Goal: Task Accomplishment & Management: Use online tool/utility

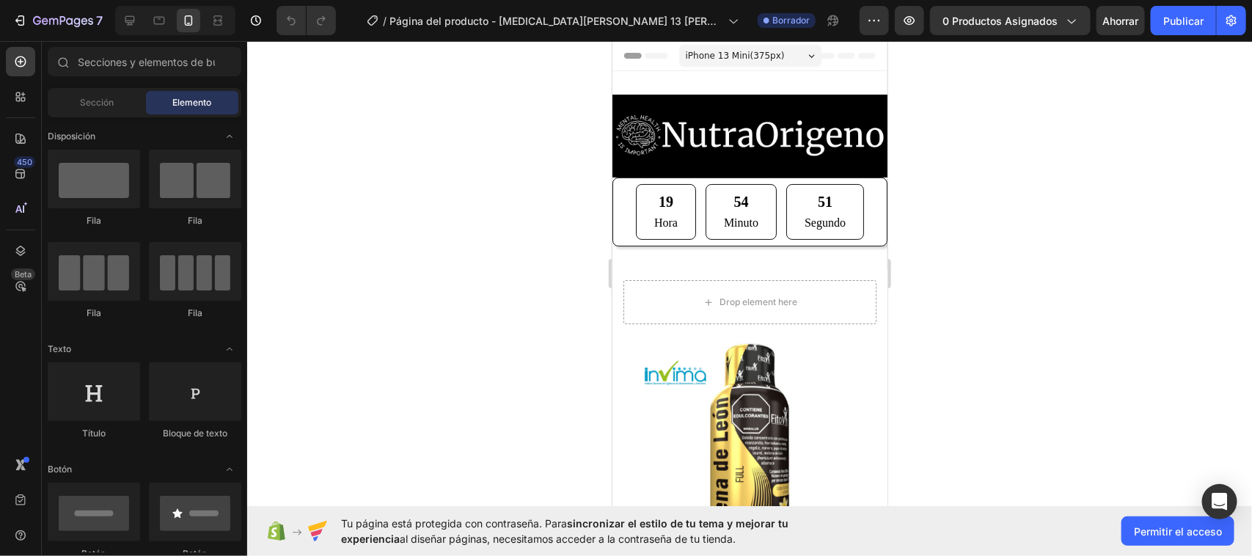
click at [1043, 192] on div at bounding box center [749, 298] width 1005 height 515
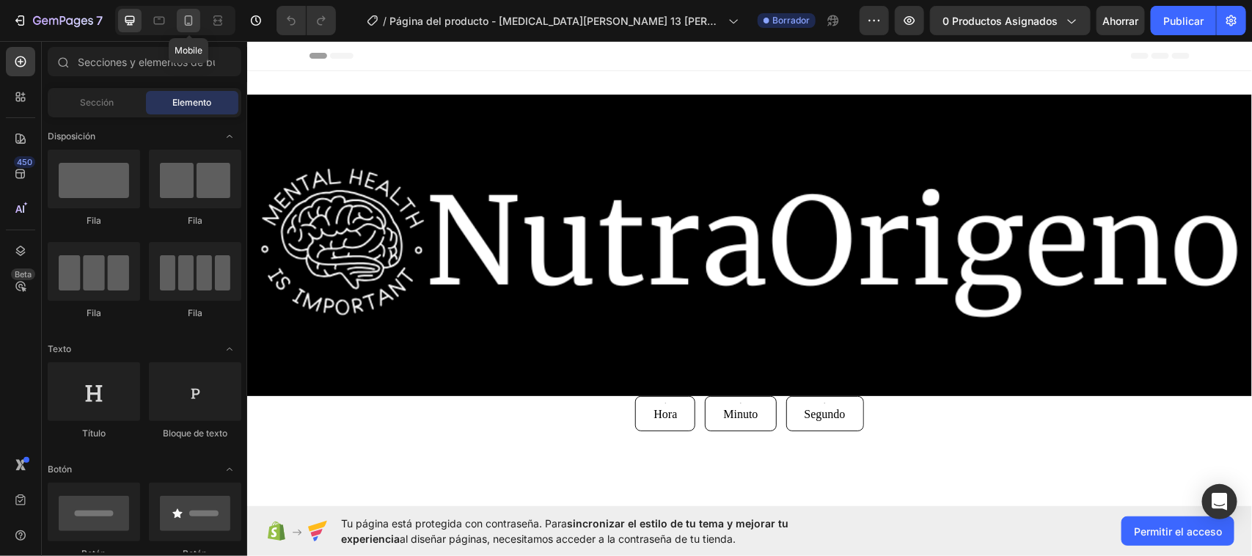
click at [192, 17] on icon at bounding box center [189, 20] width 8 height 10
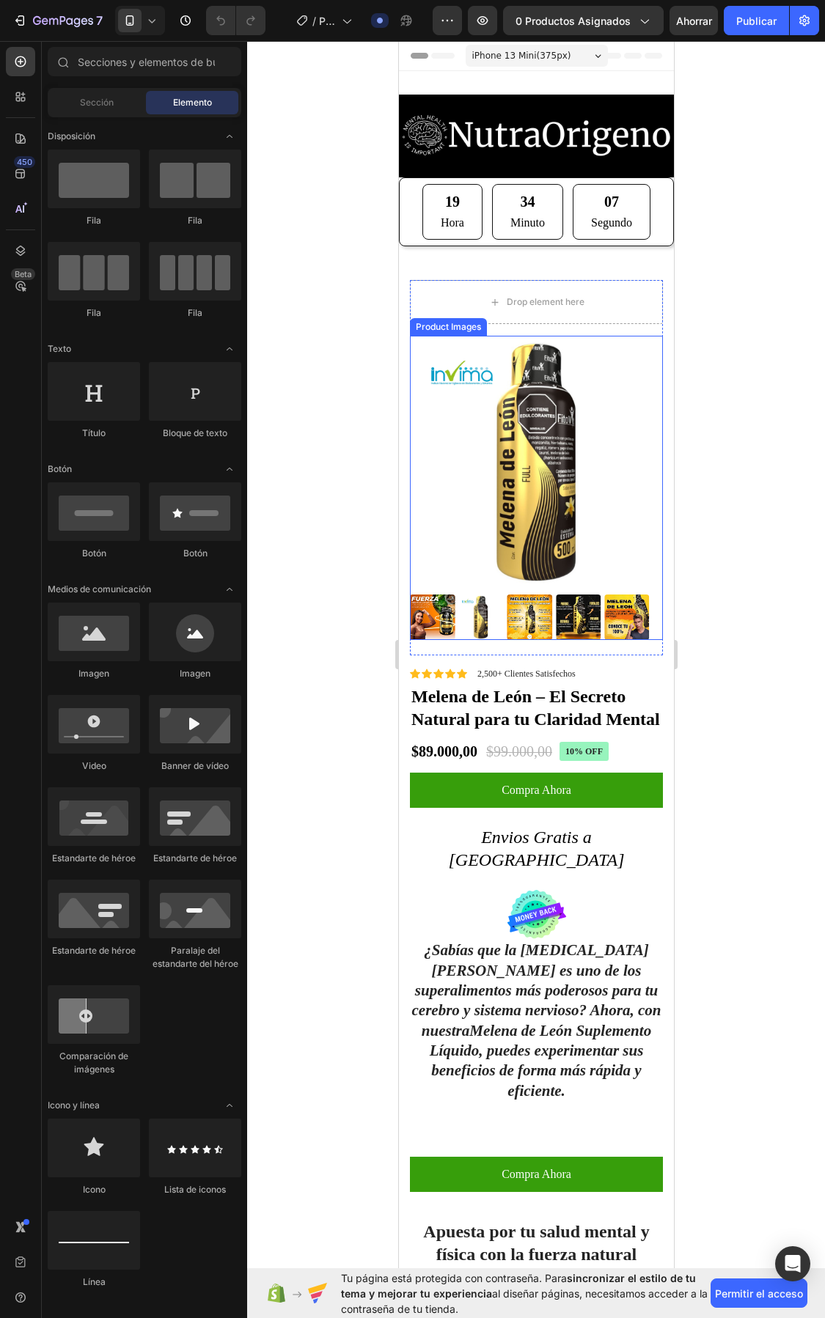
click at [612, 609] on img at bounding box center [626, 617] width 45 height 45
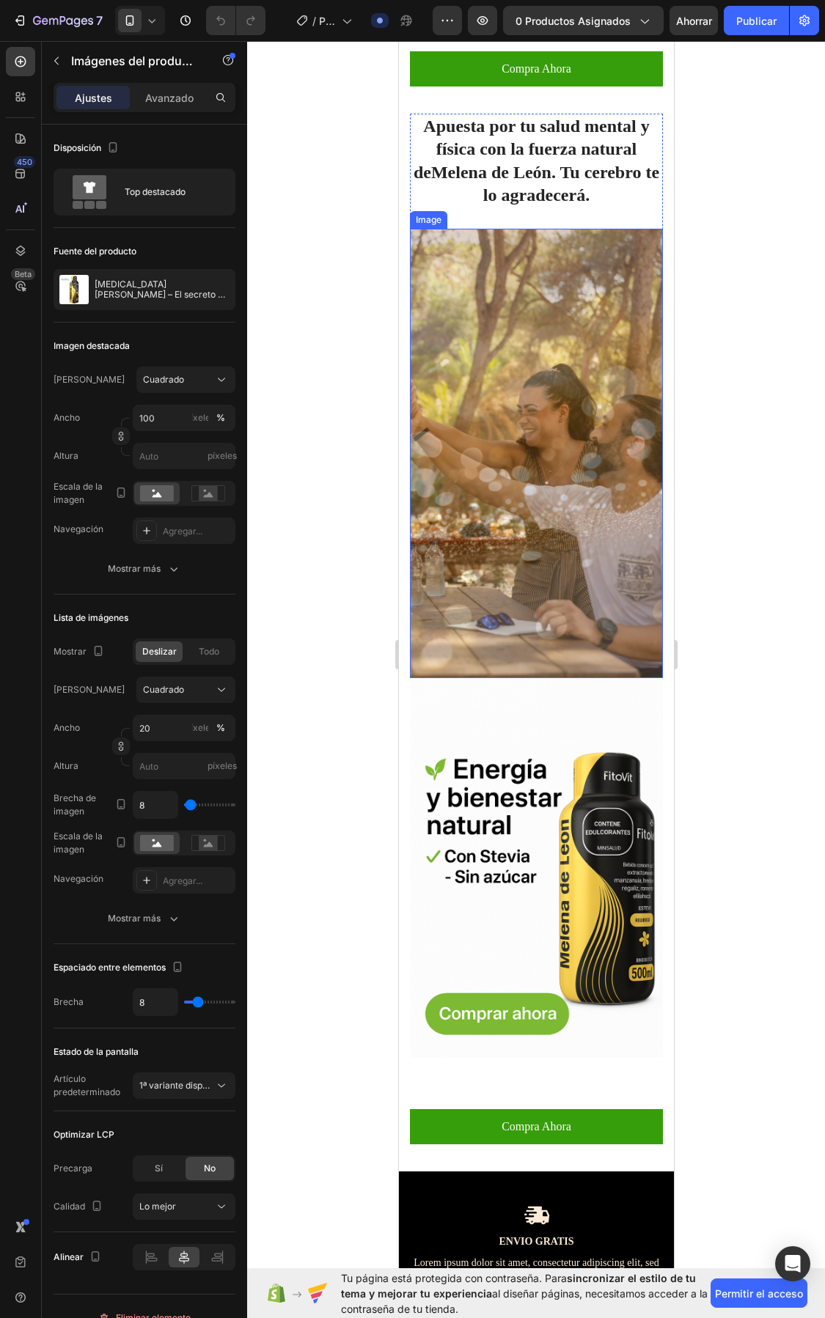
scroll to position [733, 0]
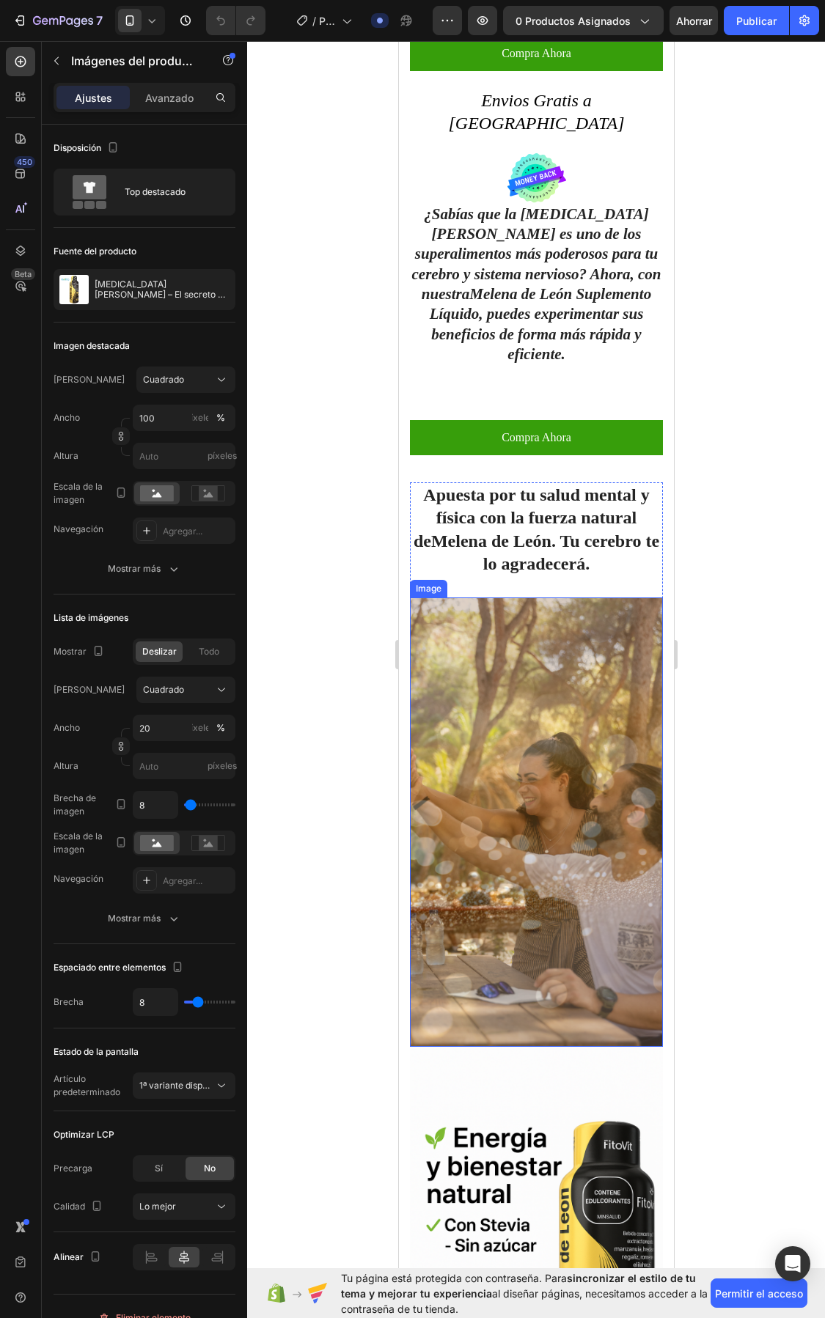
click at [531, 676] on img at bounding box center [535, 823] width 253 height 450
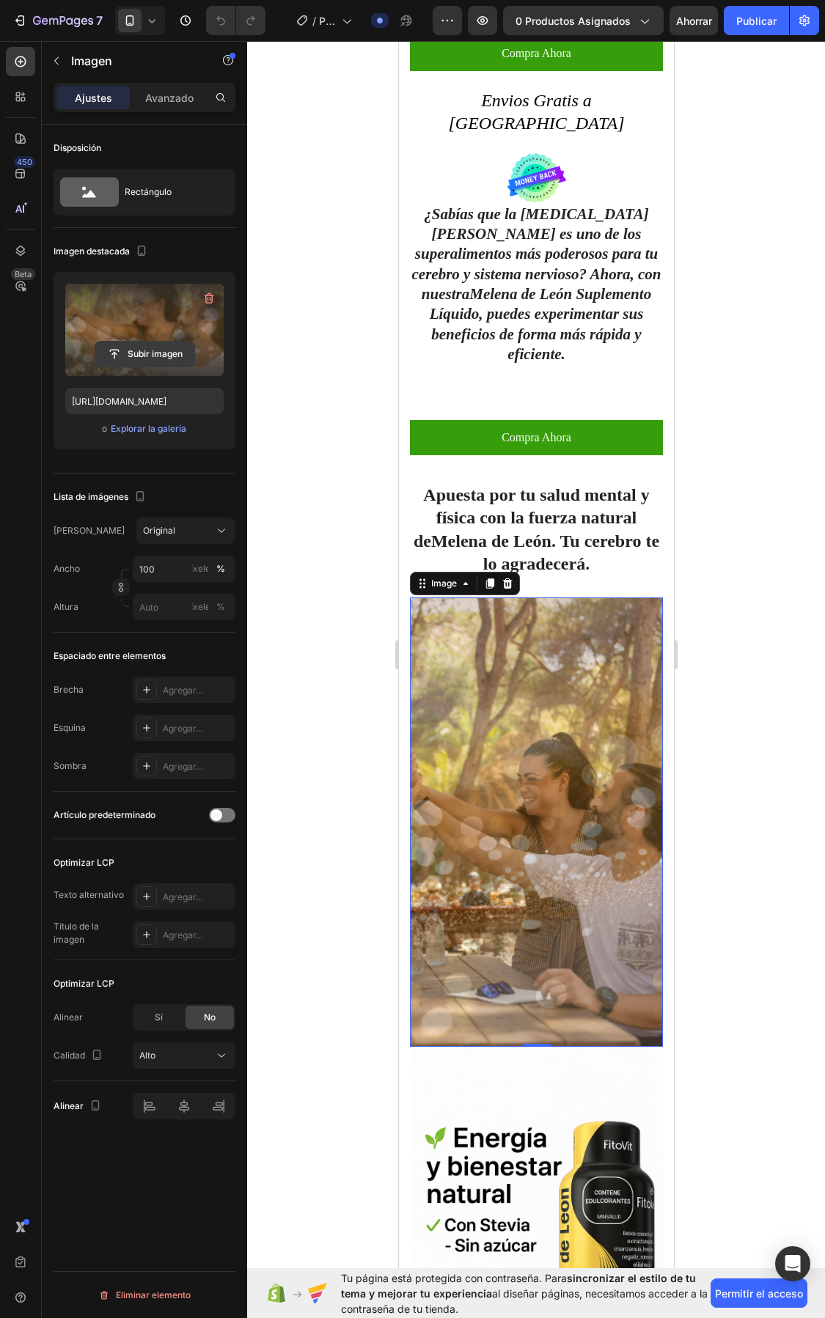
click at [156, 357] on input "file" at bounding box center [144, 354] width 99 height 25
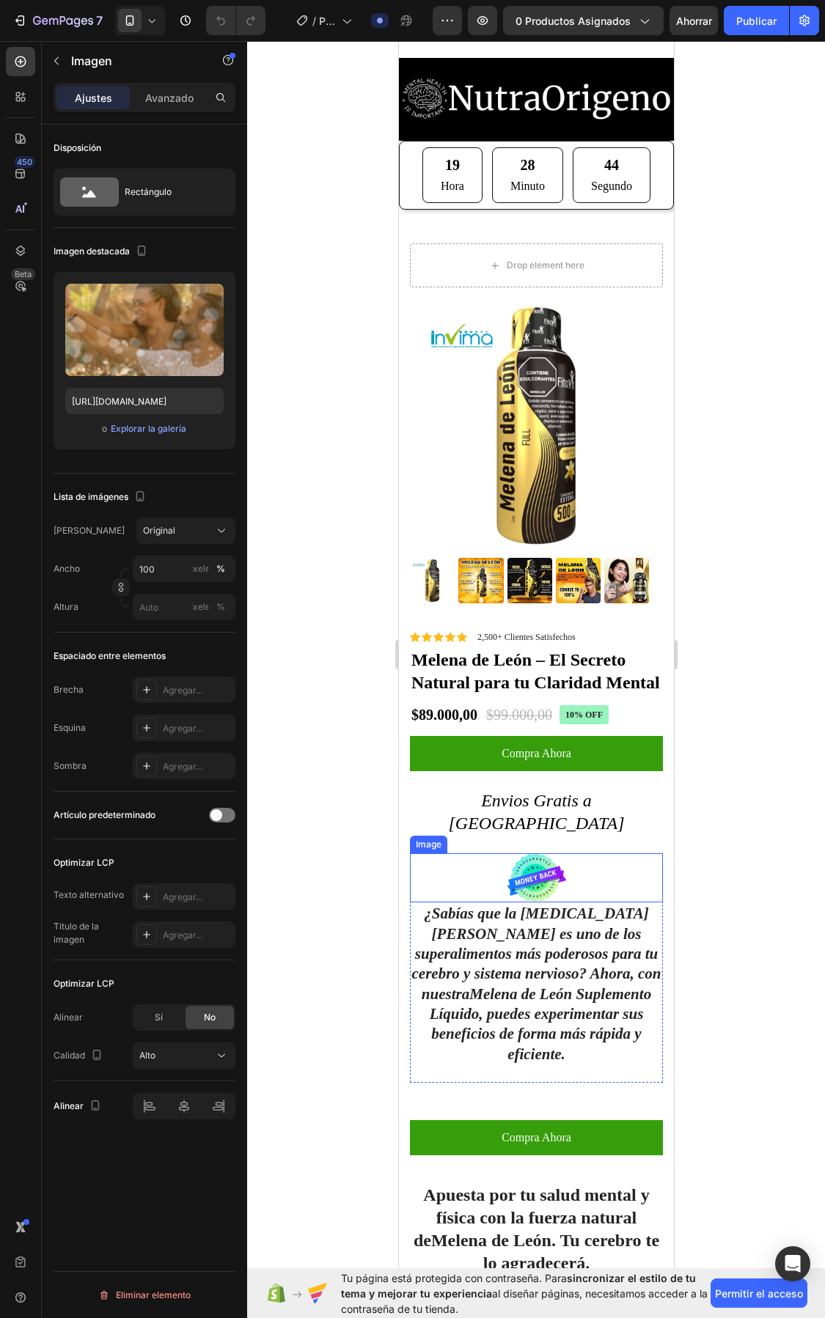
scroll to position [0, 0]
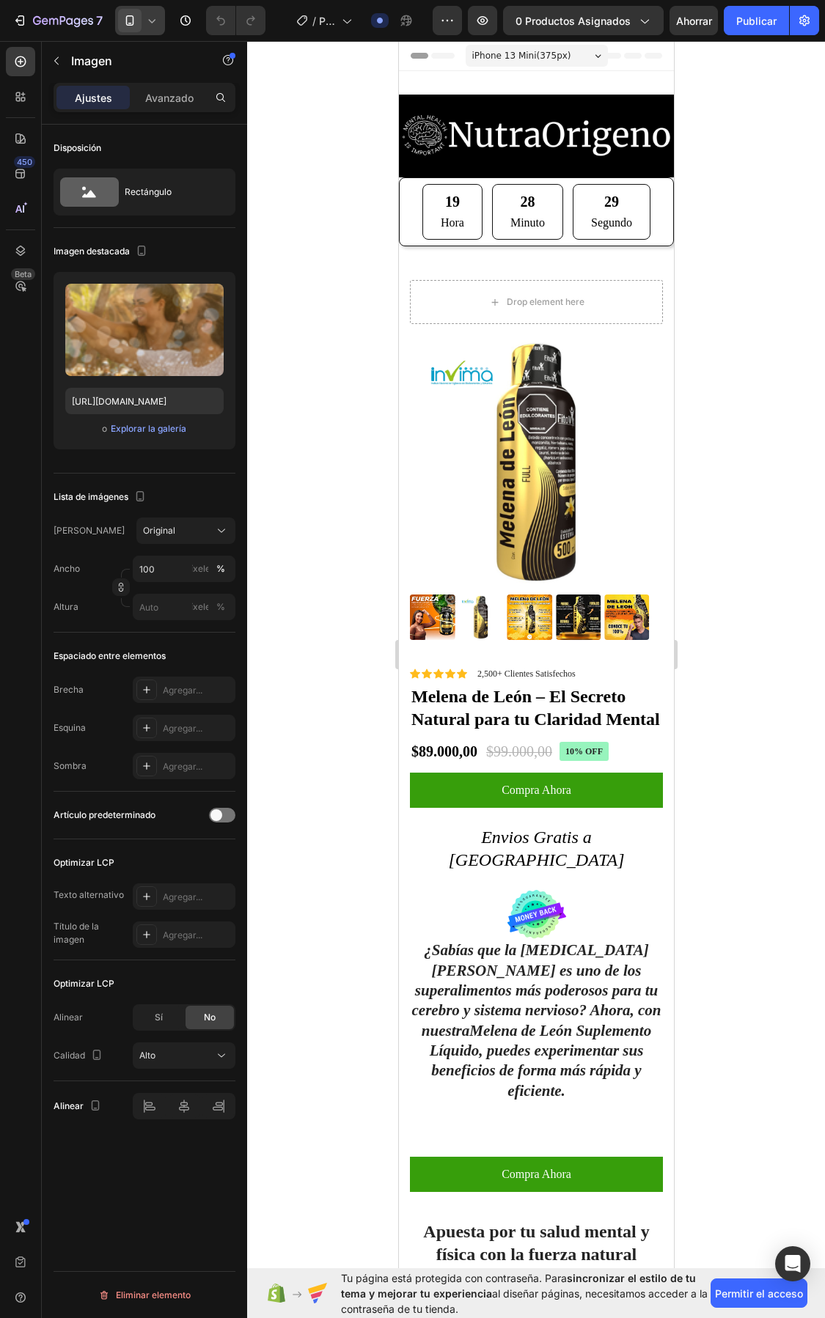
click at [151, 18] on icon at bounding box center [151, 20] width 15 height 15
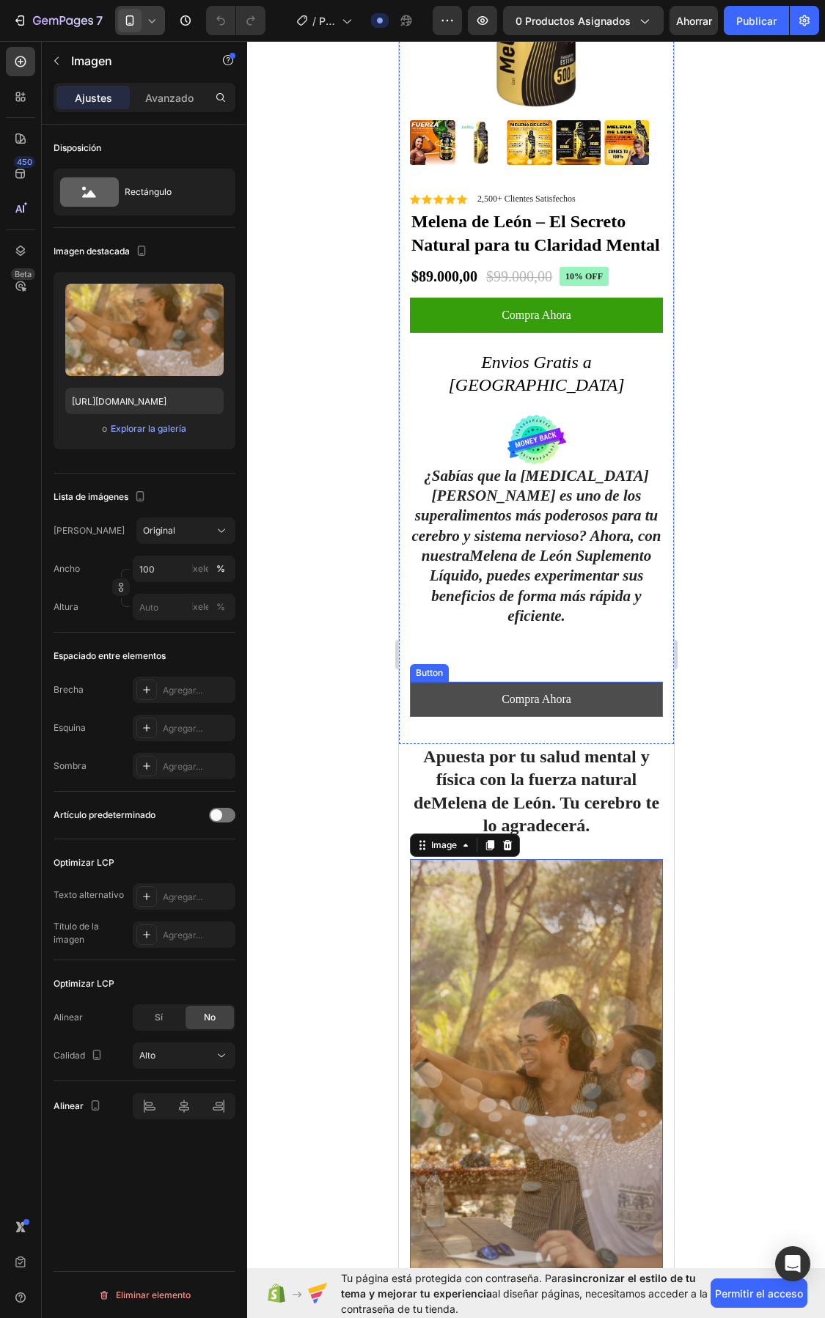
scroll to position [825, 0]
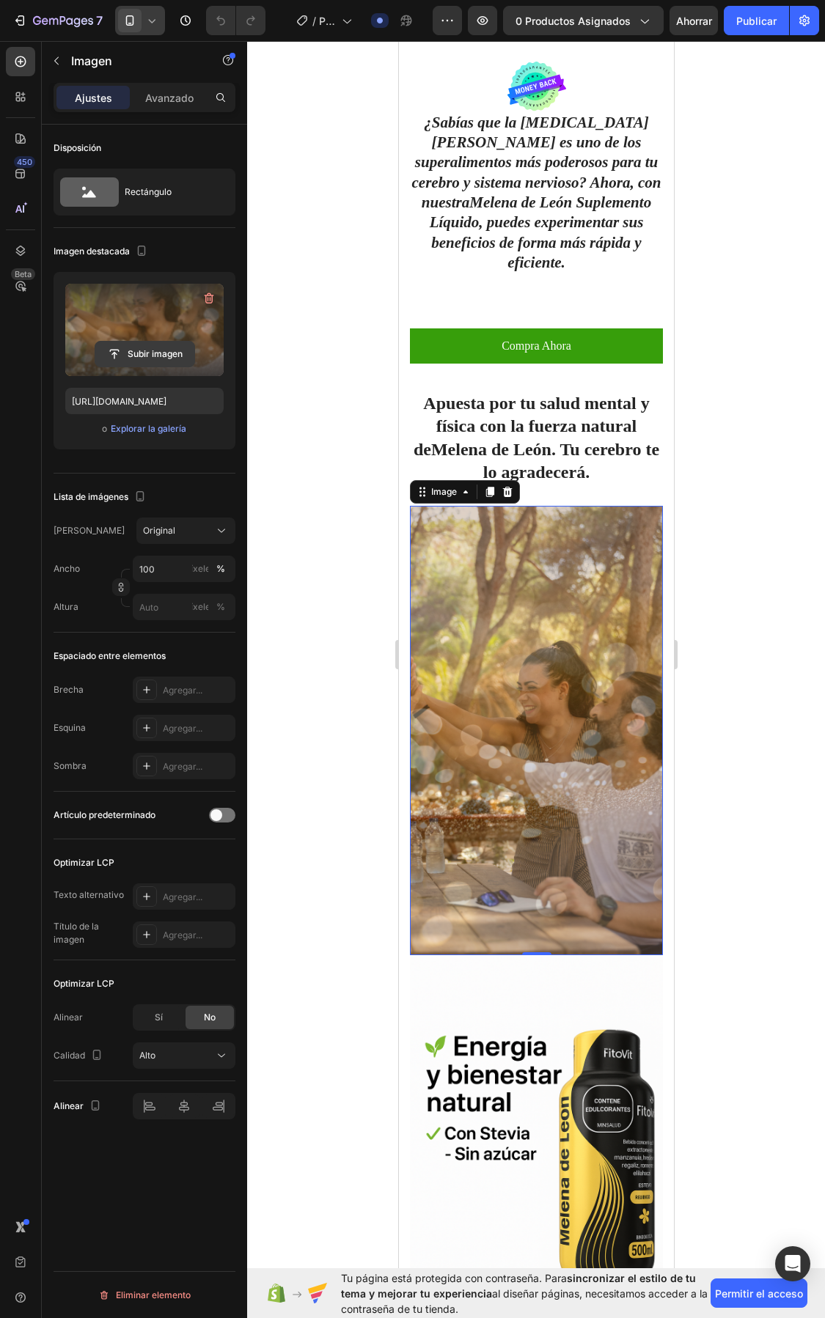
click at [148, 351] on input "file" at bounding box center [144, 354] width 99 height 25
click at [169, 356] on input "file" at bounding box center [144, 354] width 99 height 25
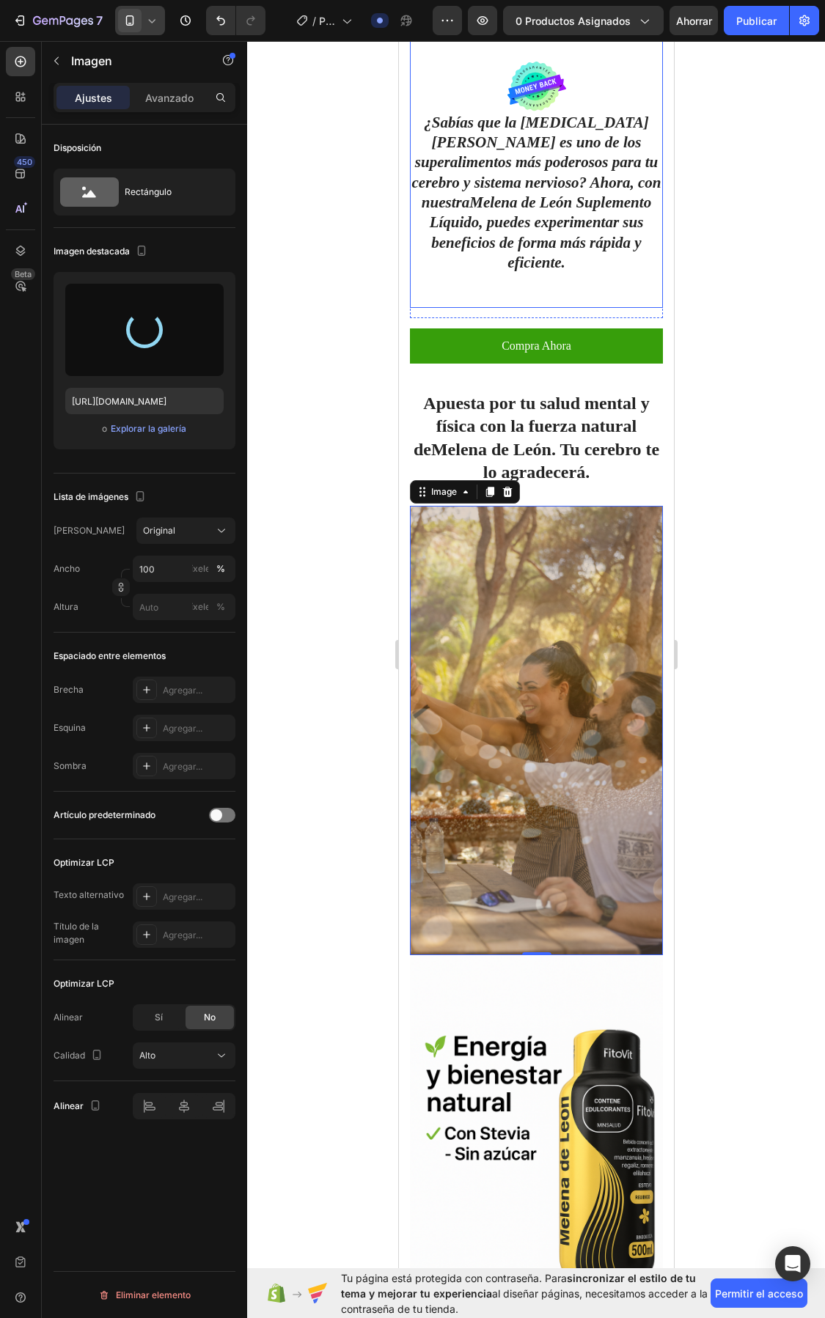
type input "https://cdn.shopify.com/s/files/1/0712/4159/7118/files/gempages_579783376685236…"
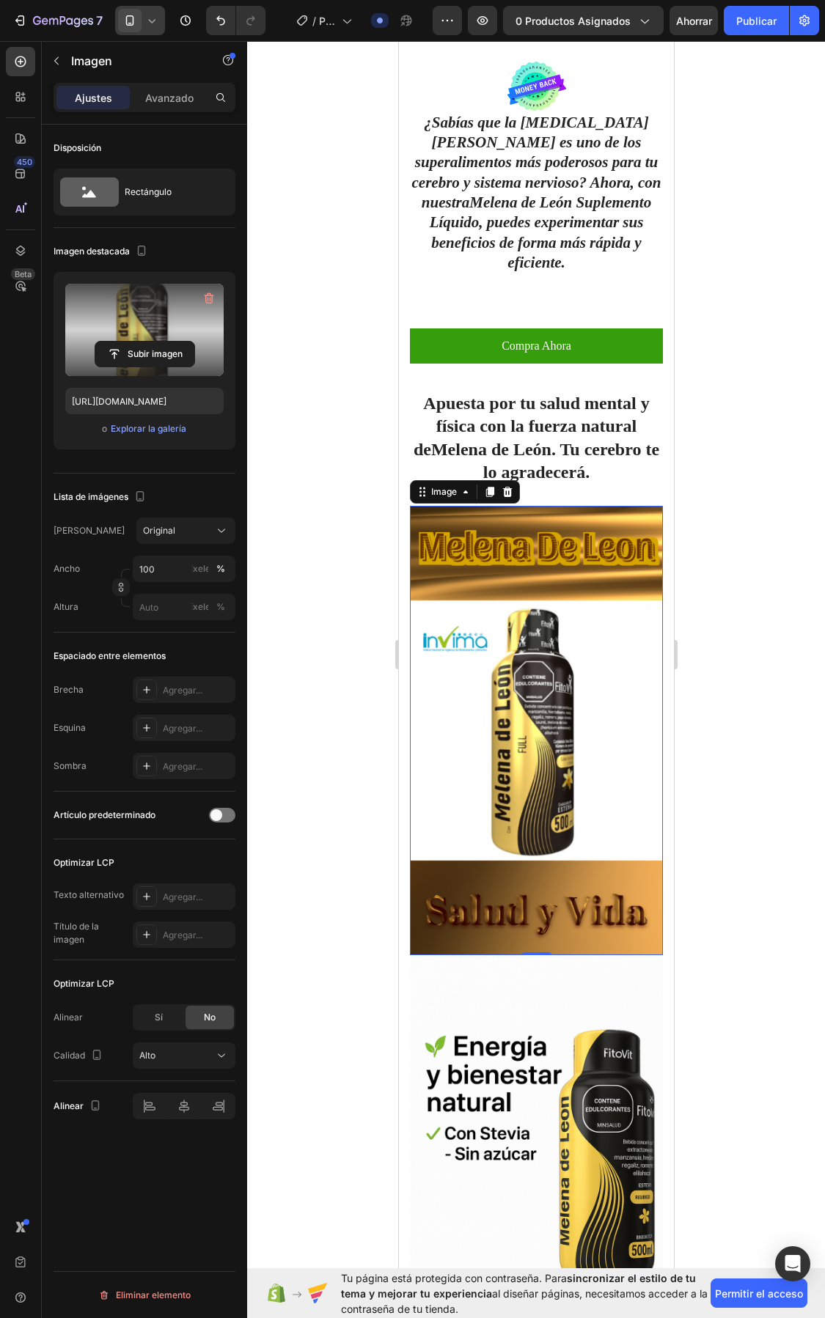
click at [364, 631] on div at bounding box center [536, 679] width 578 height 1277
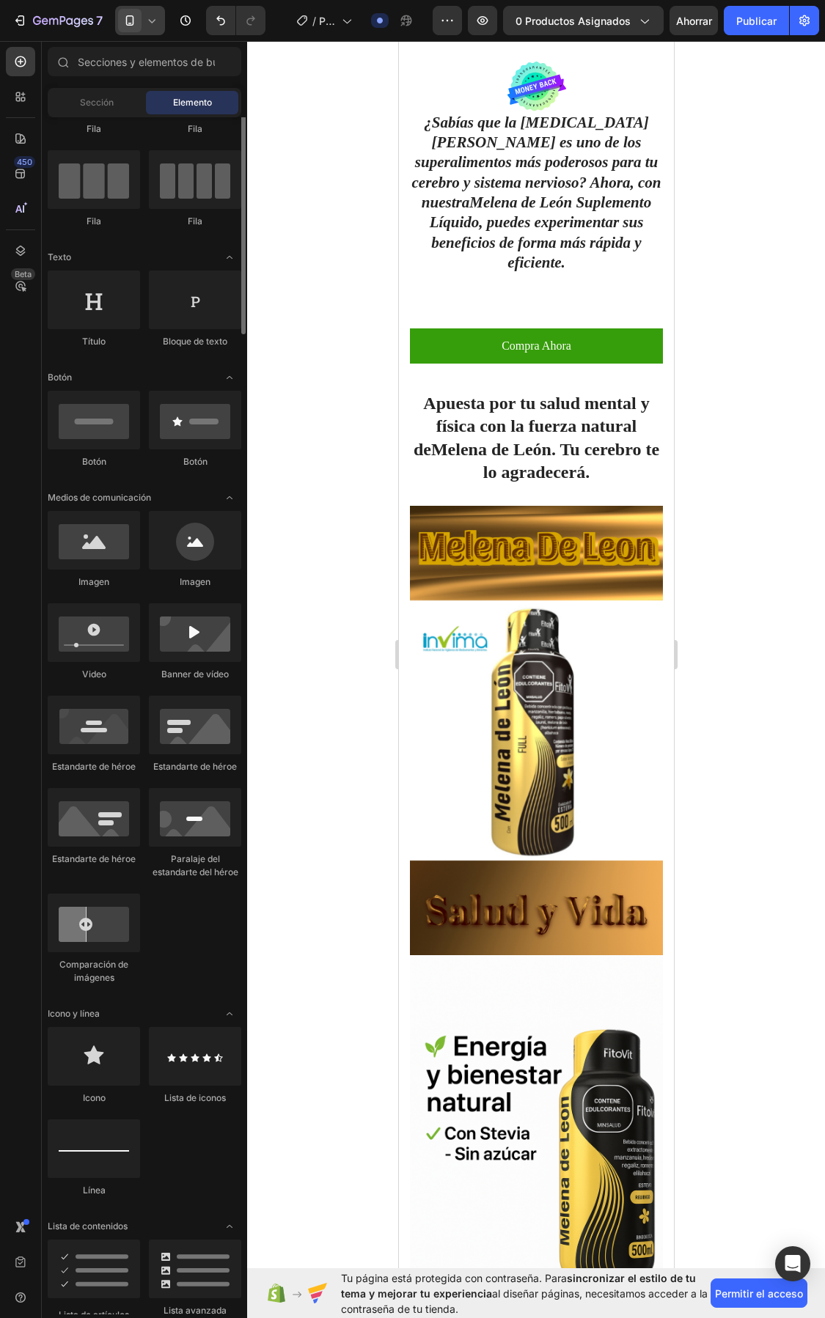
scroll to position [0, 0]
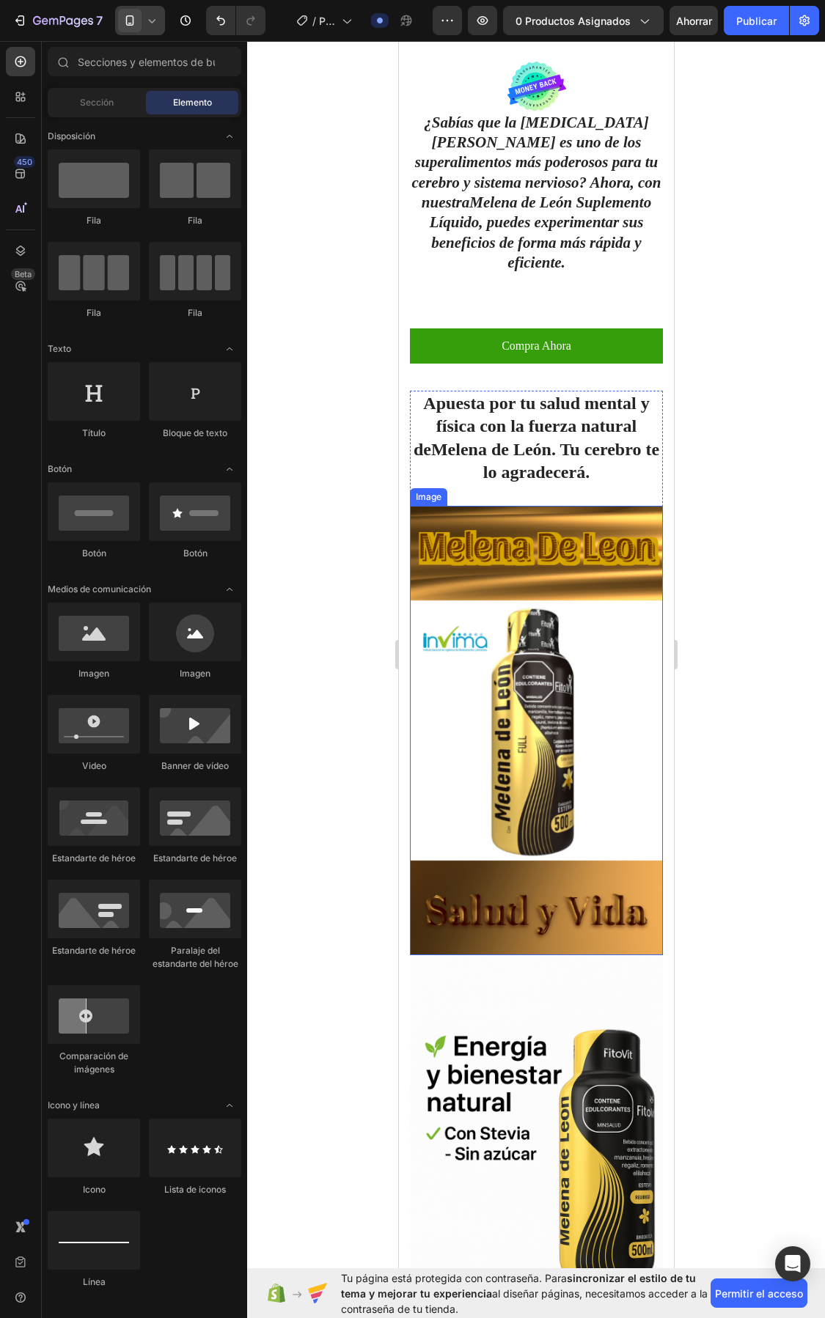
click at [538, 676] on img at bounding box center [535, 731] width 253 height 450
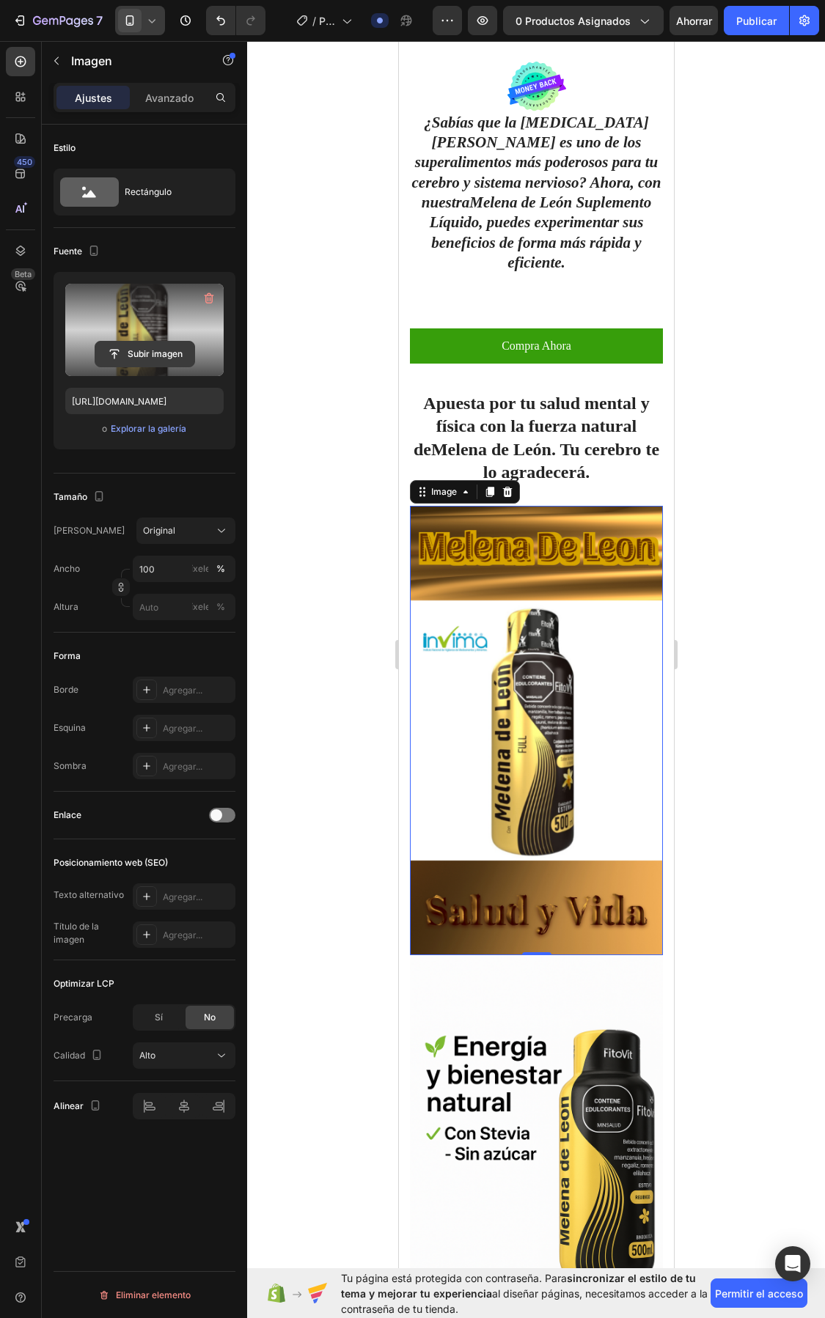
click at [141, 348] on input "file" at bounding box center [144, 354] width 99 height 25
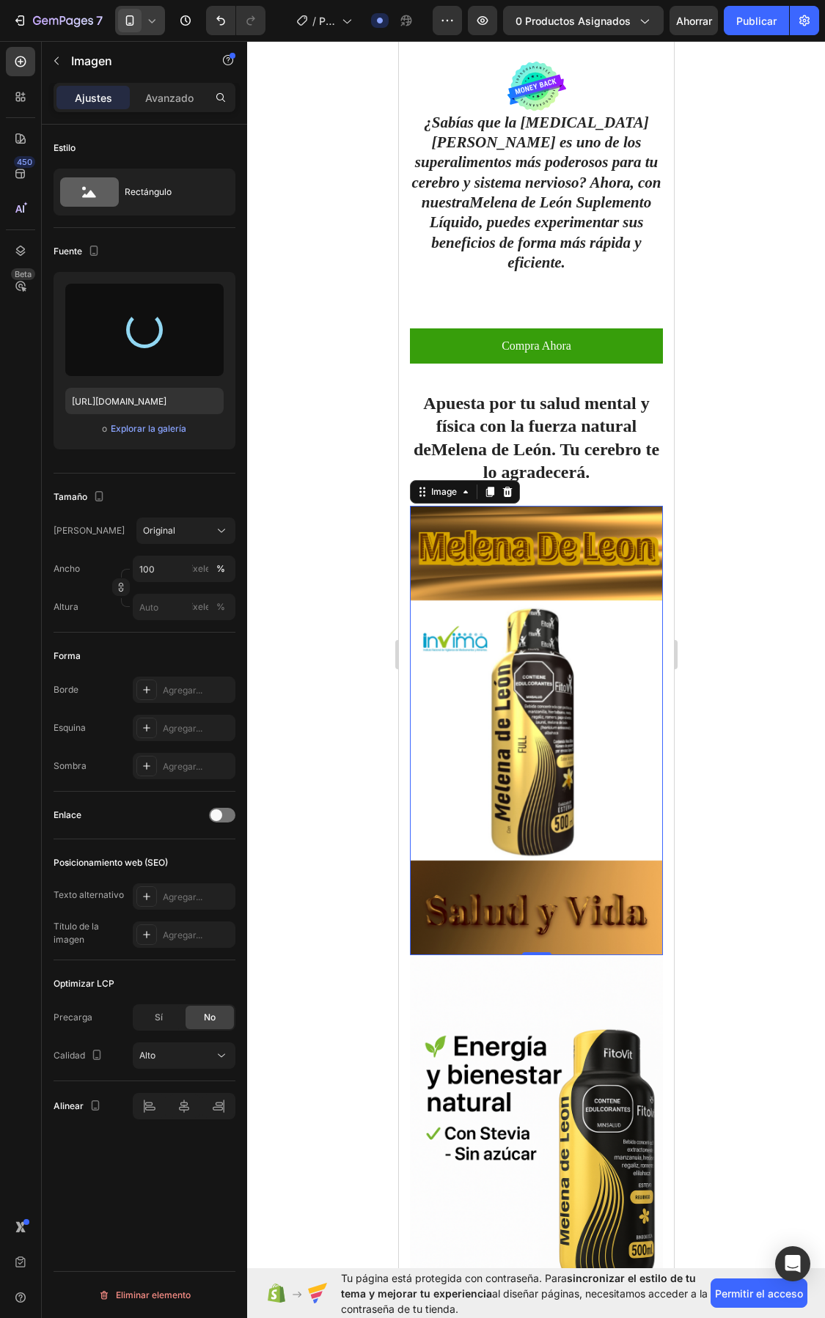
type input "https://cdn.shopify.com/s/files/1/0712/4159/7118/files/gempages_579783376685236…"
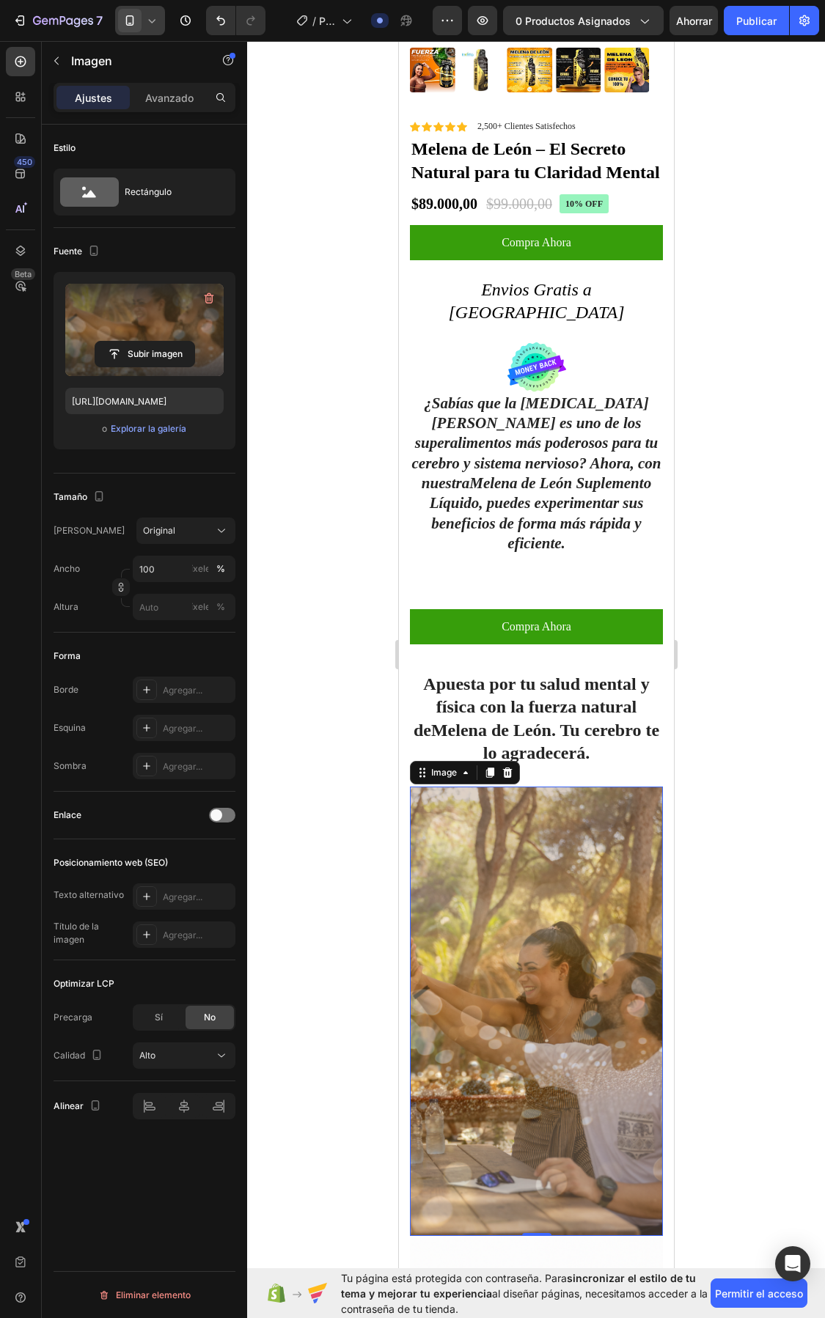
scroll to position [367, 0]
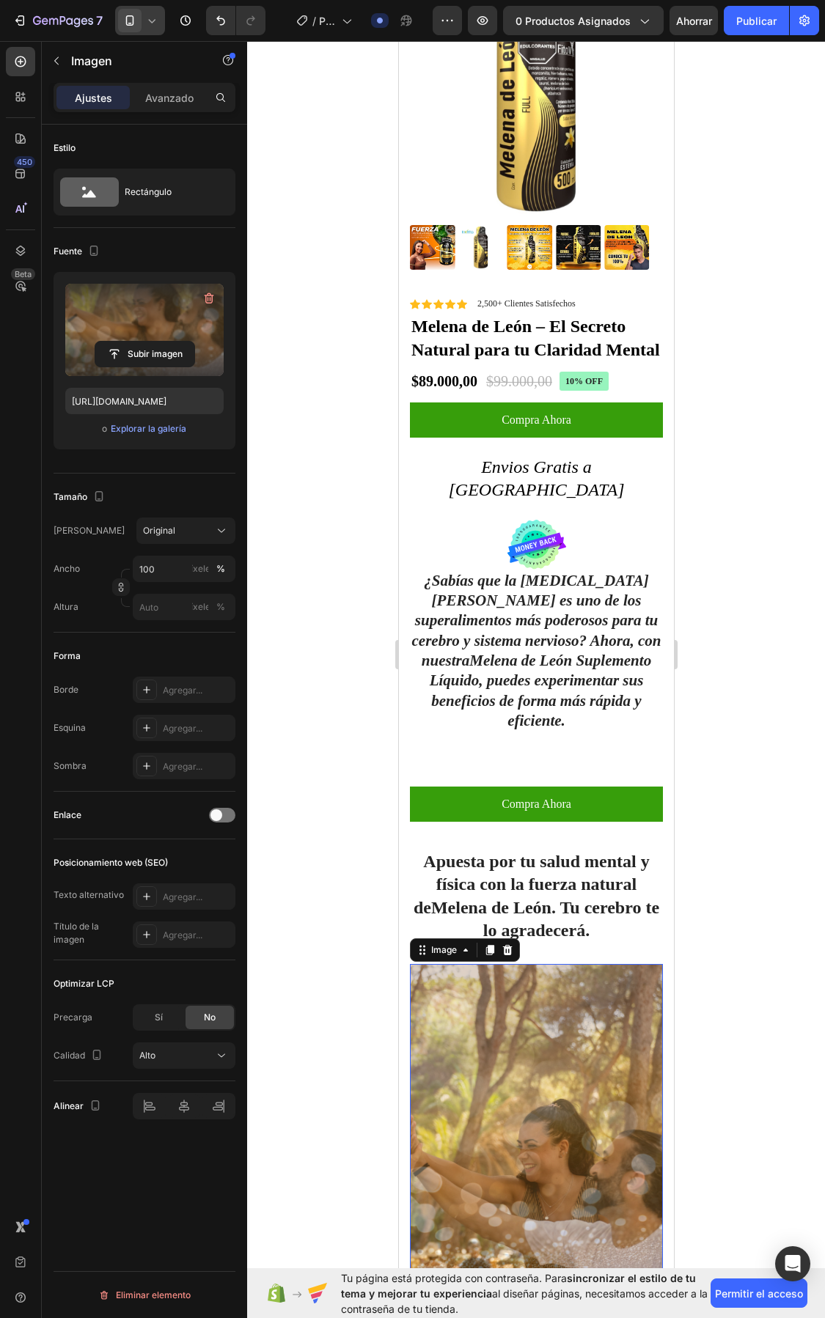
click at [313, 296] on div at bounding box center [536, 679] width 578 height 1277
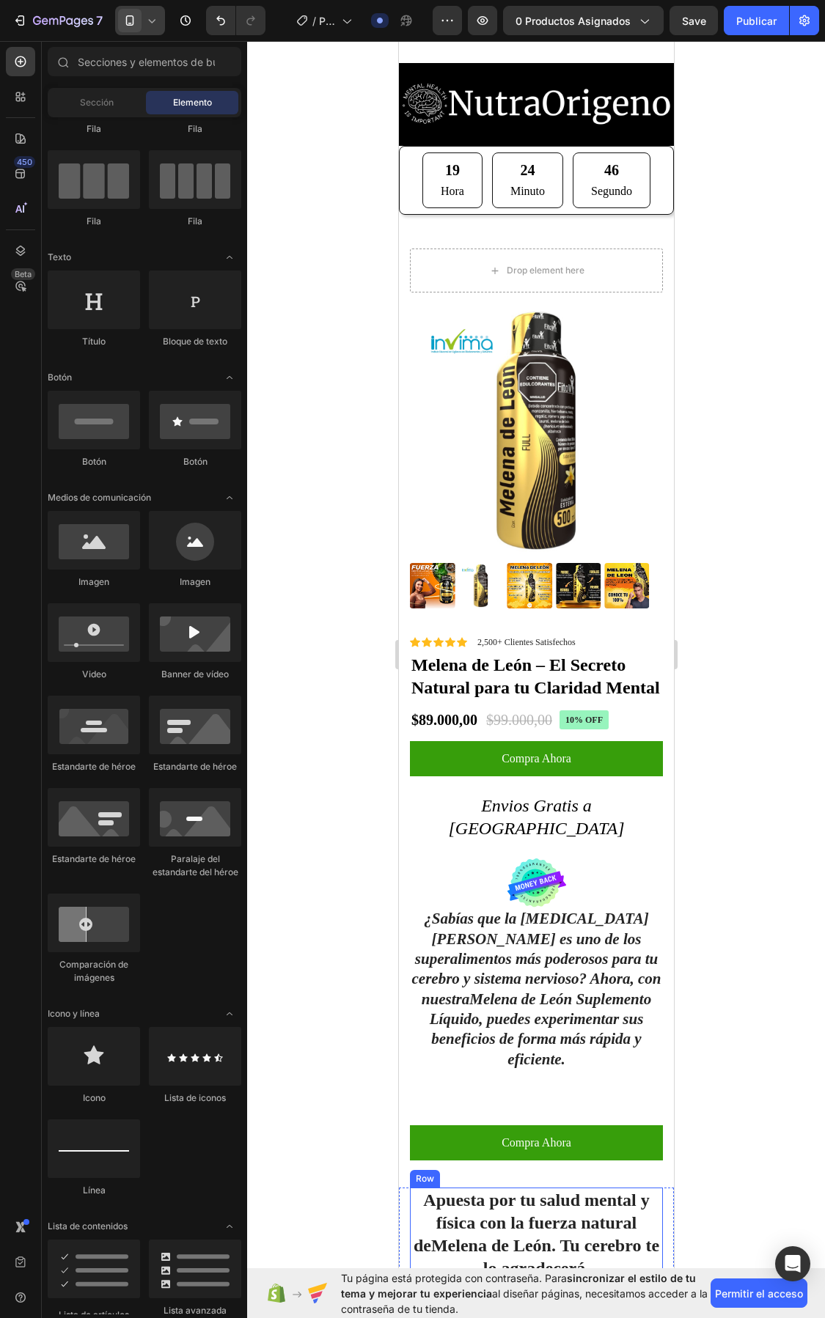
scroll to position [0, 0]
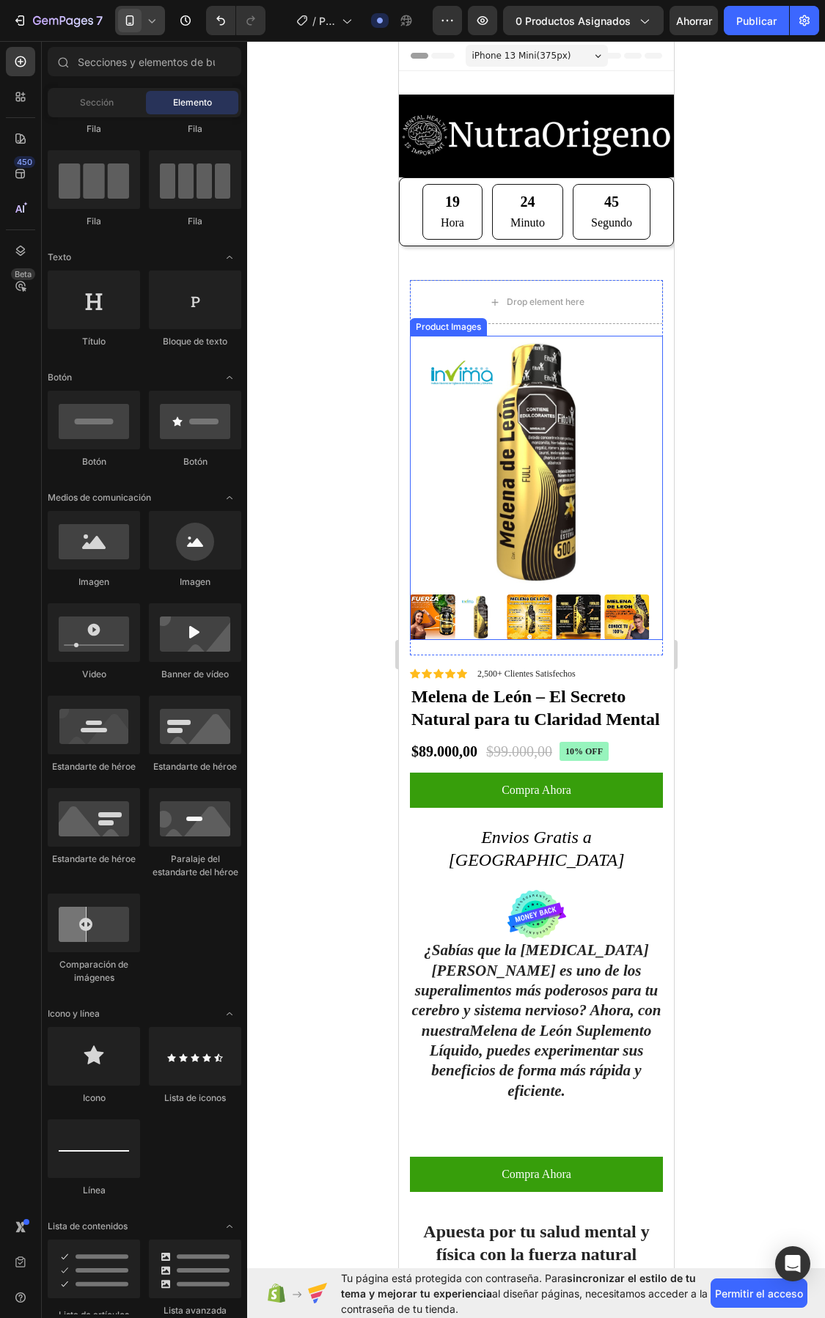
click at [623, 606] on img at bounding box center [626, 617] width 45 height 45
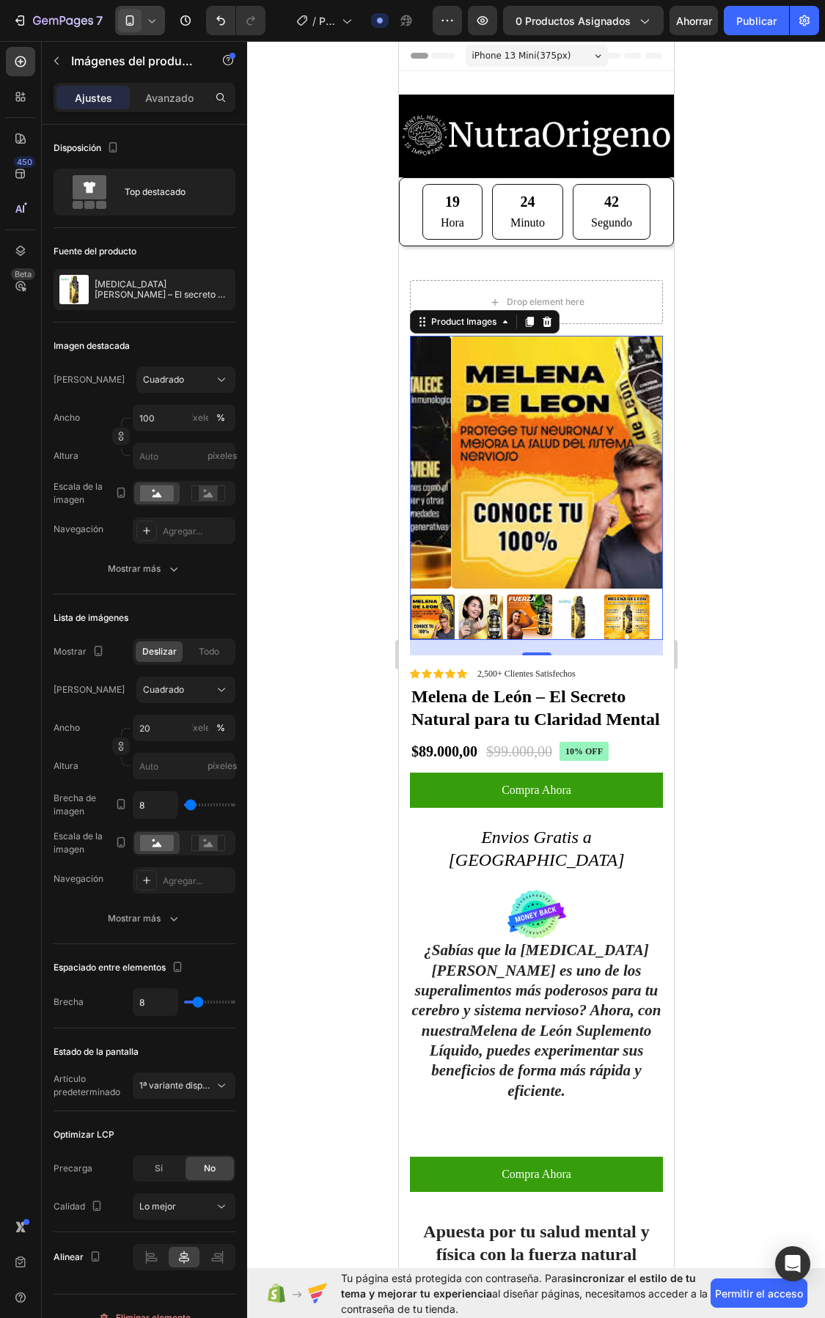
drag, startPoint x: 334, startPoint y: 394, endPoint x: 327, endPoint y: 382, distance: 13.8
click at [334, 389] on div at bounding box center [536, 679] width 578 height 1277
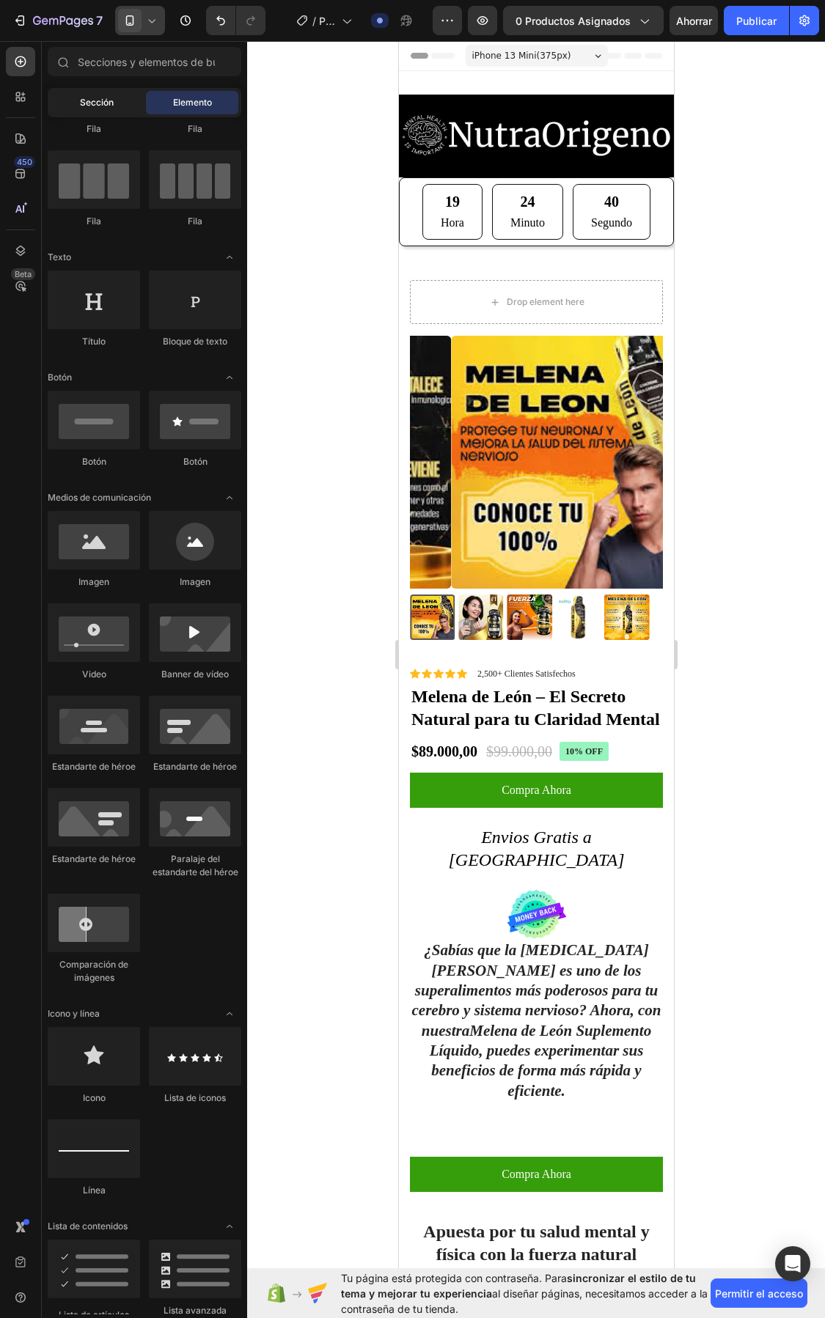
click at [90, 94] on div "Sección" at bounding box center [97, 102] width 92 height 23
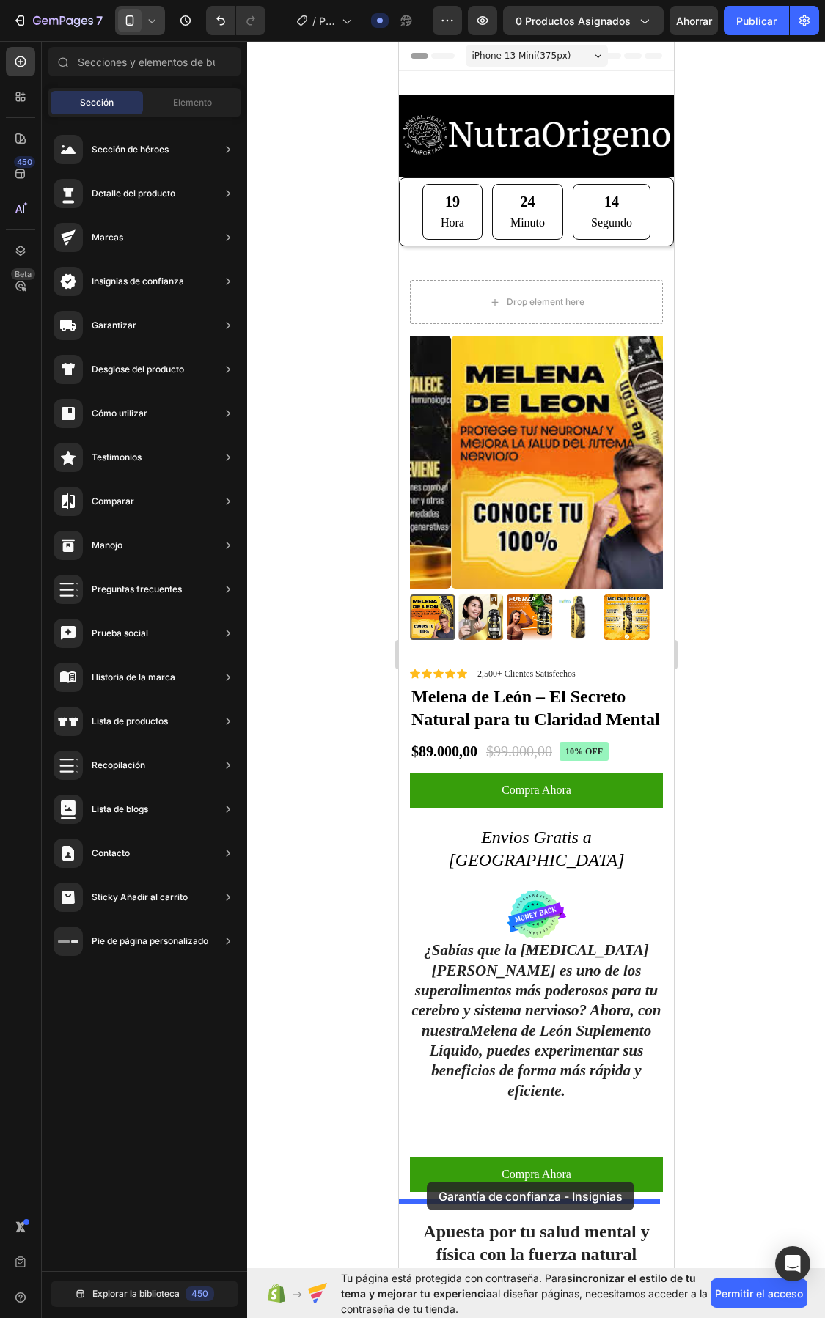
drag, startPoint x: 717, startPoint y: 782, endPoint x: 411, endPoint y: 1134, distance: 467.3
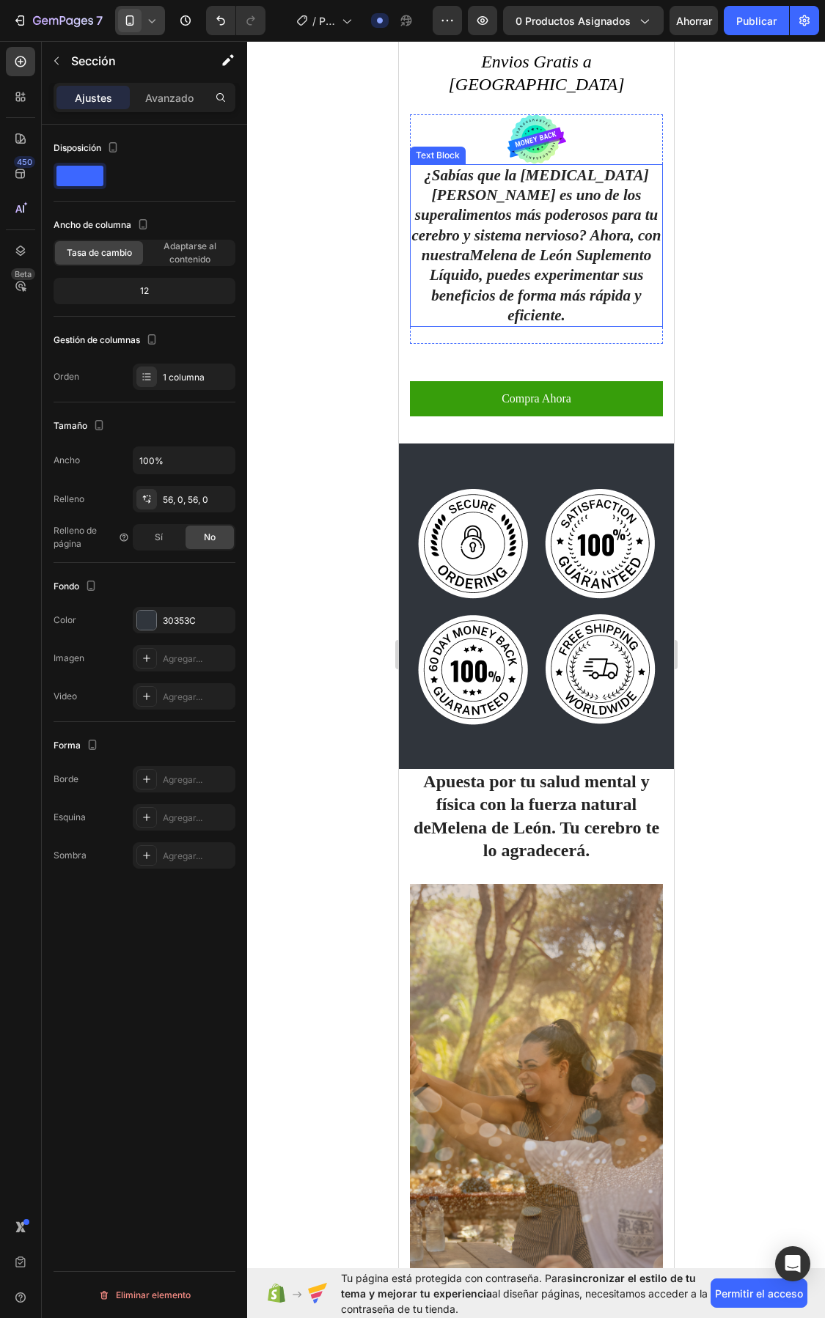
scroll to position [825, 0]
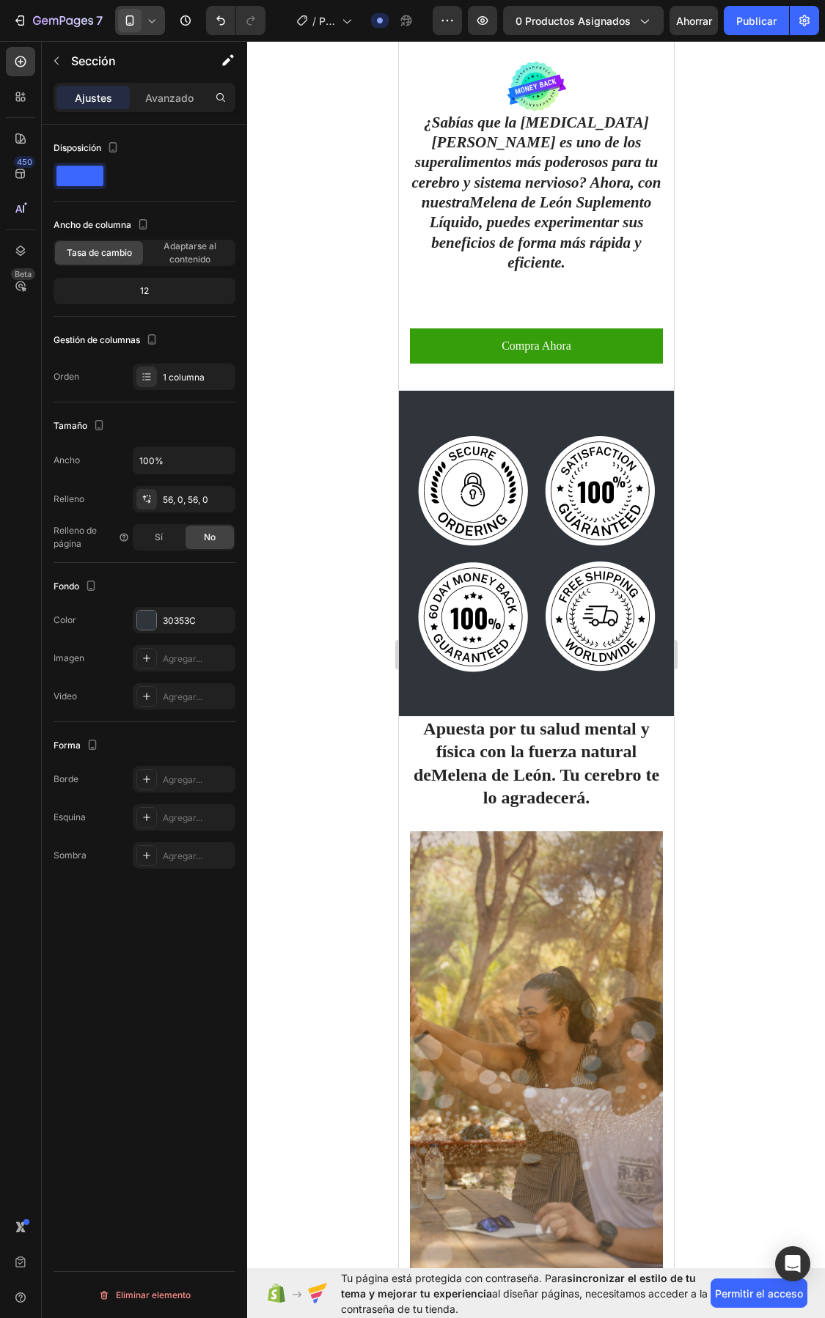
click at [343, 386] on div at bounding box center [536, 679] width 578 height 1277
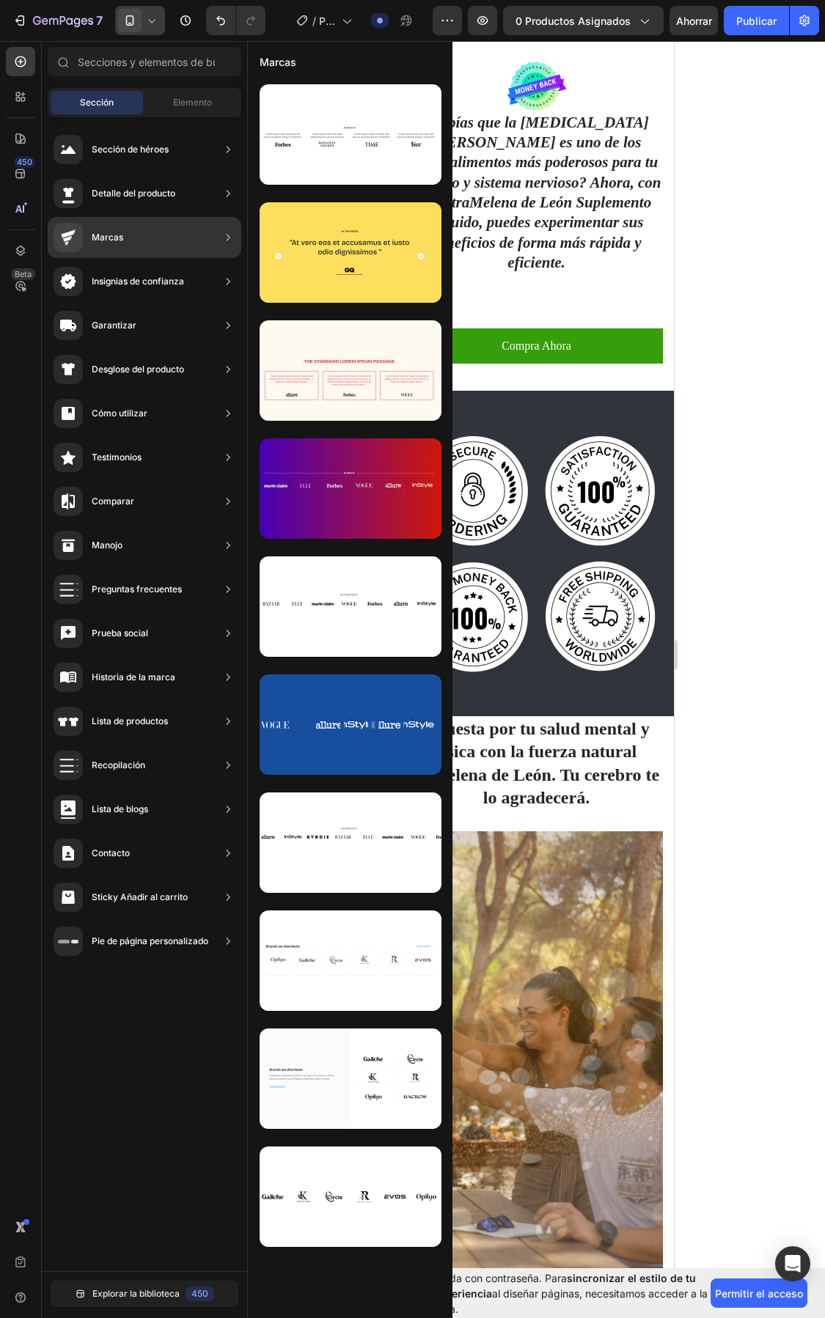
click at [224, 457] on icon at bounding box center [228, 457] width 15 height 15
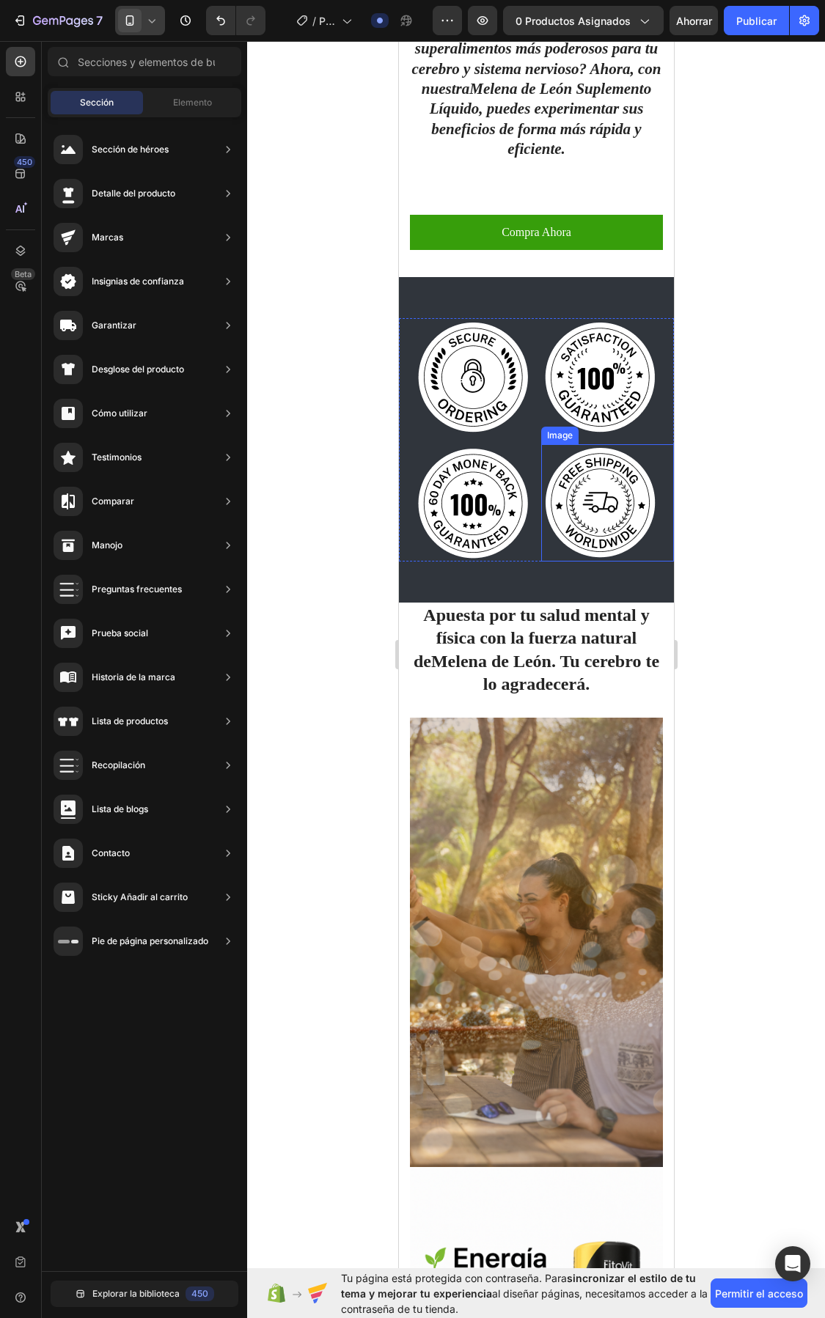
scroll to position [917, 0]
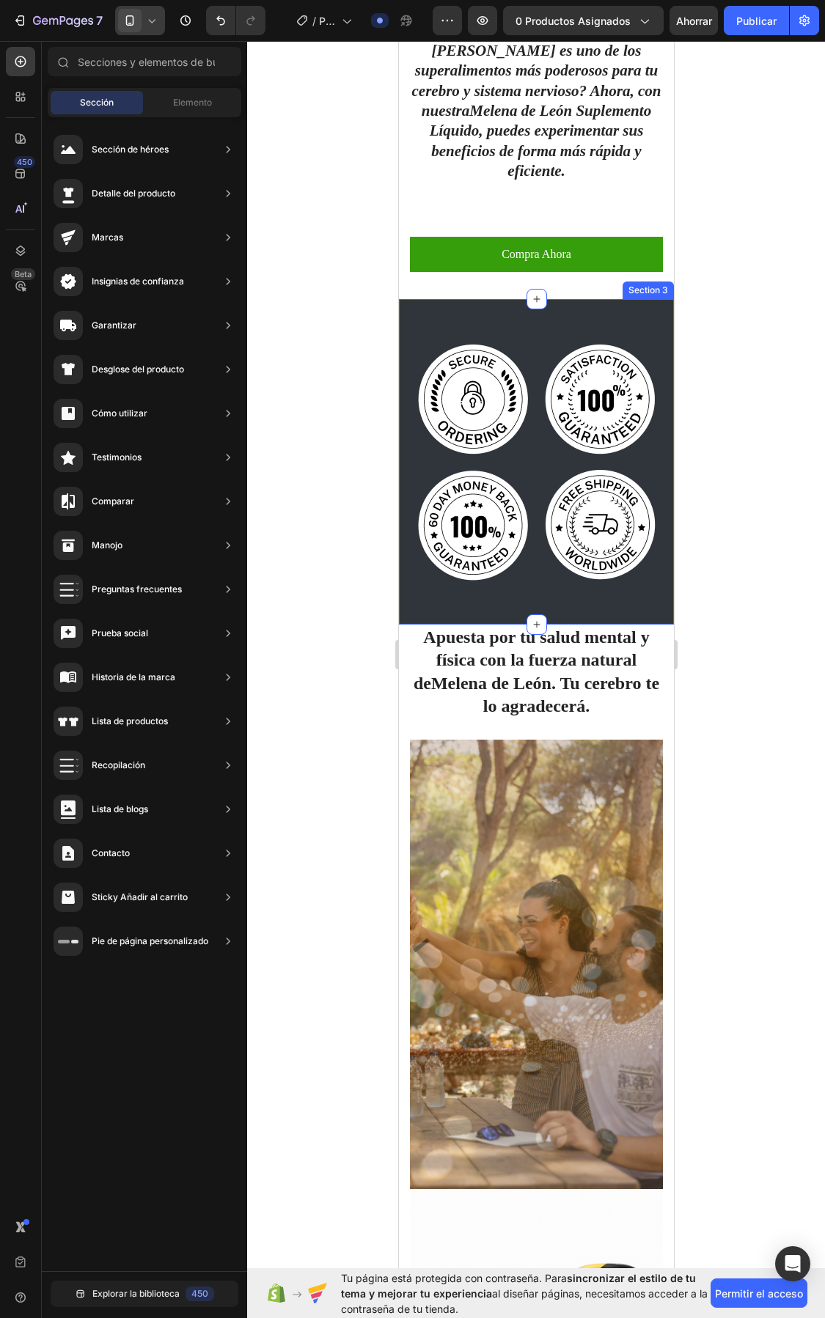
click at [488, 310] on div "Image Image Image Image Row Section 3" at bounding box center [535, 462] width 275 height 326
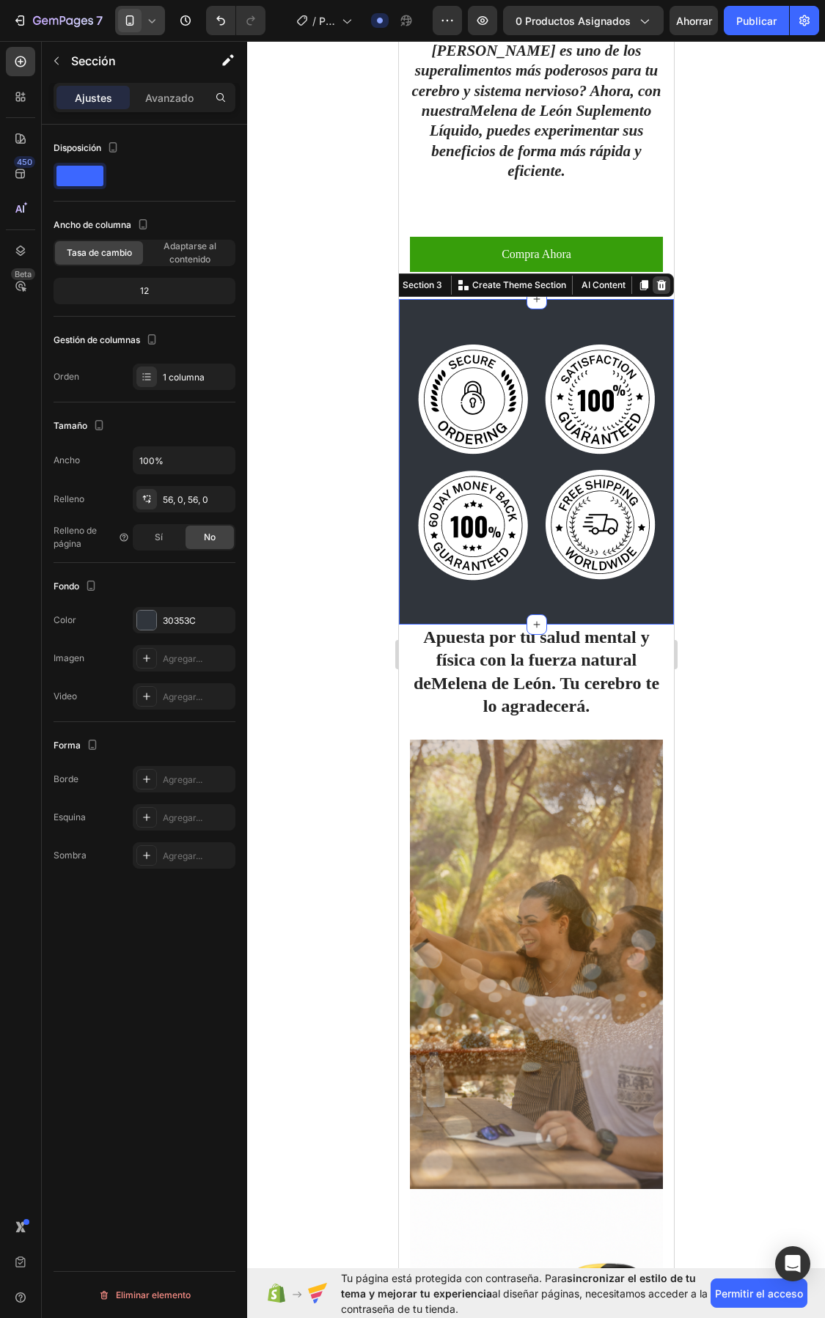
click at [655, 279] on icon at bounding box center [661, 285] width 12 height 12
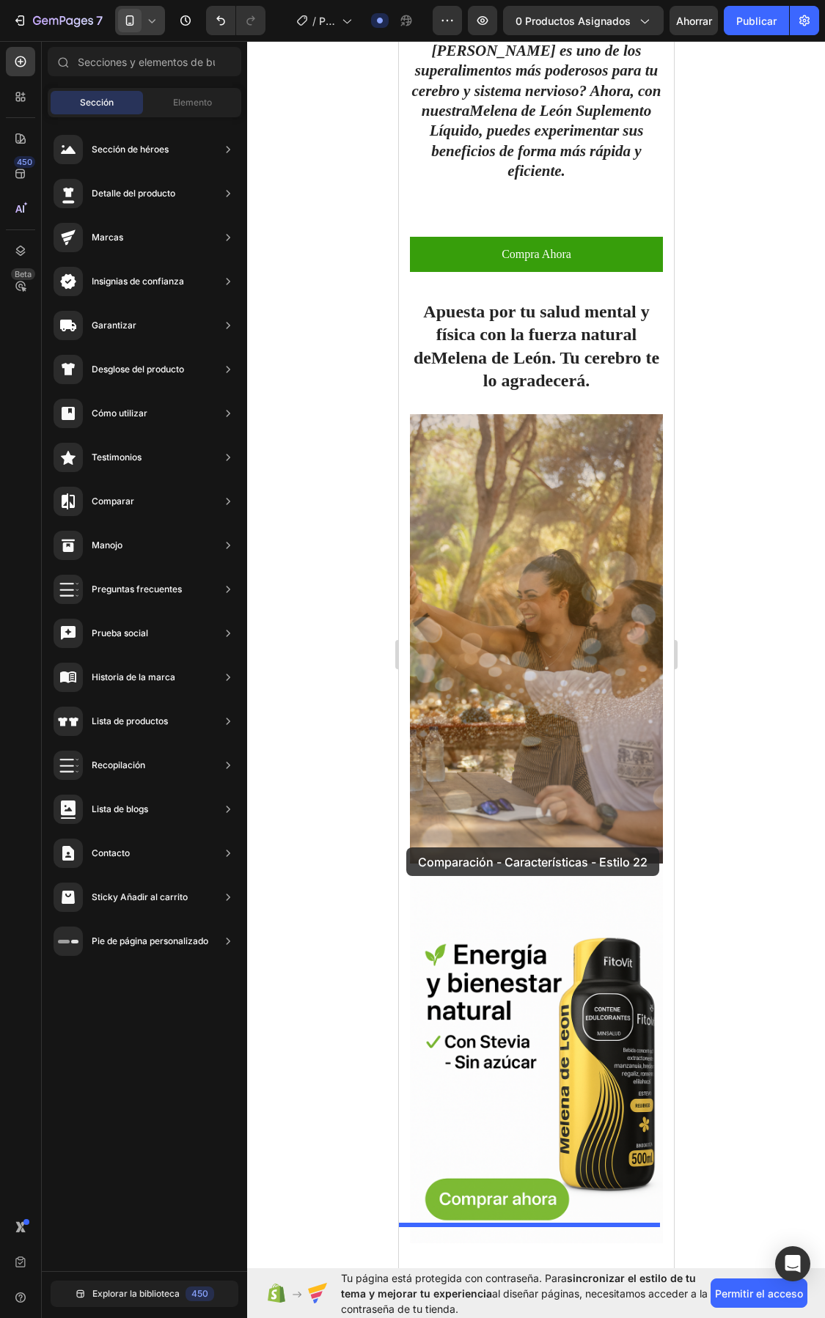
drag, startPoint x: 744, startPoint y: 658, endPoint x: 520, endPoint y: 679, distance: 225.4
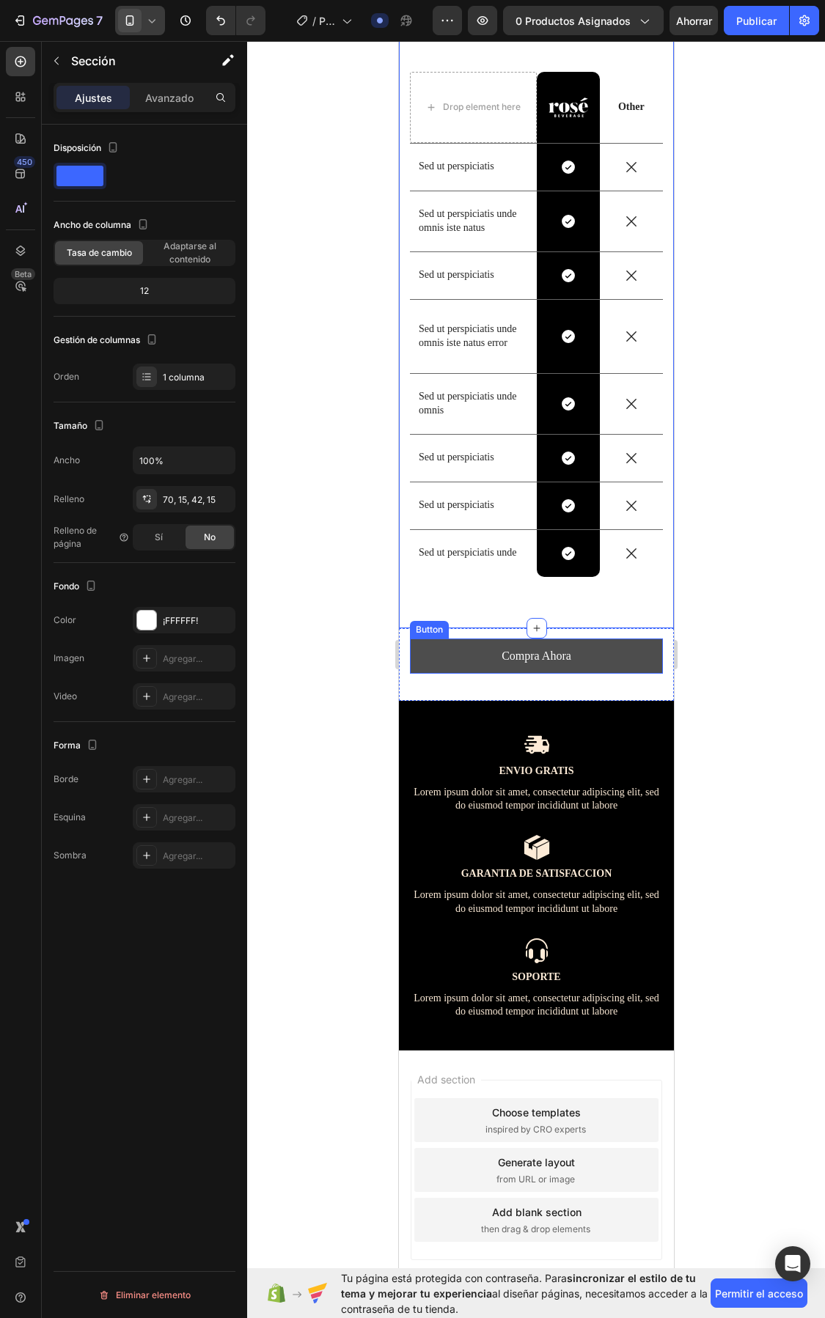
scroll to position [1794, 0]
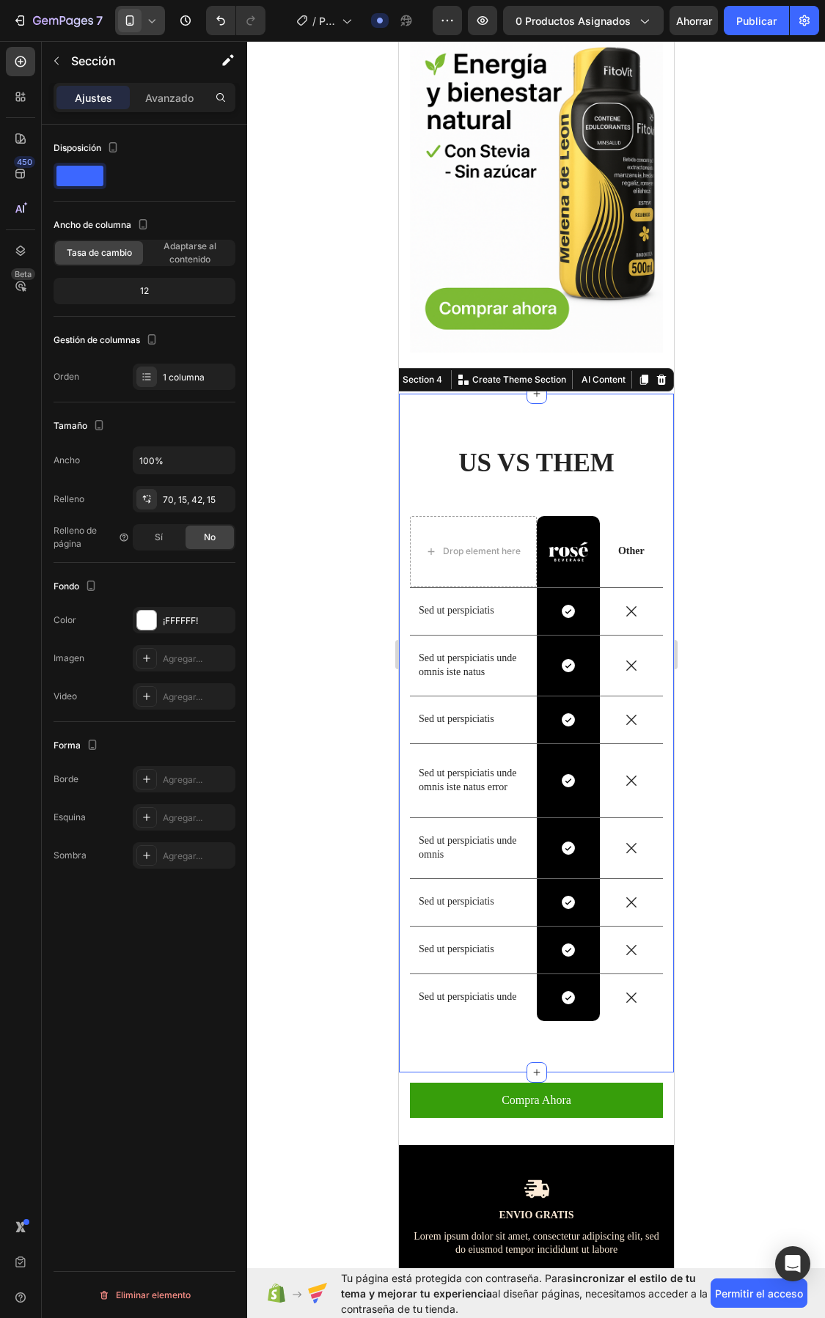
click at [752, 622] on div at bounding box center [536, 679] width 578 height 1277
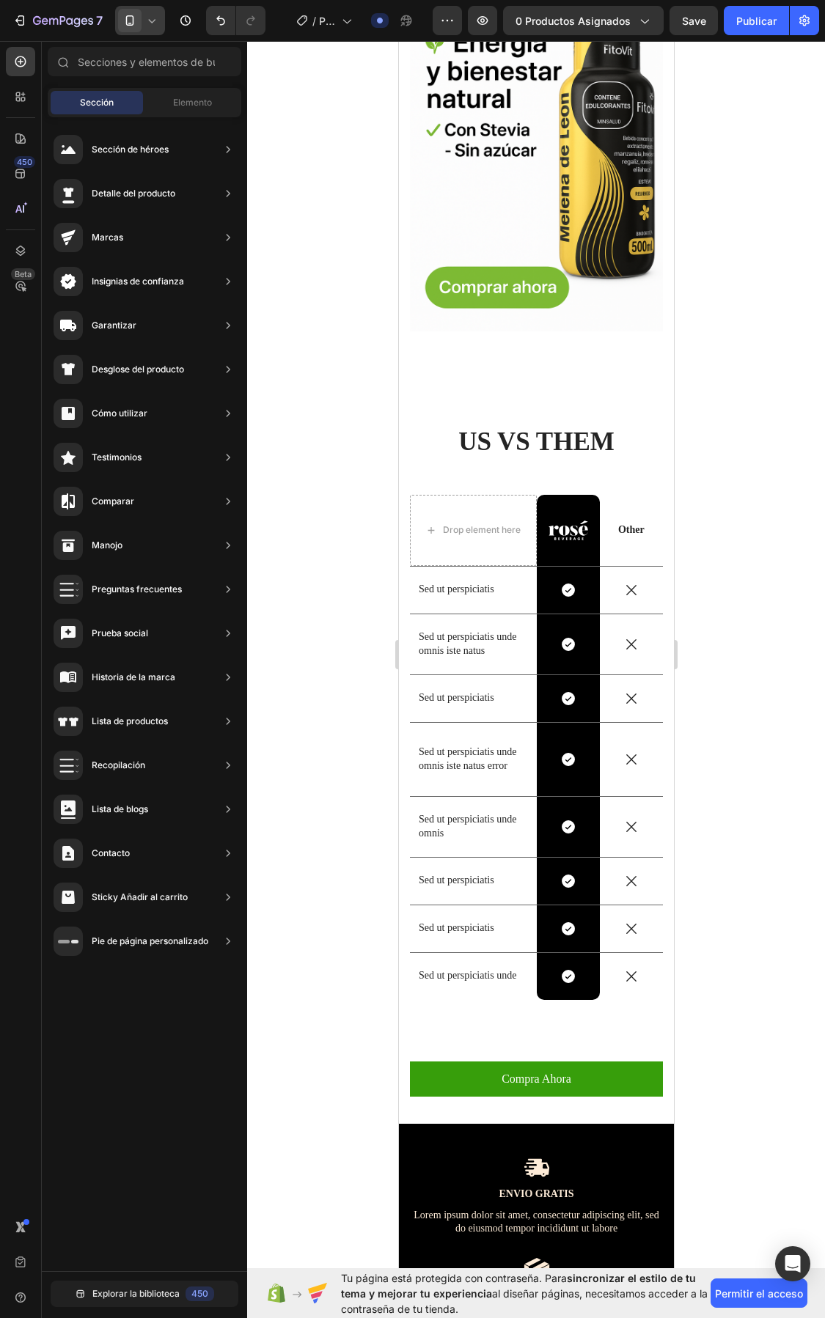
scroll to position [2017, 0]
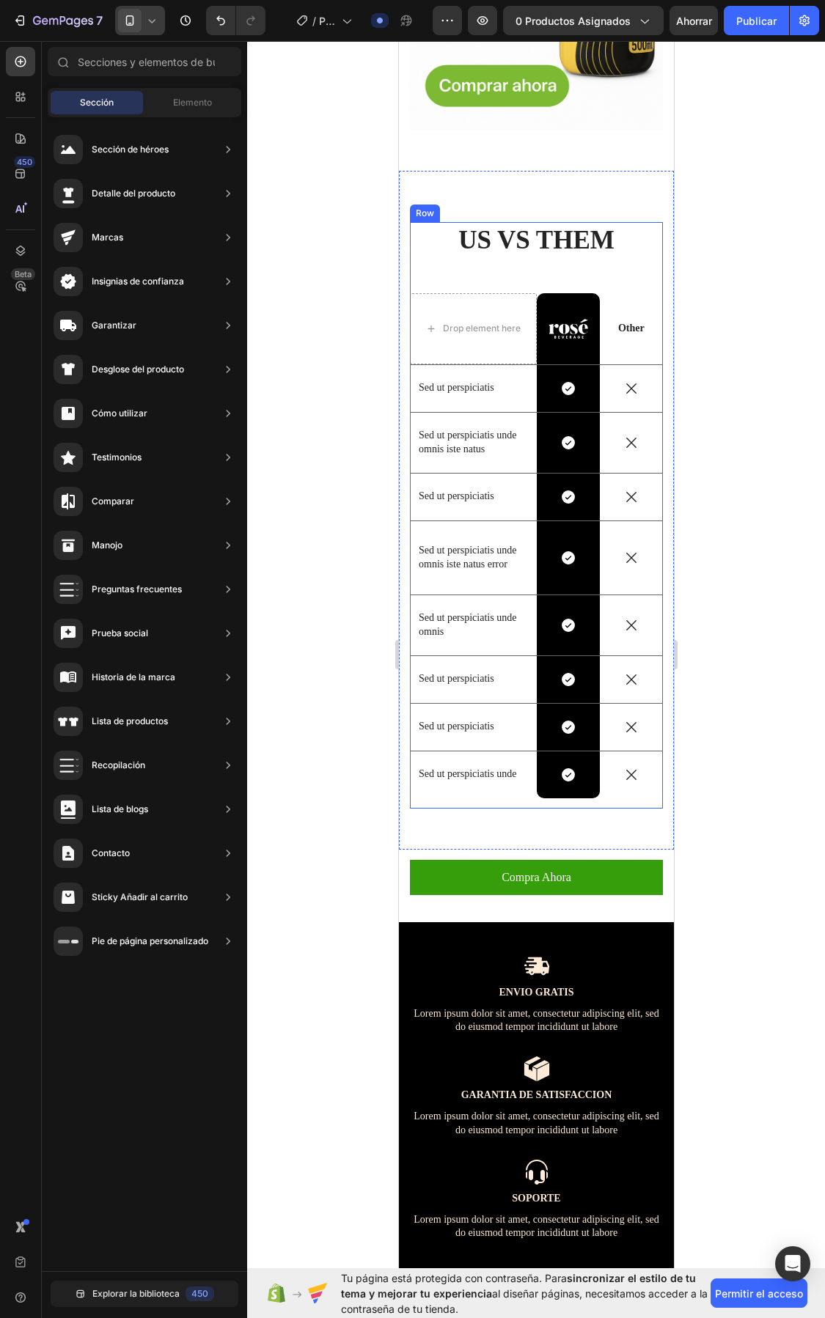
click at [489, 222] on div "US VS THEM Heading Drop element here Image Row Other Text Block Row Sed ut pers…" at bounding box center [535, 515] width 253 height 587
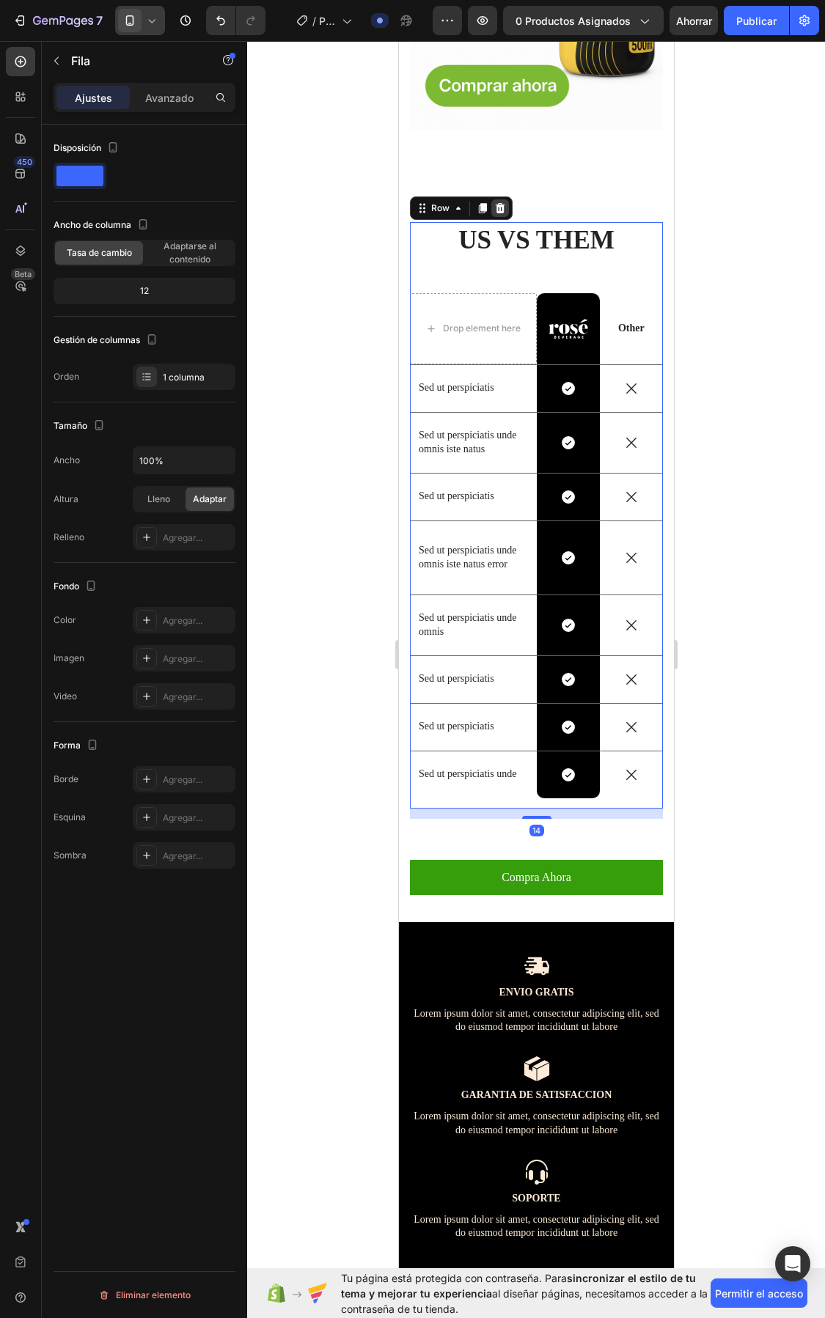
click at [496, 202] on icon at bounding box center [500, 208] width 12 height 12
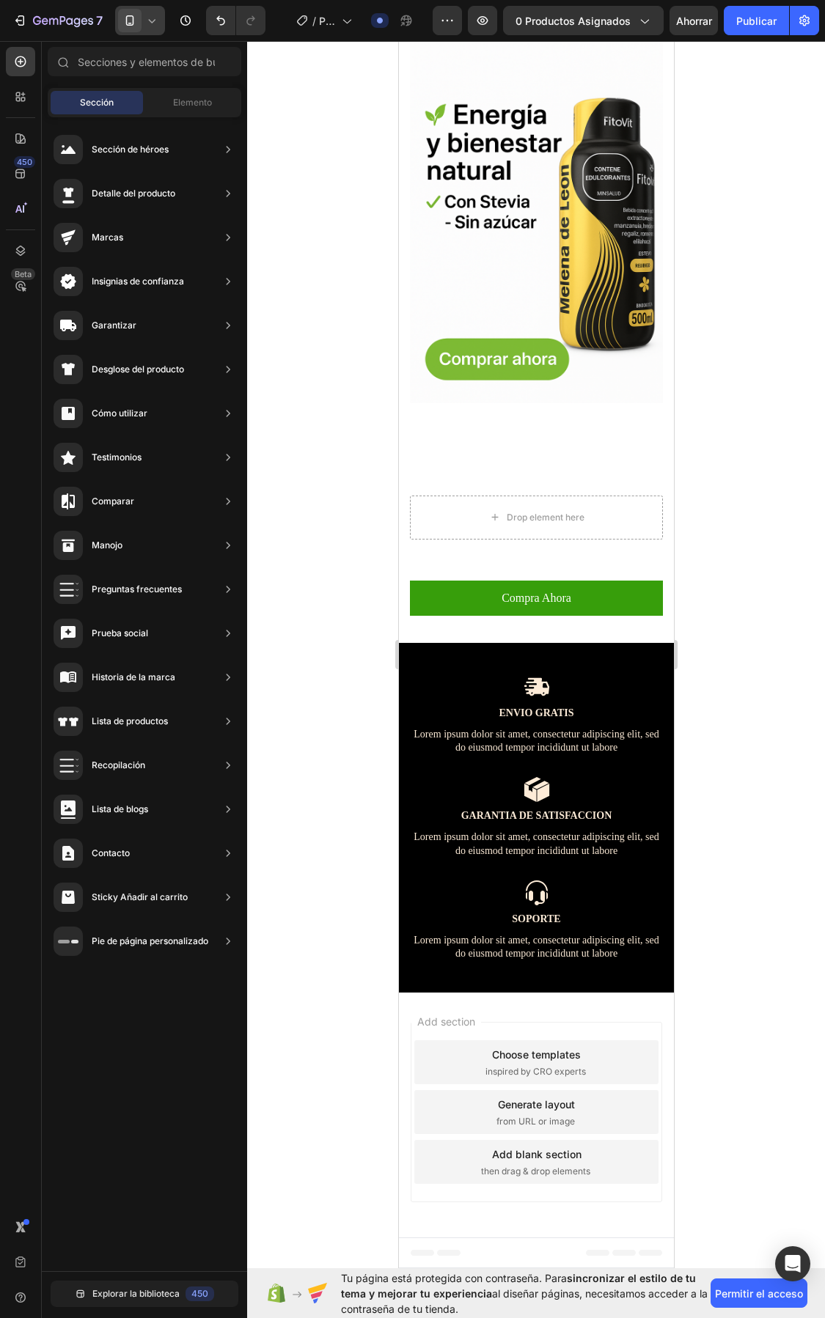
scroll to position [1698, 0]
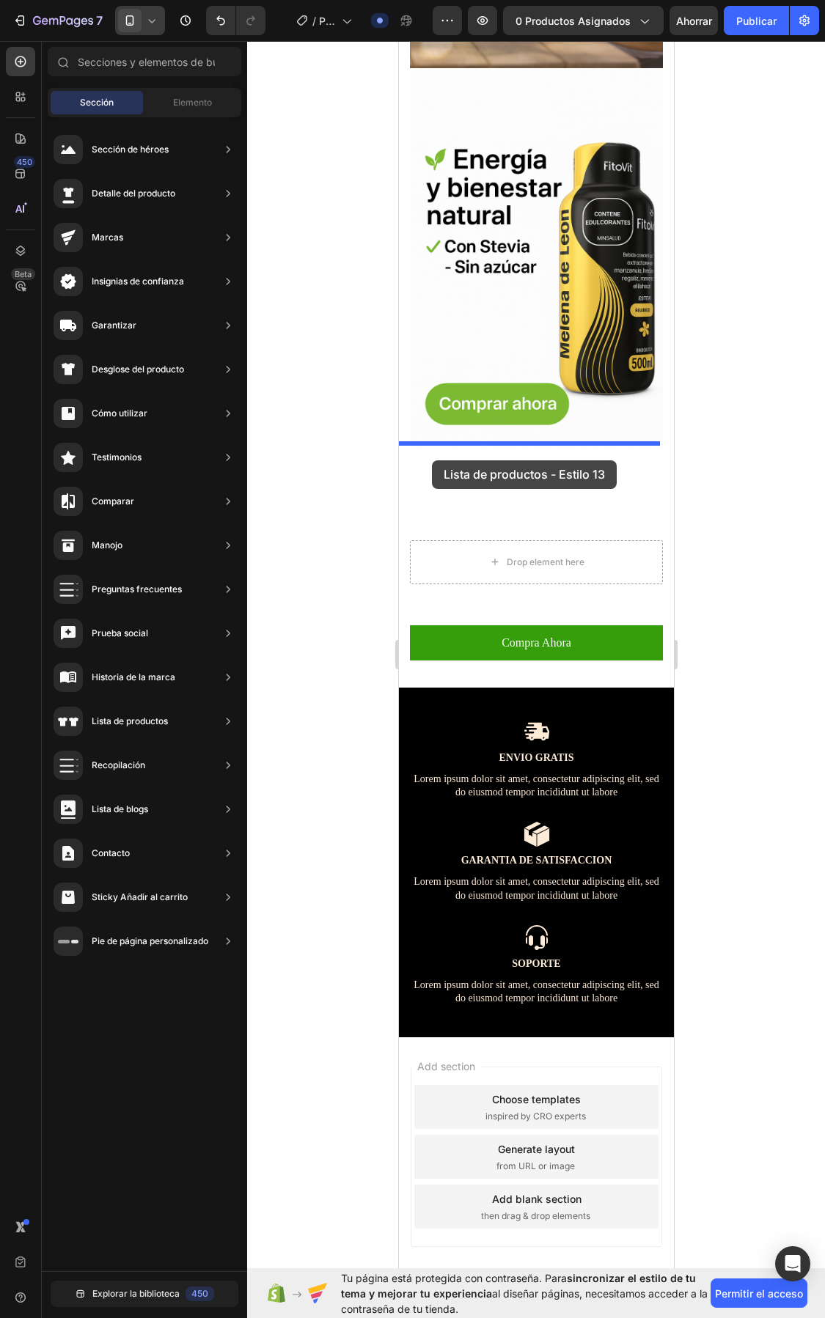
drag, startPoint x: 773, startPoint y: 1257, endPoint x: 432, endPoint y: 461, distance: 866.3
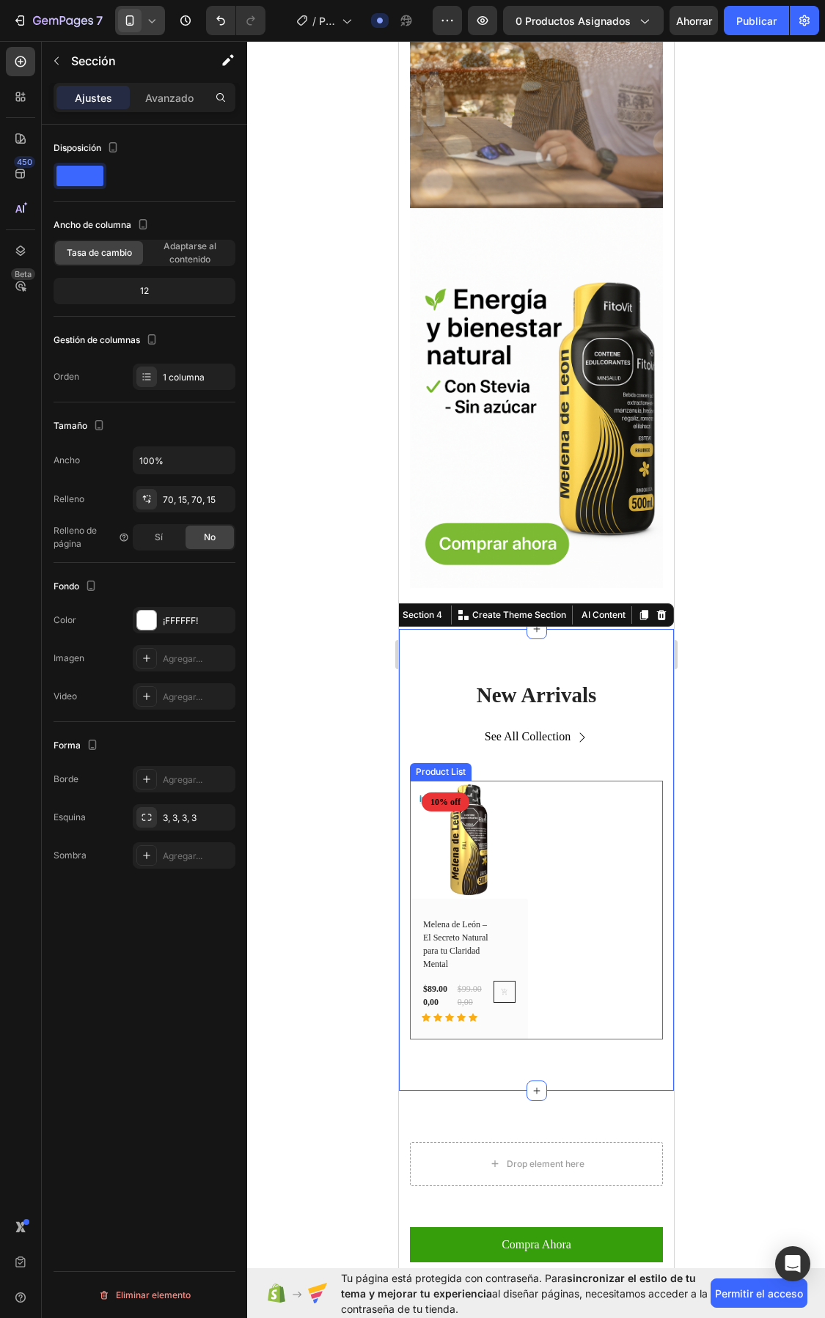
scroll to position [1742, 0]
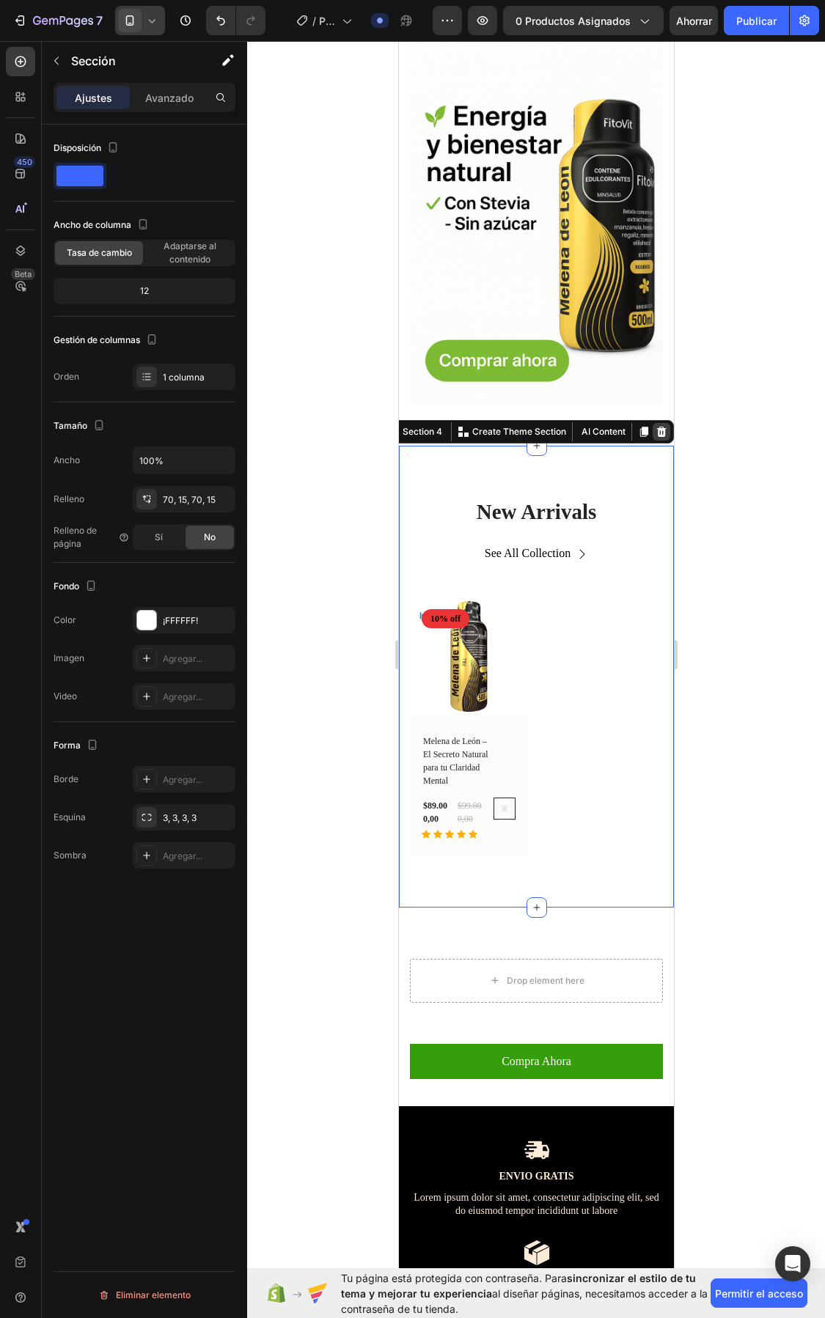
click at [655, 426] on icon at bounding box center [661, 432] width 12 height 12
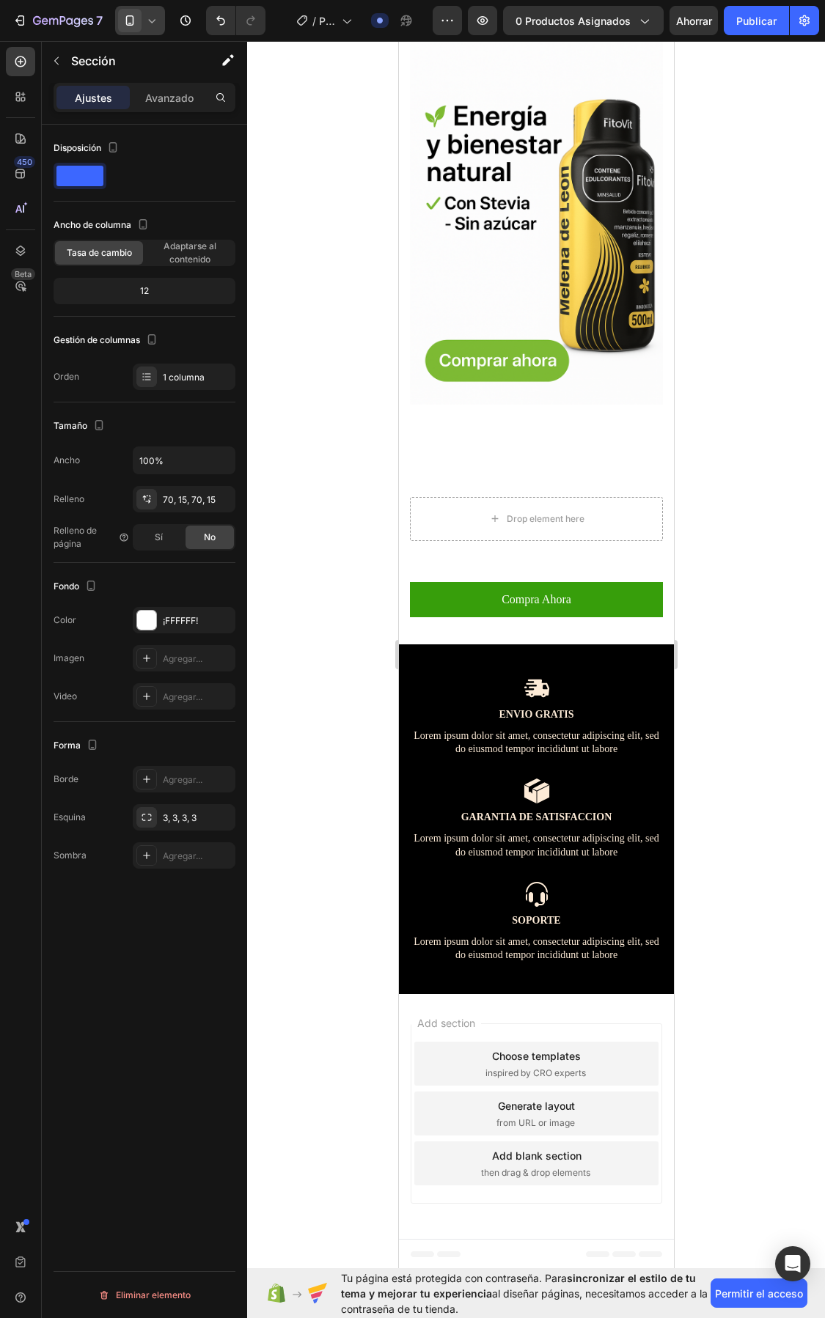
scroll to position [1698, 0]
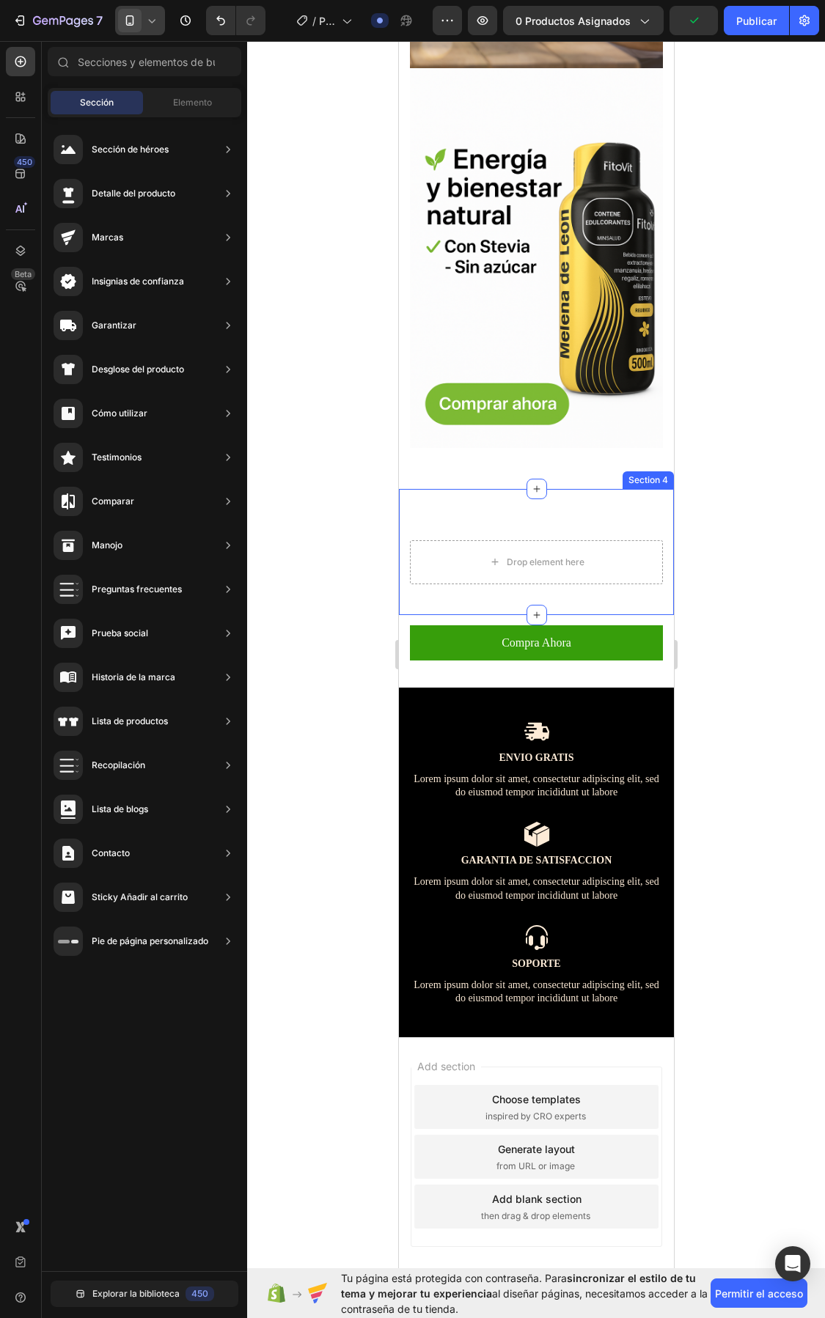
click at [594, 489] on div "Drop element here Section 4" at bounding box center [535, 552] width 275 height 126
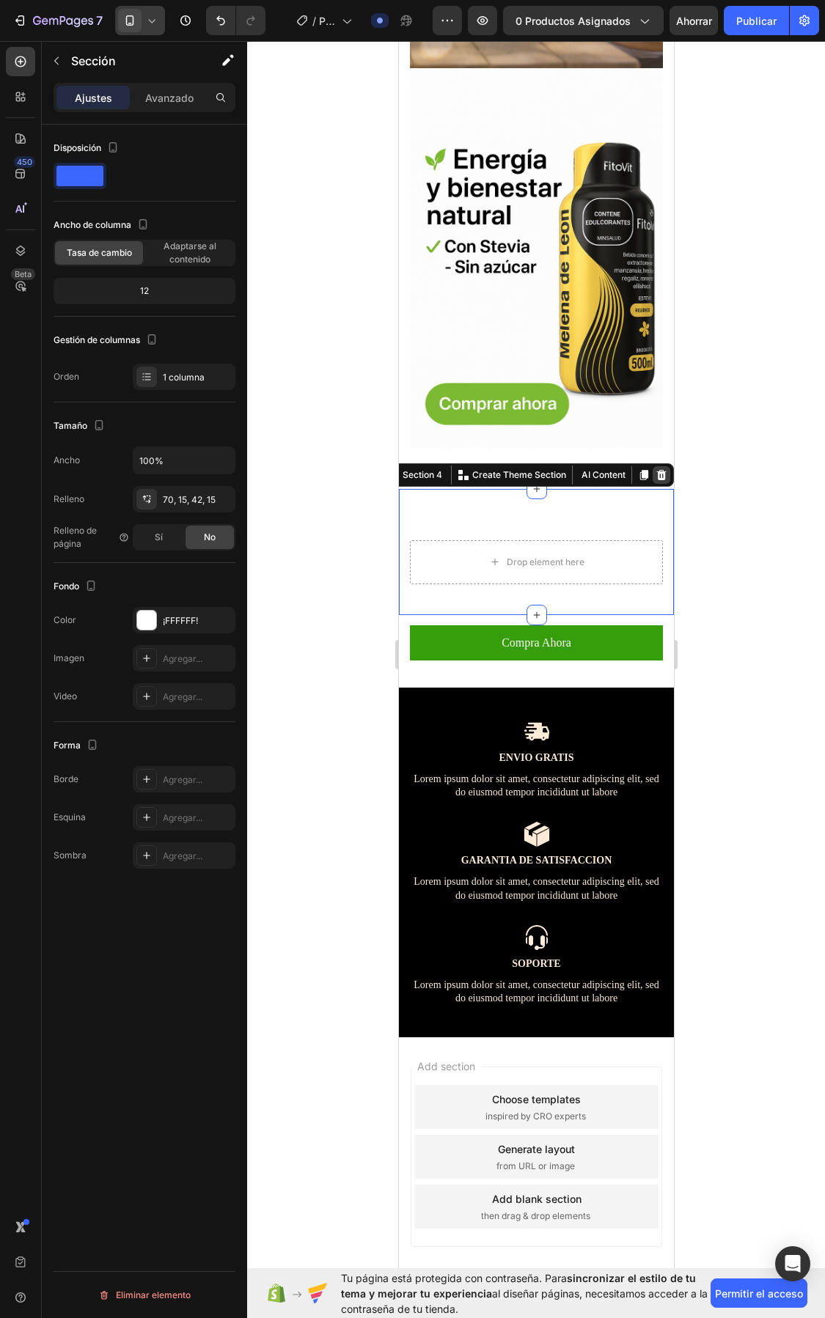
click at [656, 469] on icon at bounding box center [661, 474] width 10 height 10
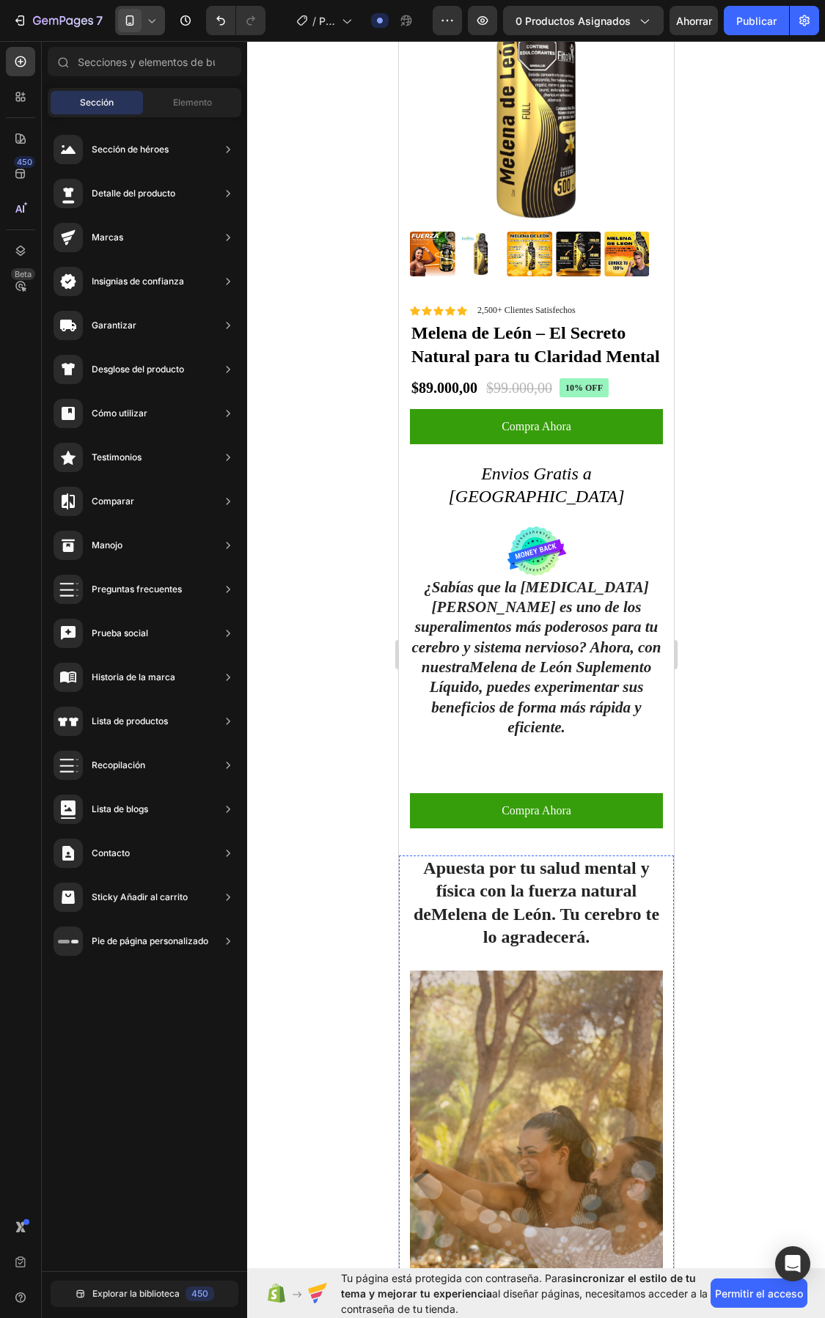
scroll to position [733, 0]
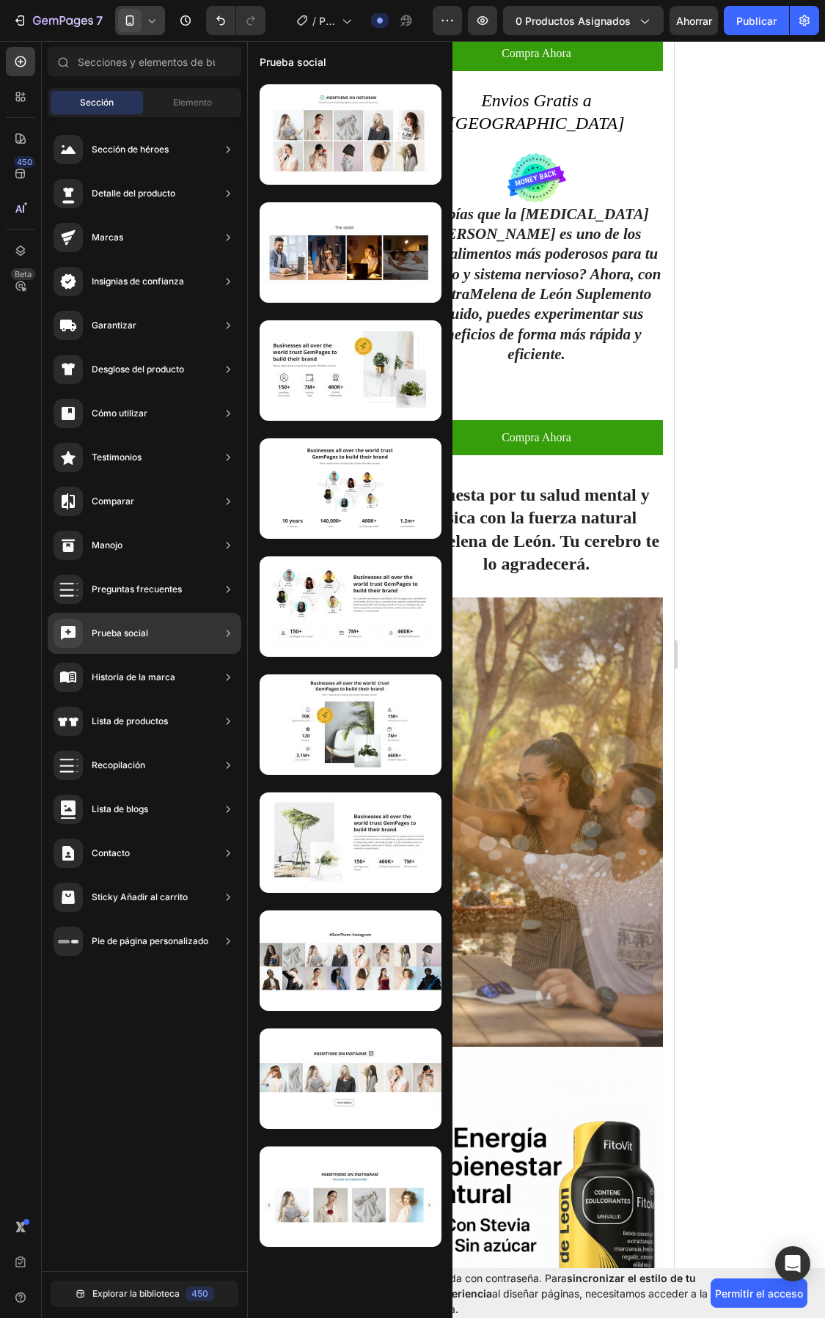
click at [230, 676] on icon at bounding box center [228, 853] width 15 height 15
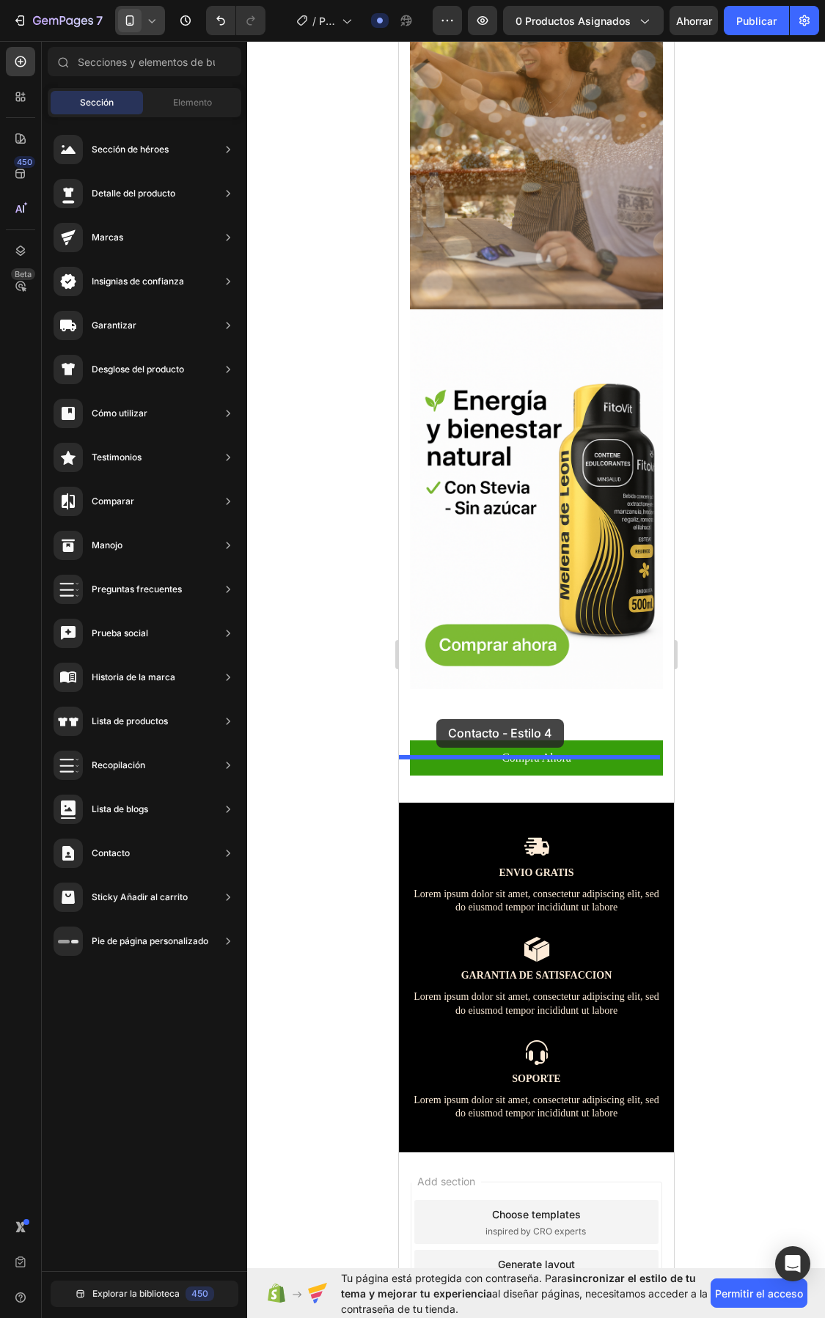
scroll to position [1493, 0]
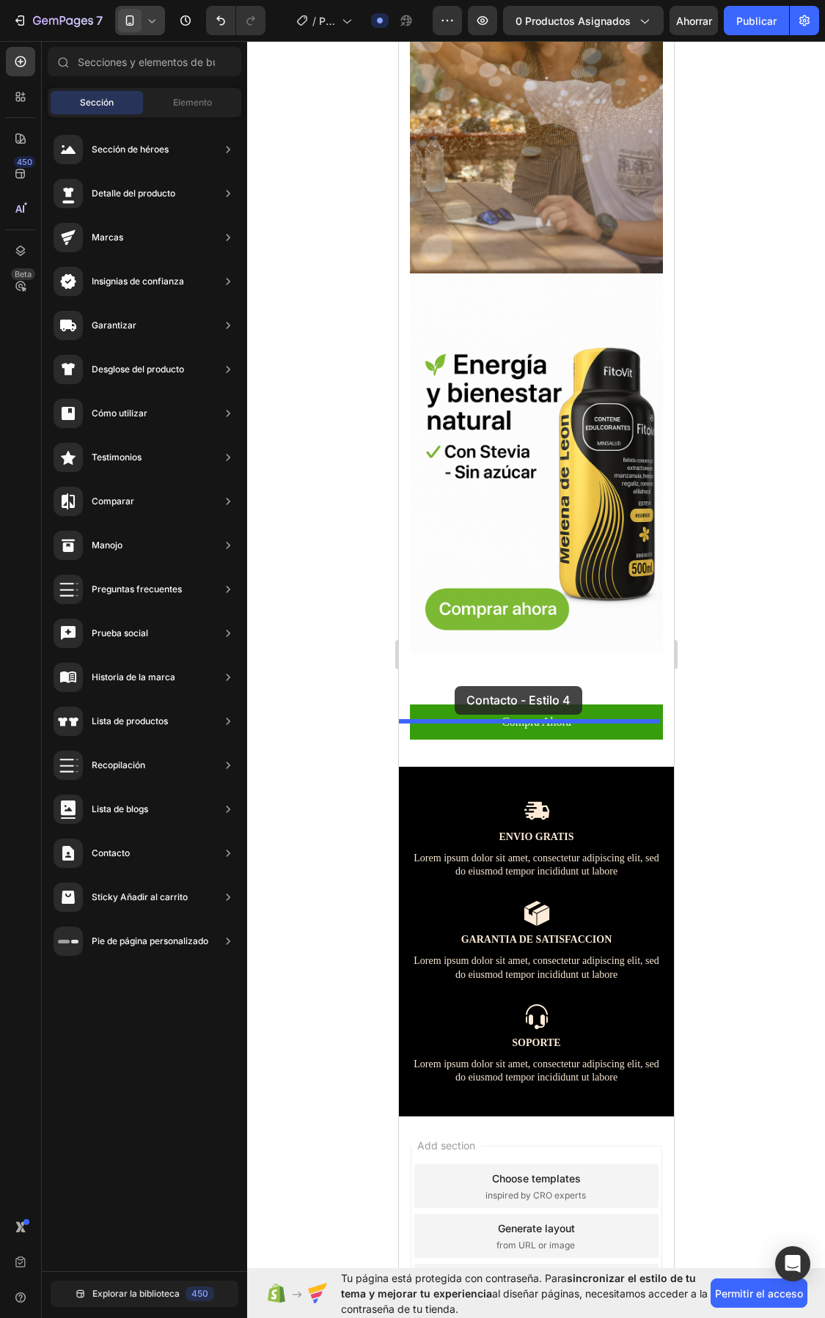
drag, startPoint x: 732, startPoint y: 1233, endPoint x: 455, endPoint y: 686, distance: 613.3
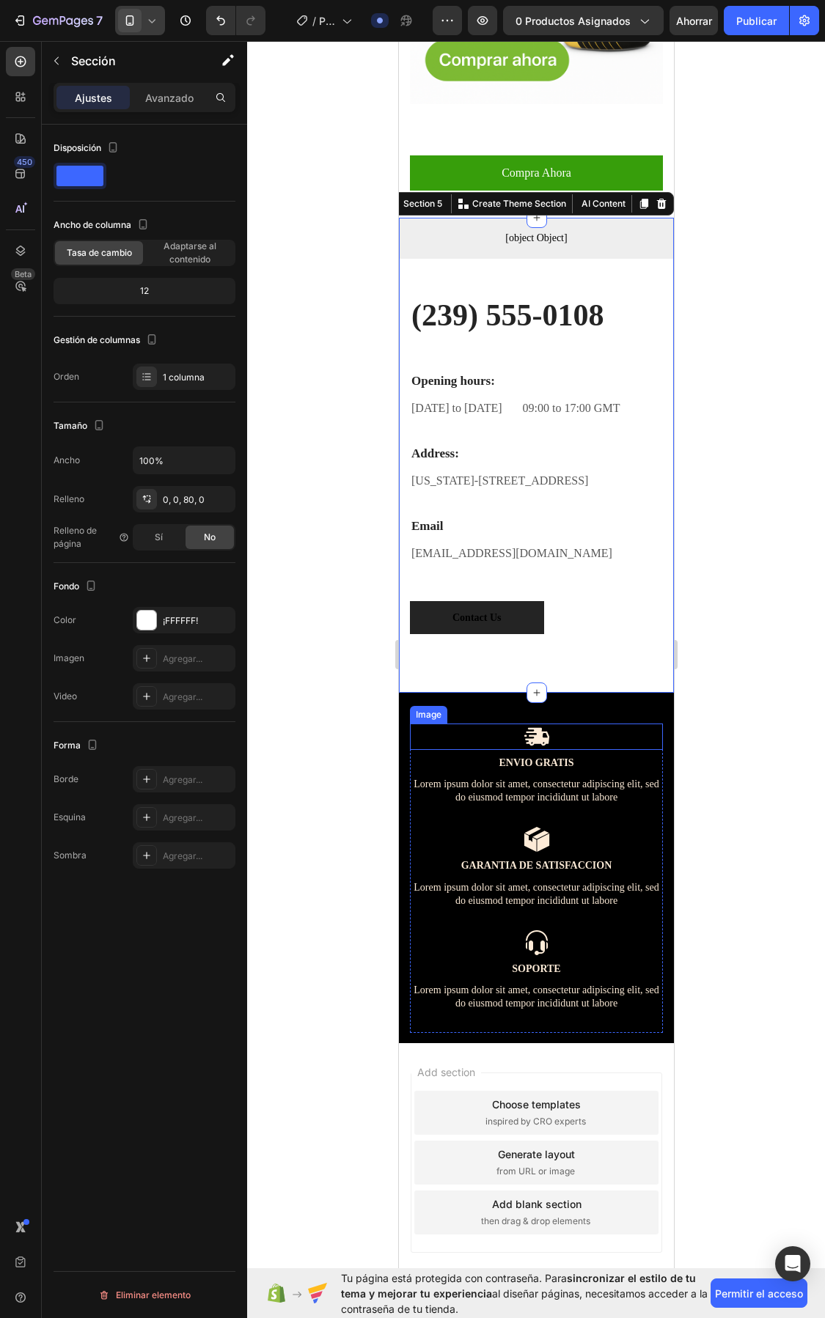
scroll to position [2043, 0]
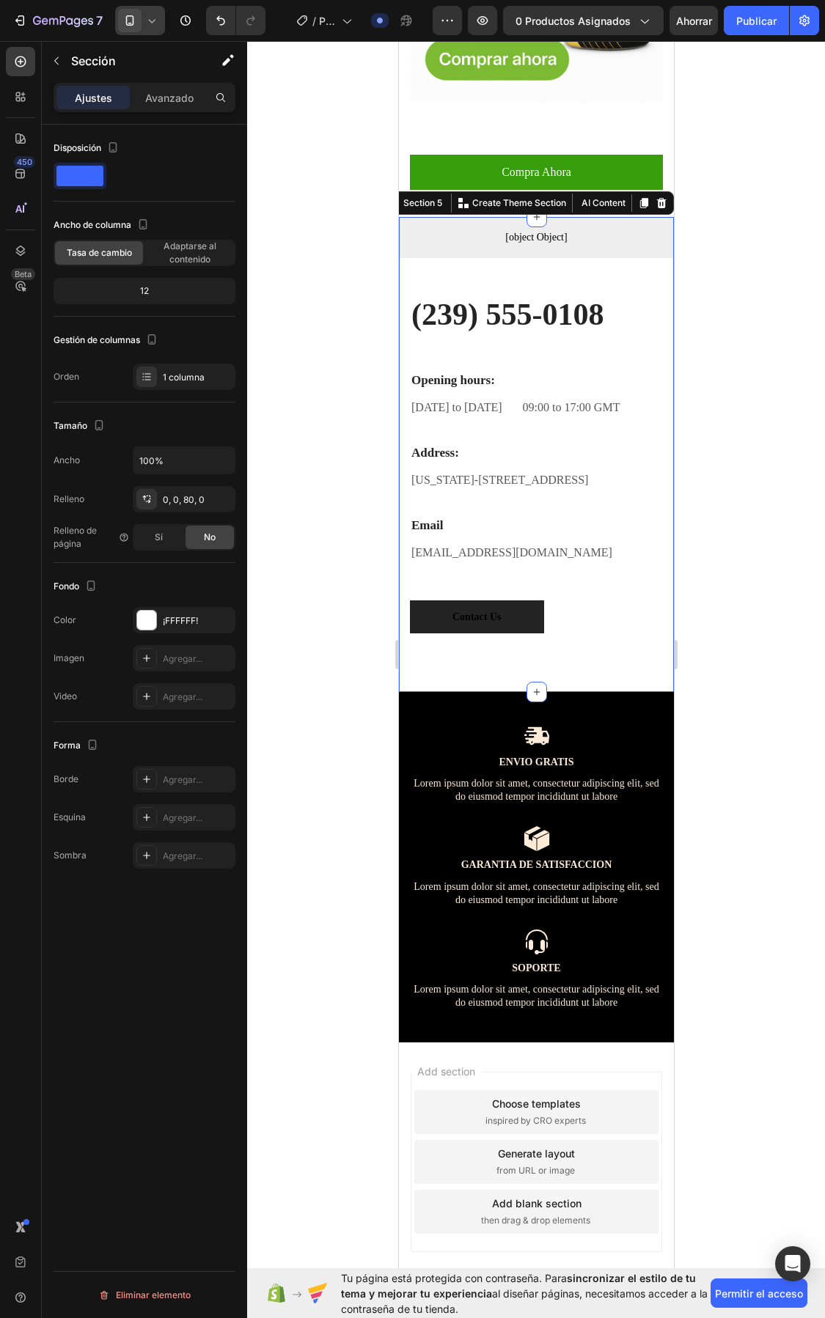
click at [759, 676] on div at bounding box center [536, 679] width 578 height 1277
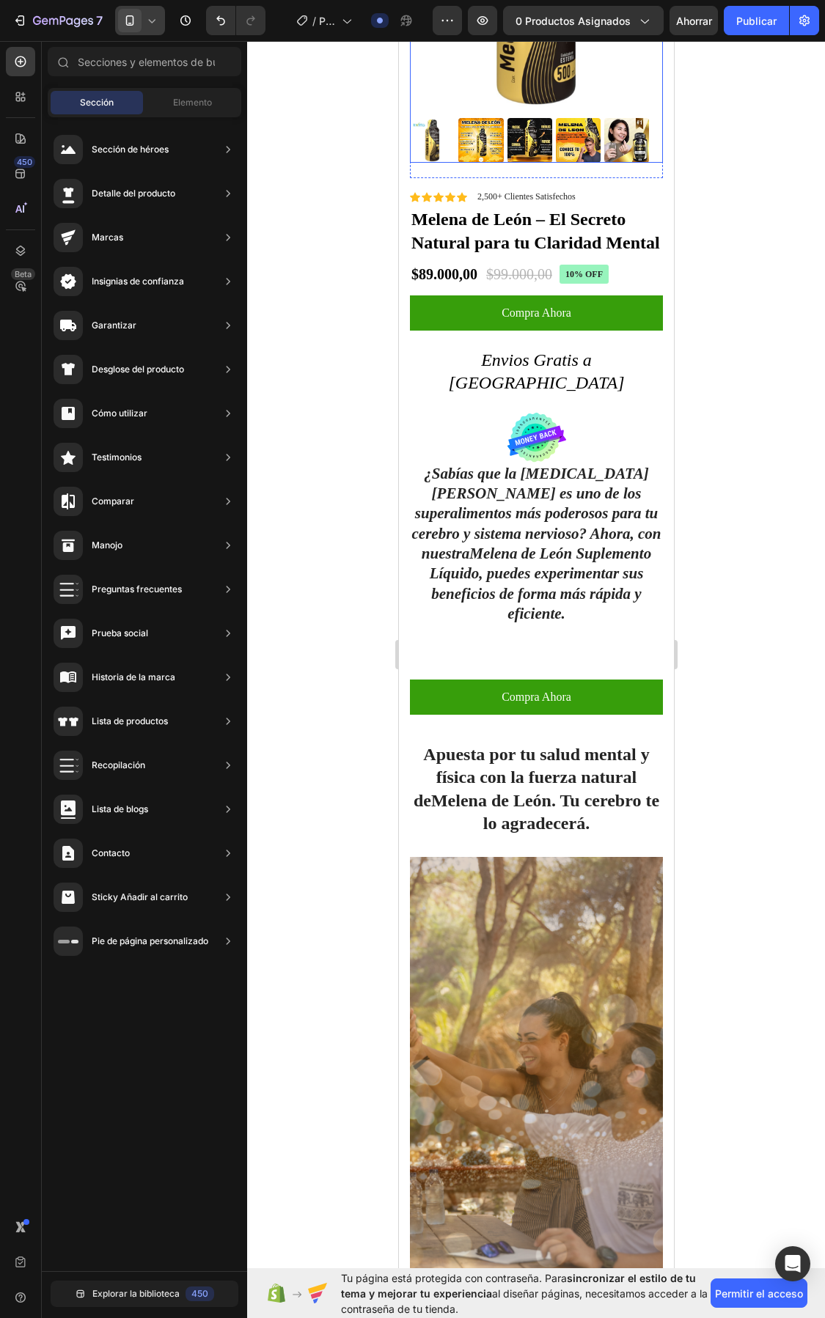
scroll to position [26, 0]
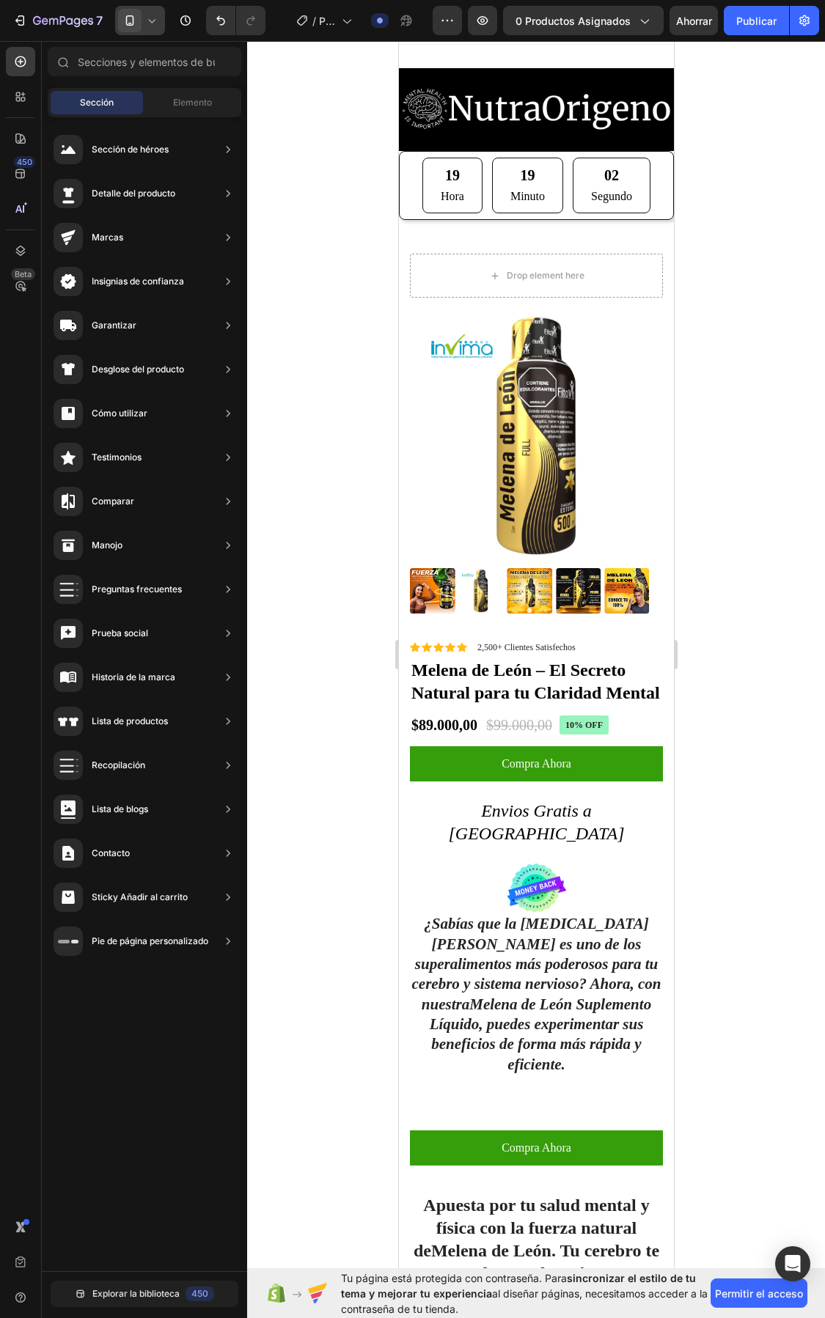
click at [150, 19] on icon at bounding box center [151, 20] width 15 height 15
click at [182, 120] on font "Pantalla completa" at bounding box center [182, 122] width 75 height 11
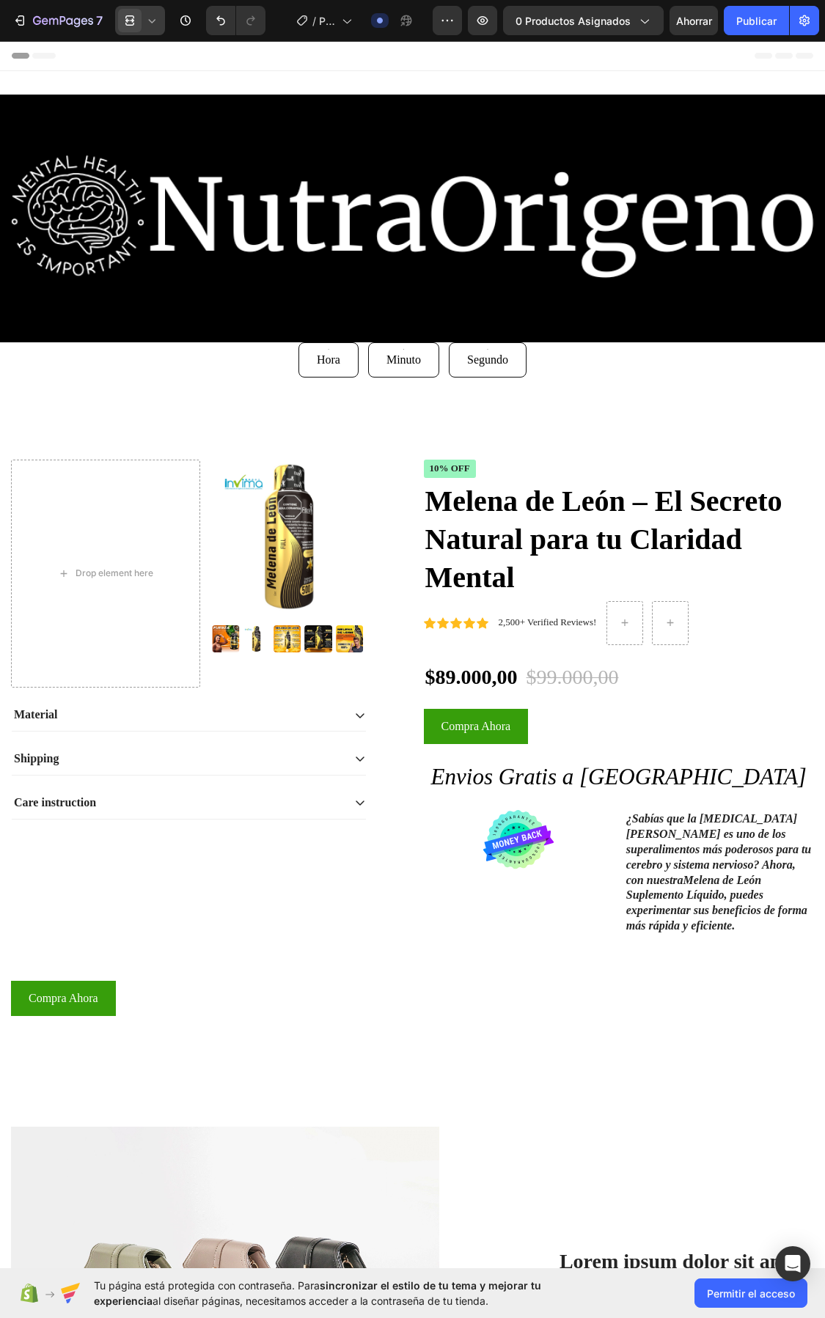
click at [148, 21] on icon at bounding box center [151, 20] width 15 height 15
click at [151, 94] on font "Móvil" at bounding box center [156, 99] width 23 height 11
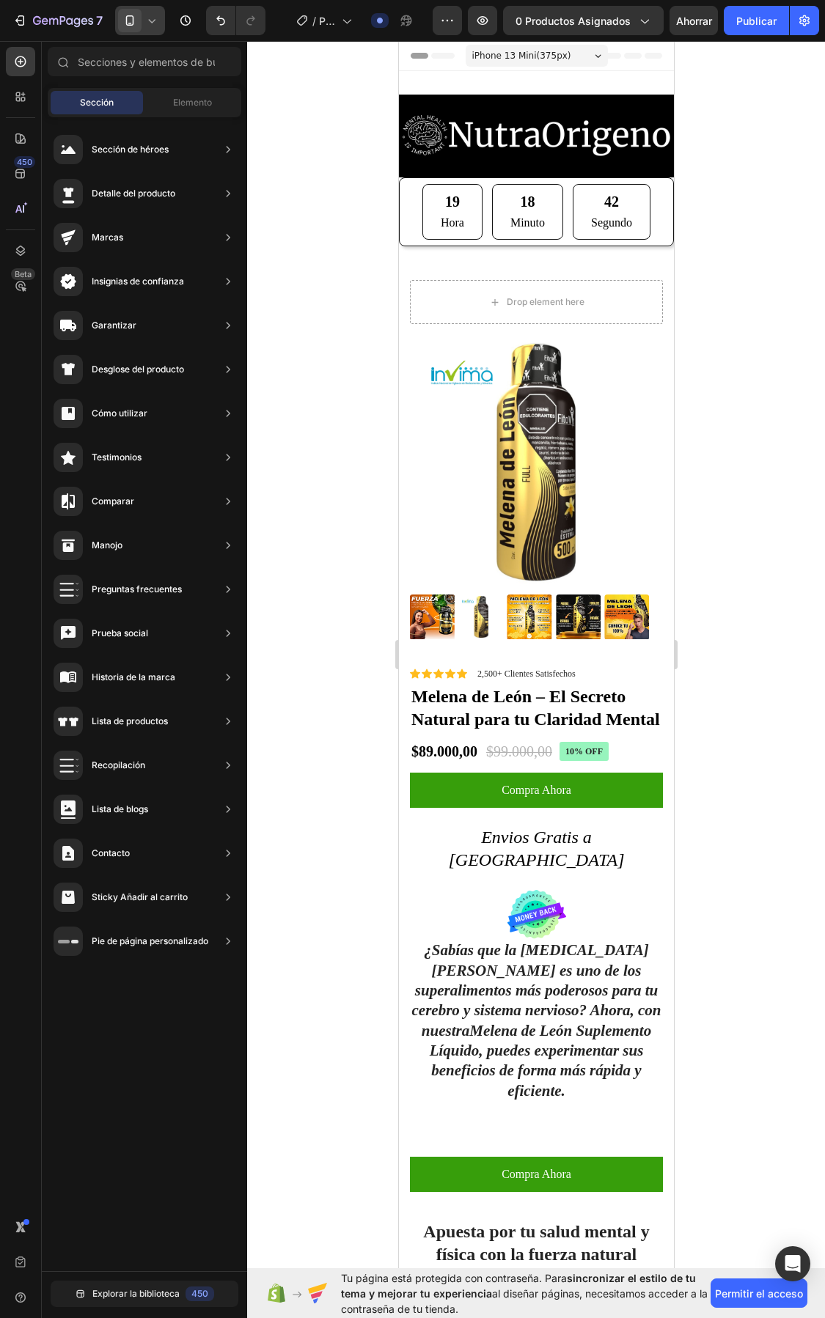
click at [148, 13] on icon at bounding box center [151, 20] width 15 height 15
click at [169, 78] on font "Tableta" at bounding box center [160, 75] width 31 height 11
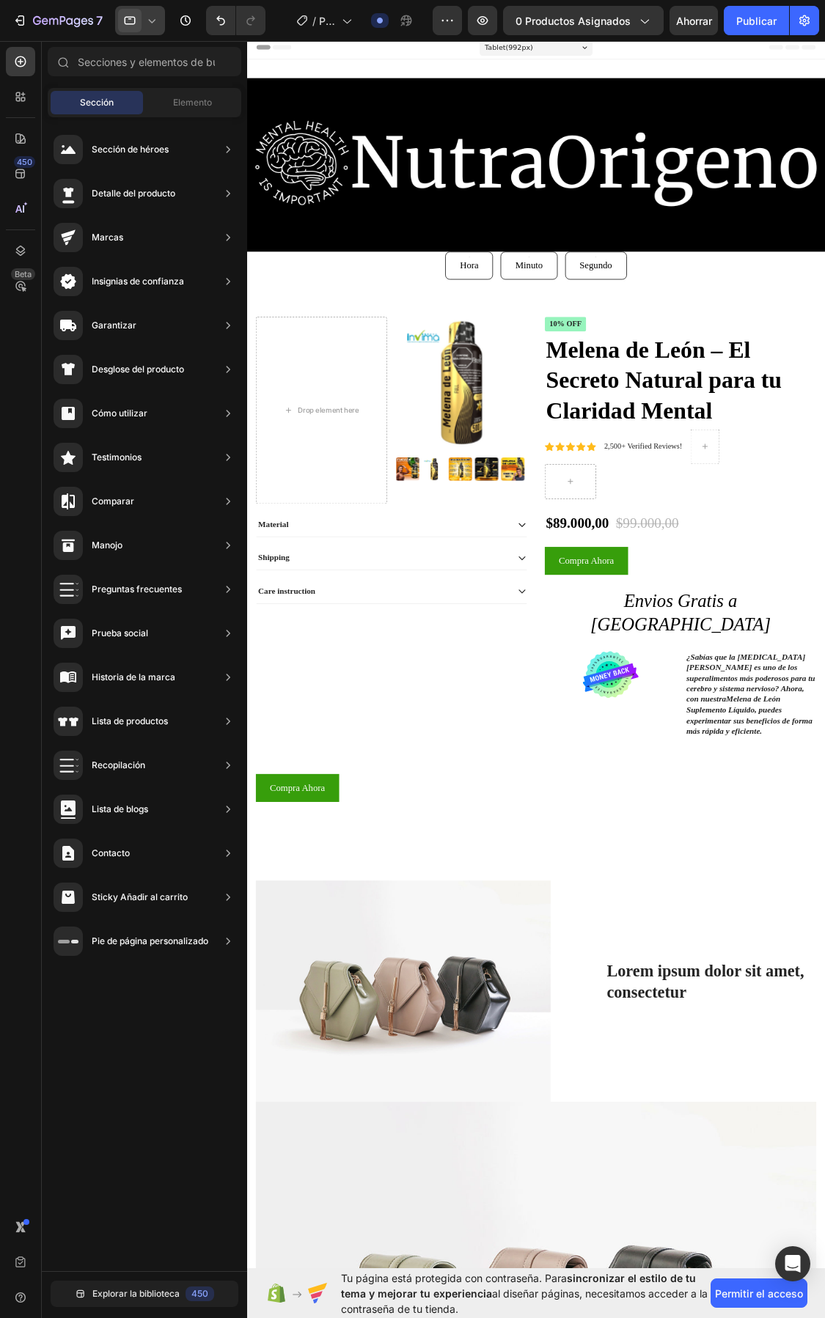
click at [144, 16] on div at bounding box center [140, 20] width 50 height 29
click at [147, 111] on div "Móvil" at bounding box center [172, 122] width 109 height 23
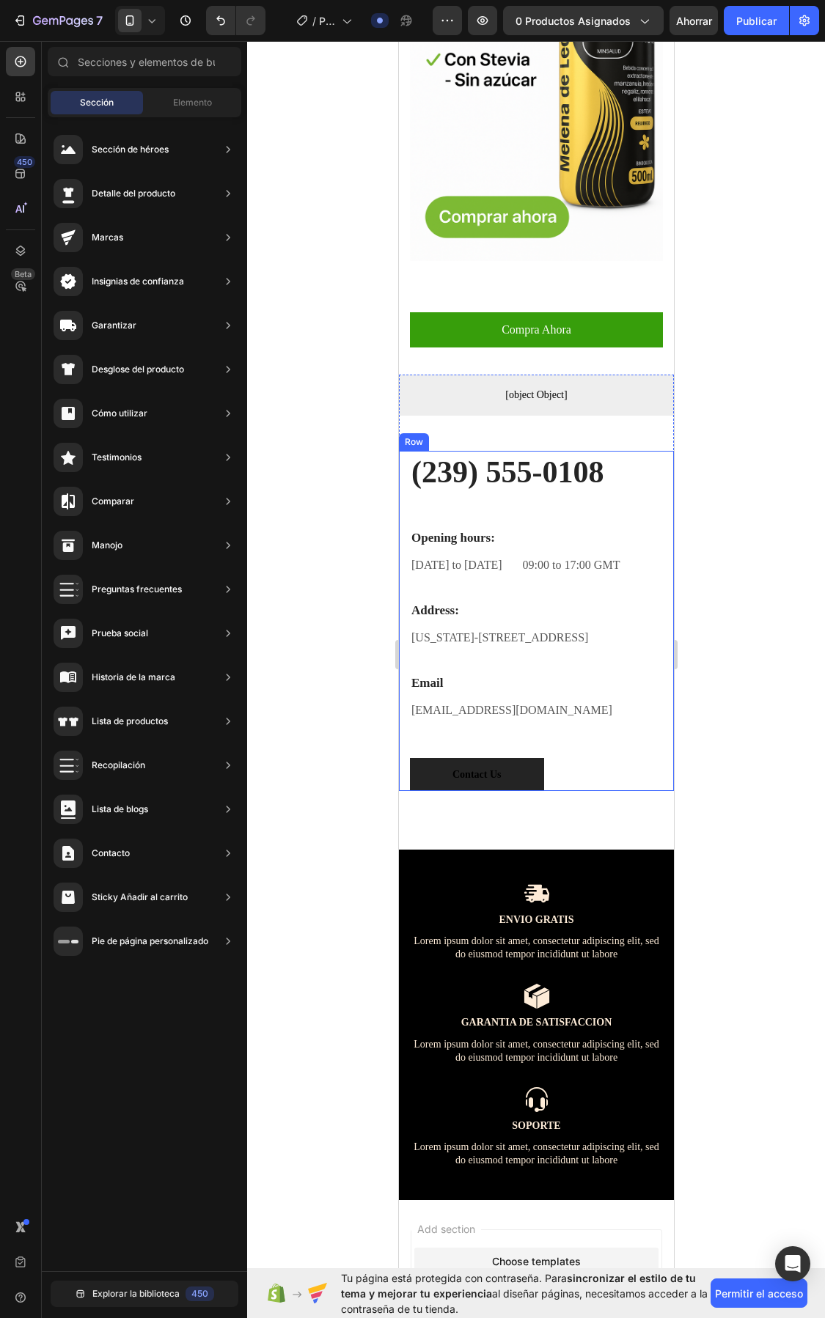
scroll to position [2069, 0]
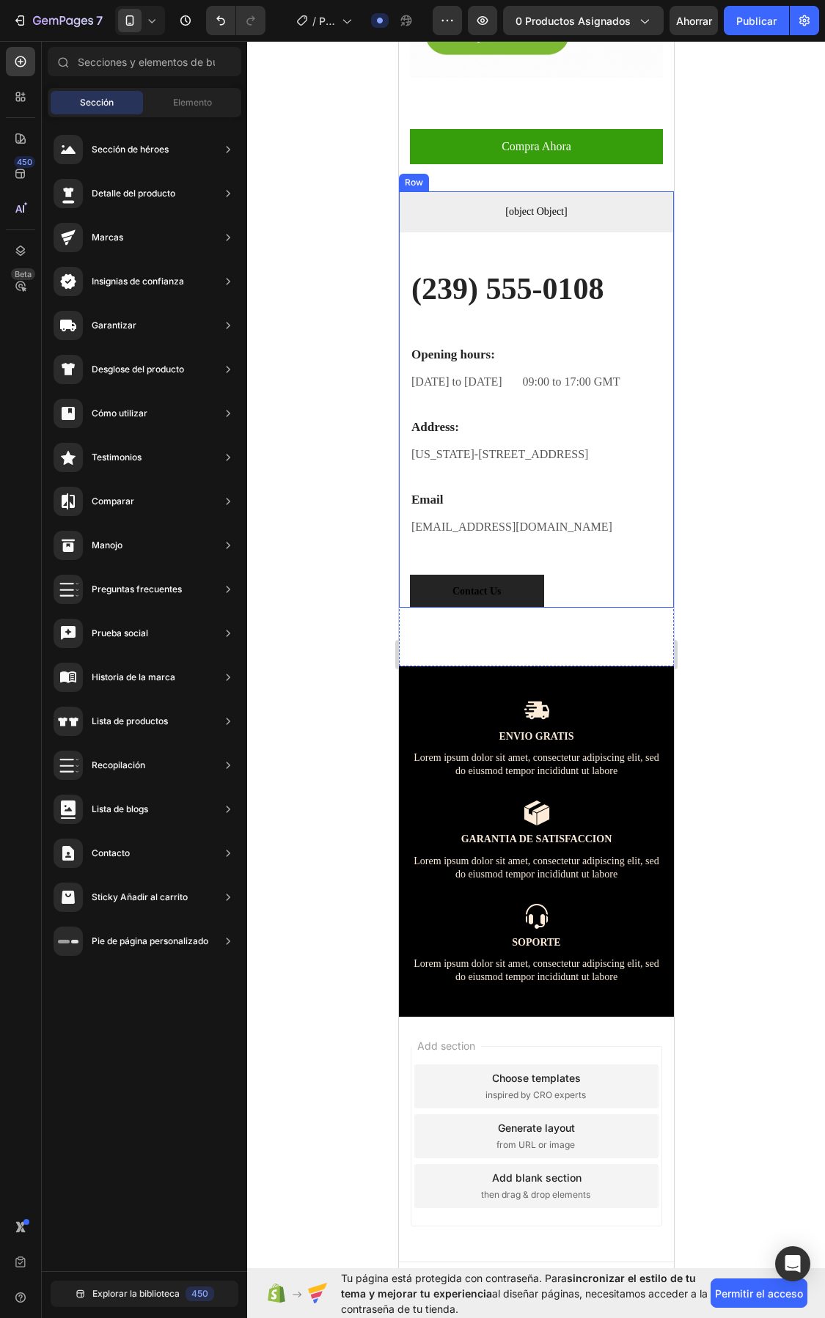
click at [483, 191] on div "[object Object] Custom Code Custom Code Publish the page to see the content. Cu…" at bounding box center [535, 229] width 275 height 76
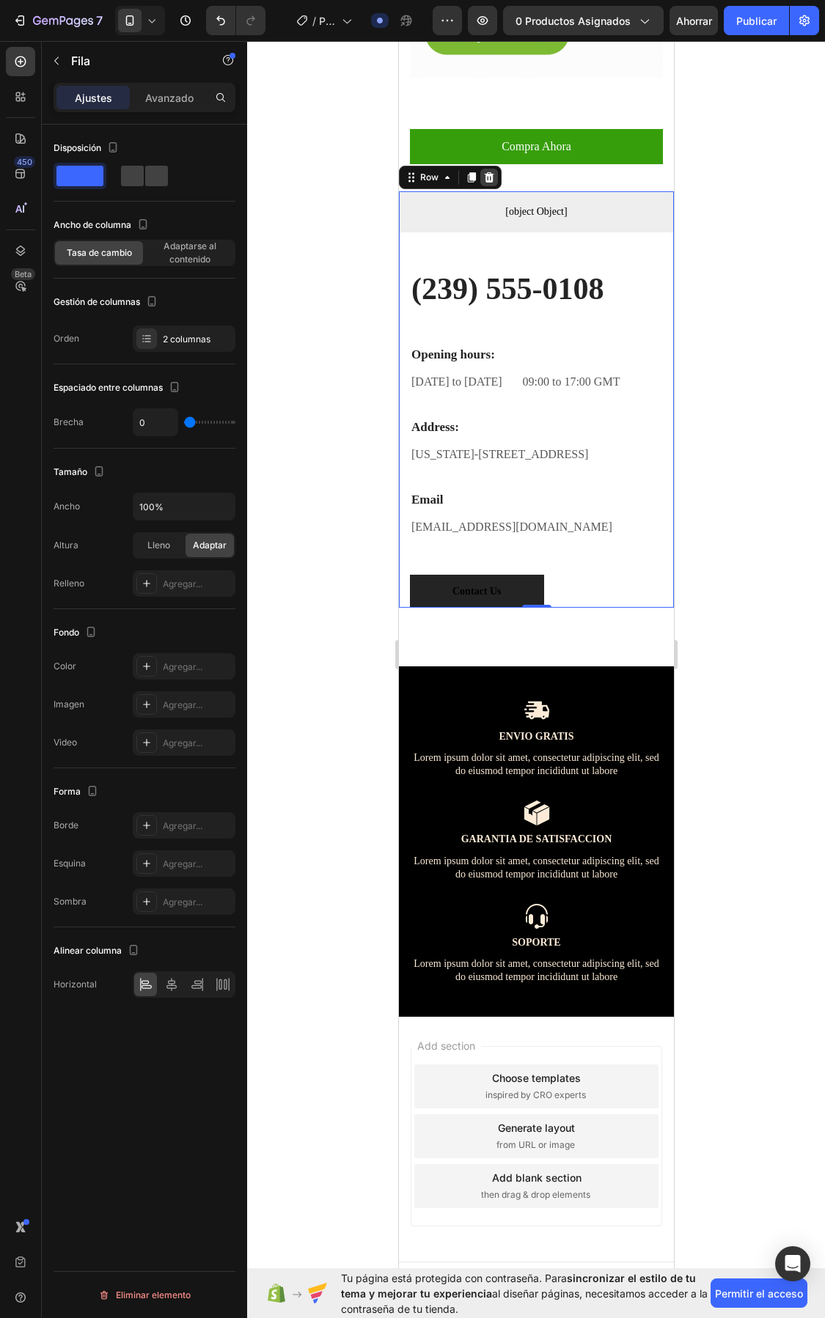
click at [494, 169] on div at bounding box center [489, 178] width 18 height 18
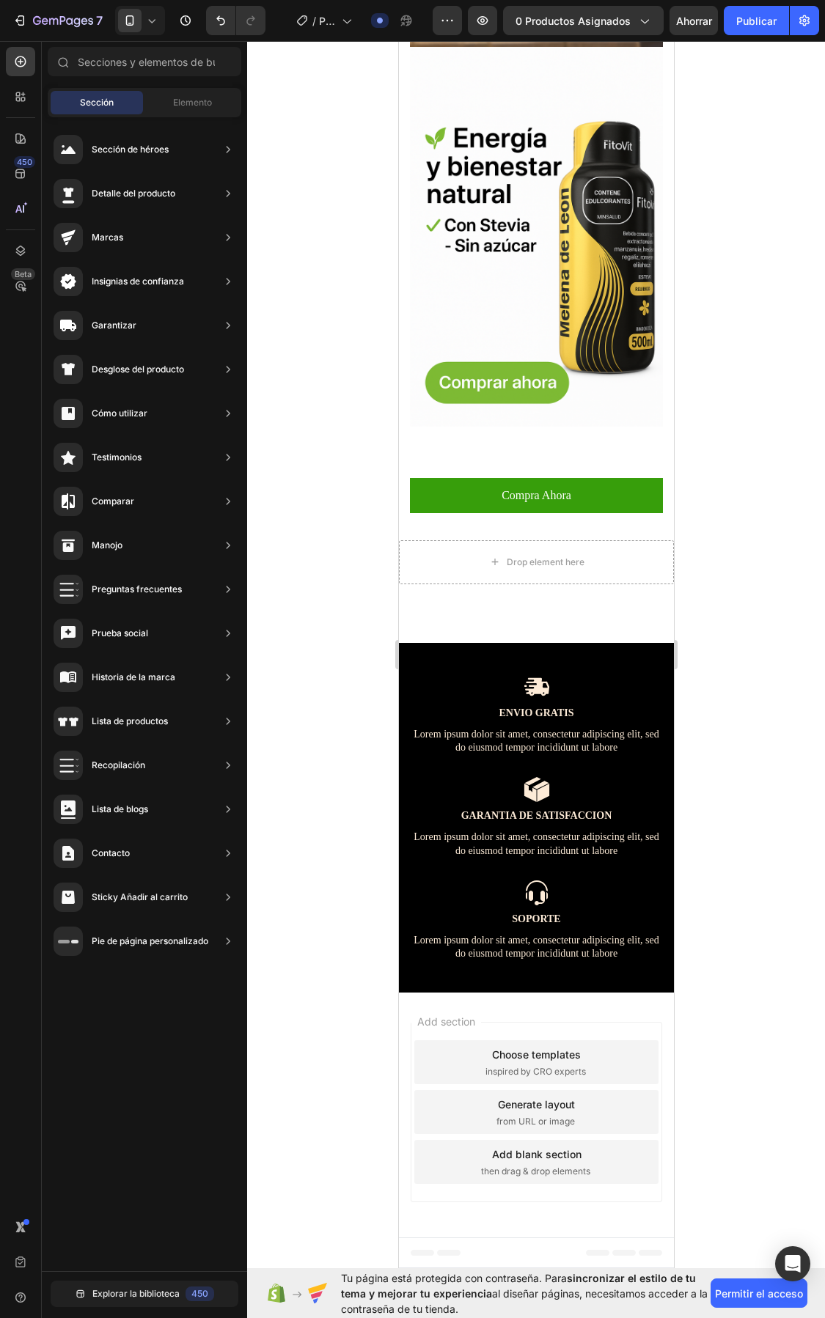
scroll to position [1674, 0]
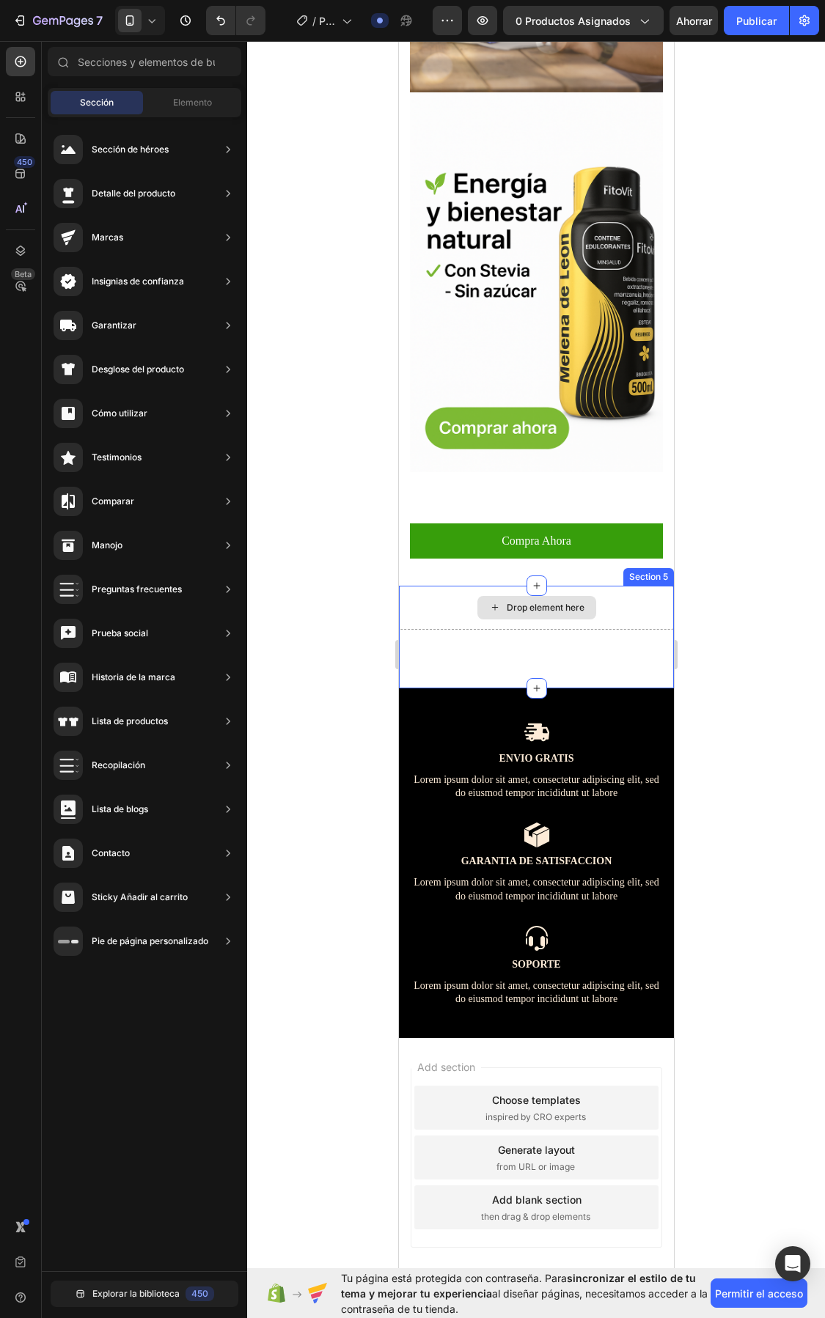
click at [542, 602] on div "Drop element here" at bounding box center [545, 608] width 78 height 12
click at [552, 586] on div "Drop element here" at bounding box center [535, 608] width 275 height 44
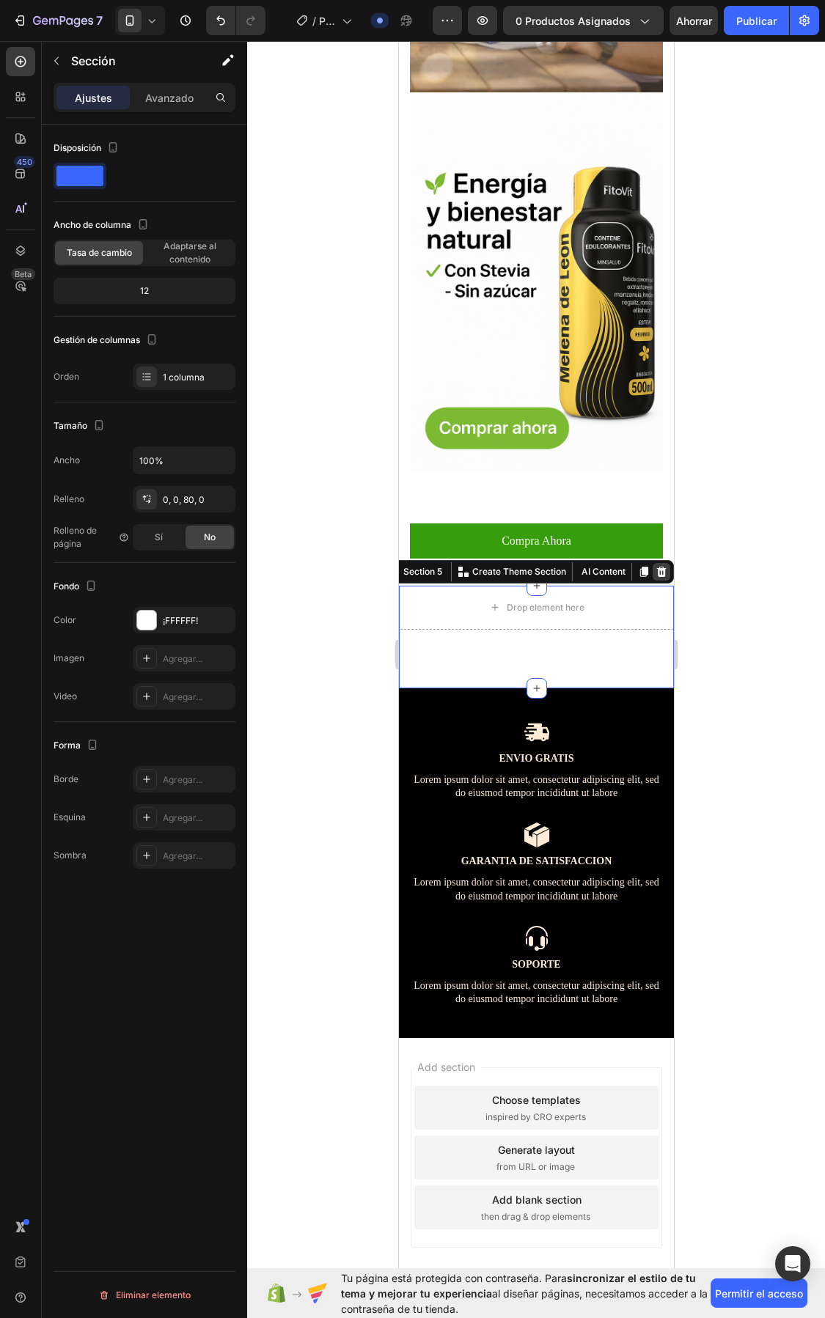
click at [655, 566] on icon at bounding box center [661, 572] width 12 height 12
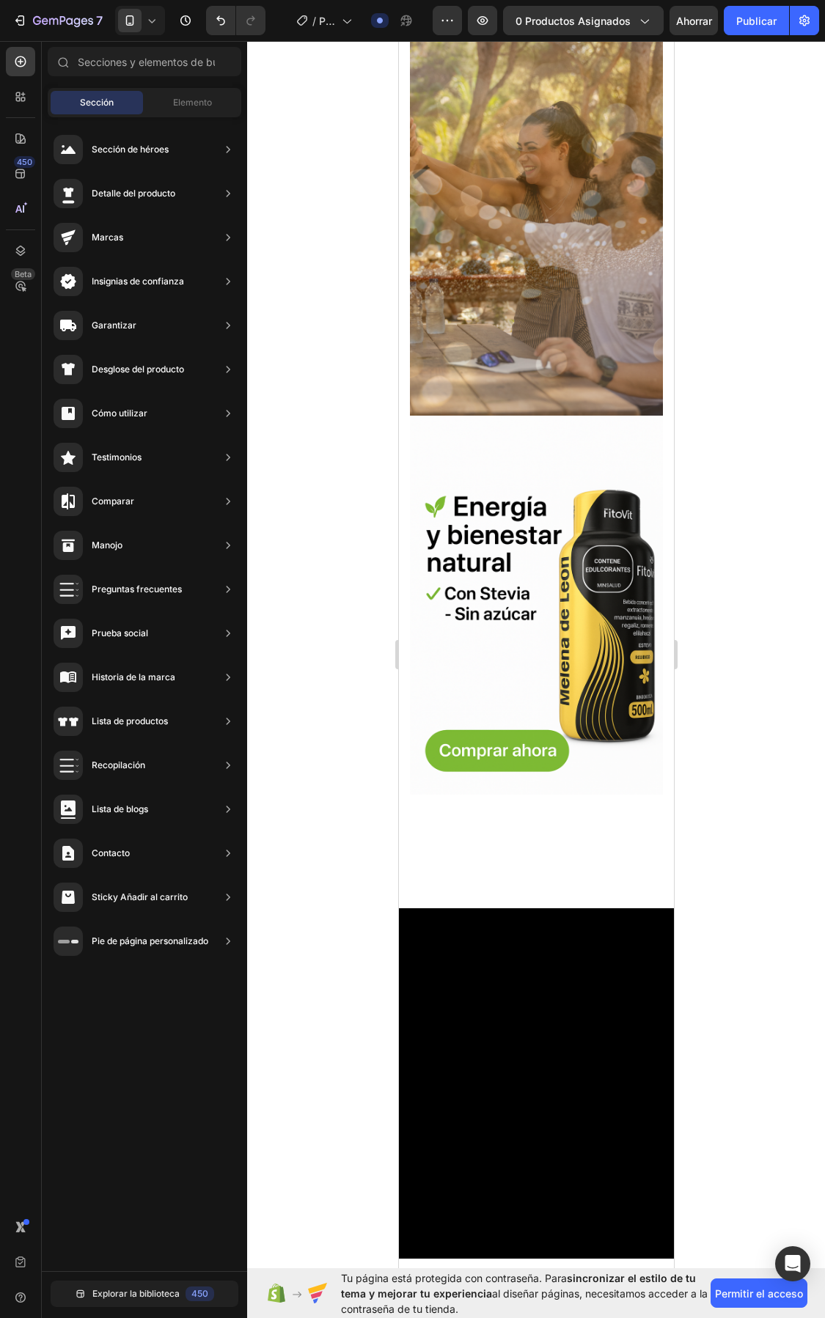
scroll to position [0, 0]
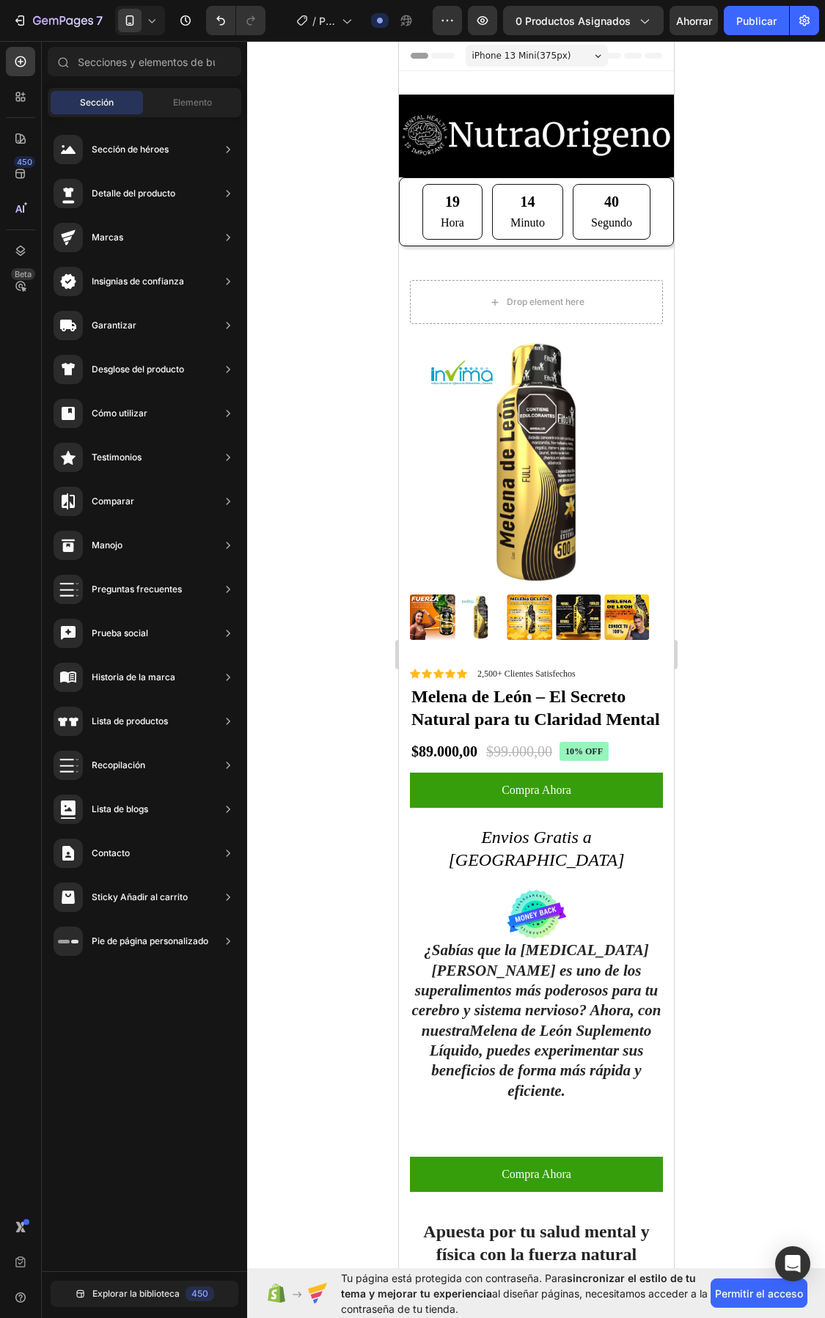
click at [144, 19] on icon at bounding box center [151, 20] width 15 height 15
click at [153, 116] on span "Pantalla completa" at bounding box center [182, 123] width 75 height 15
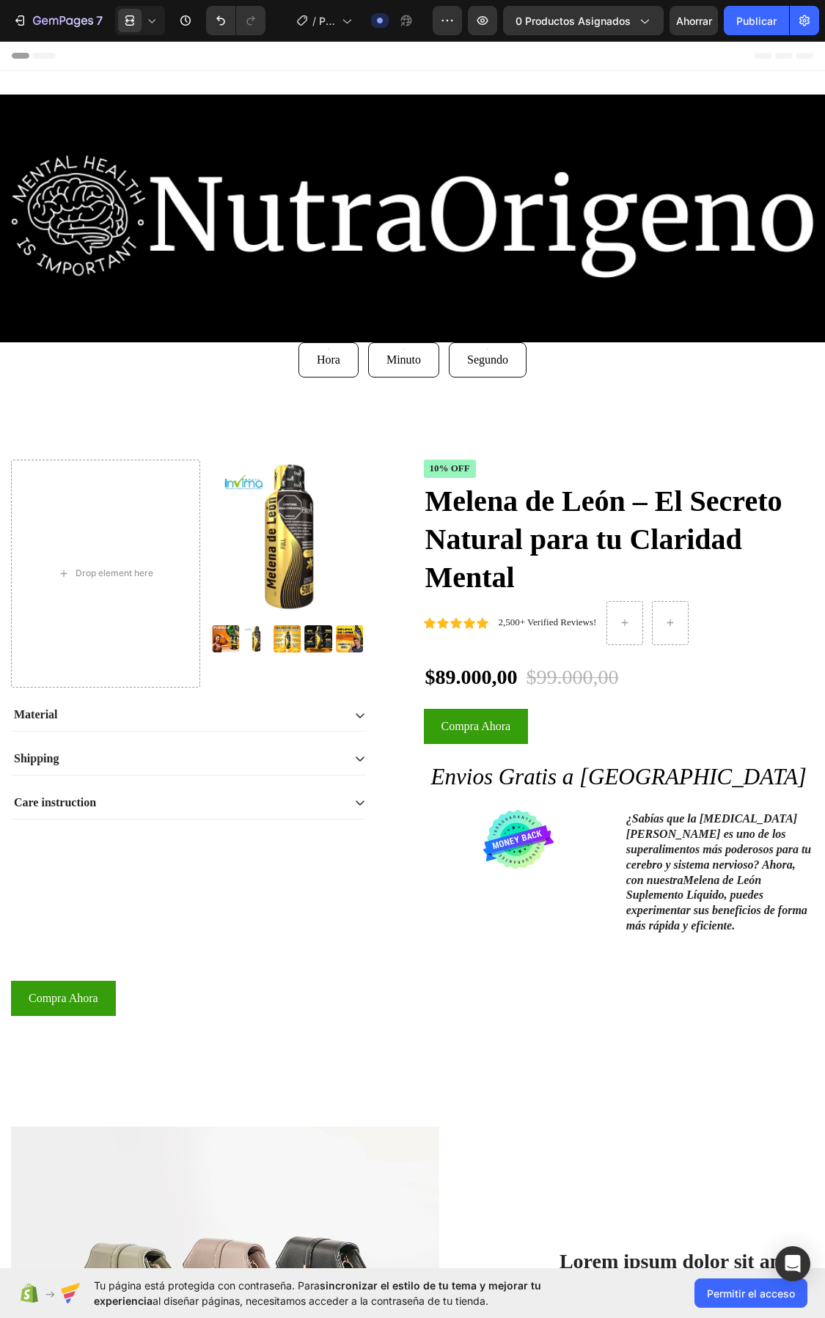
click at [152, 23] on icon at bounding box center [152, 21] width 7 height 4
click at [170, 111] on div "Móvil" at bounding box center [172, 122] width 109 height 23
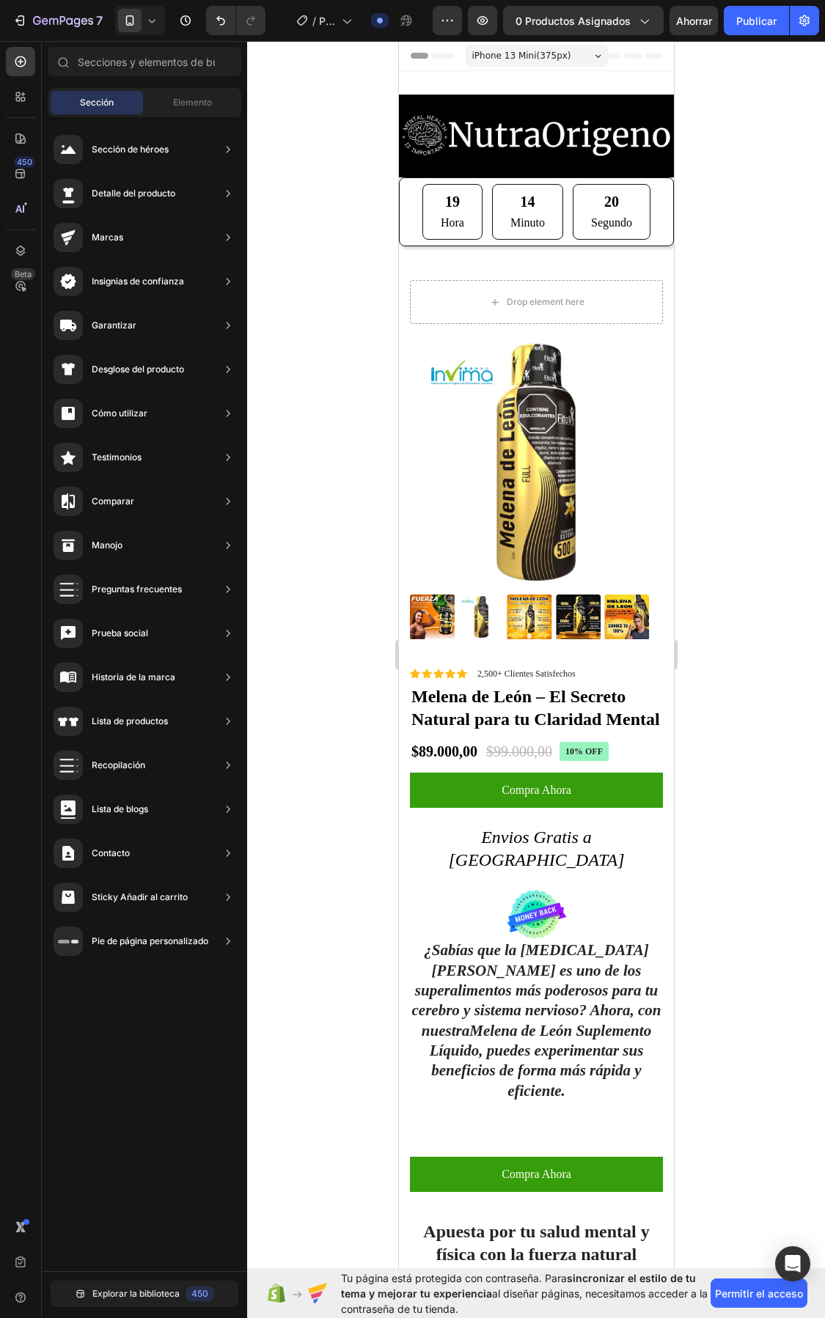
click at [150, 26] on icon at bounding box center [151, 20] width 15 height 15
click at [155, 88] on div "Tableta" at bounding box center [172, 99] width 109 height 23
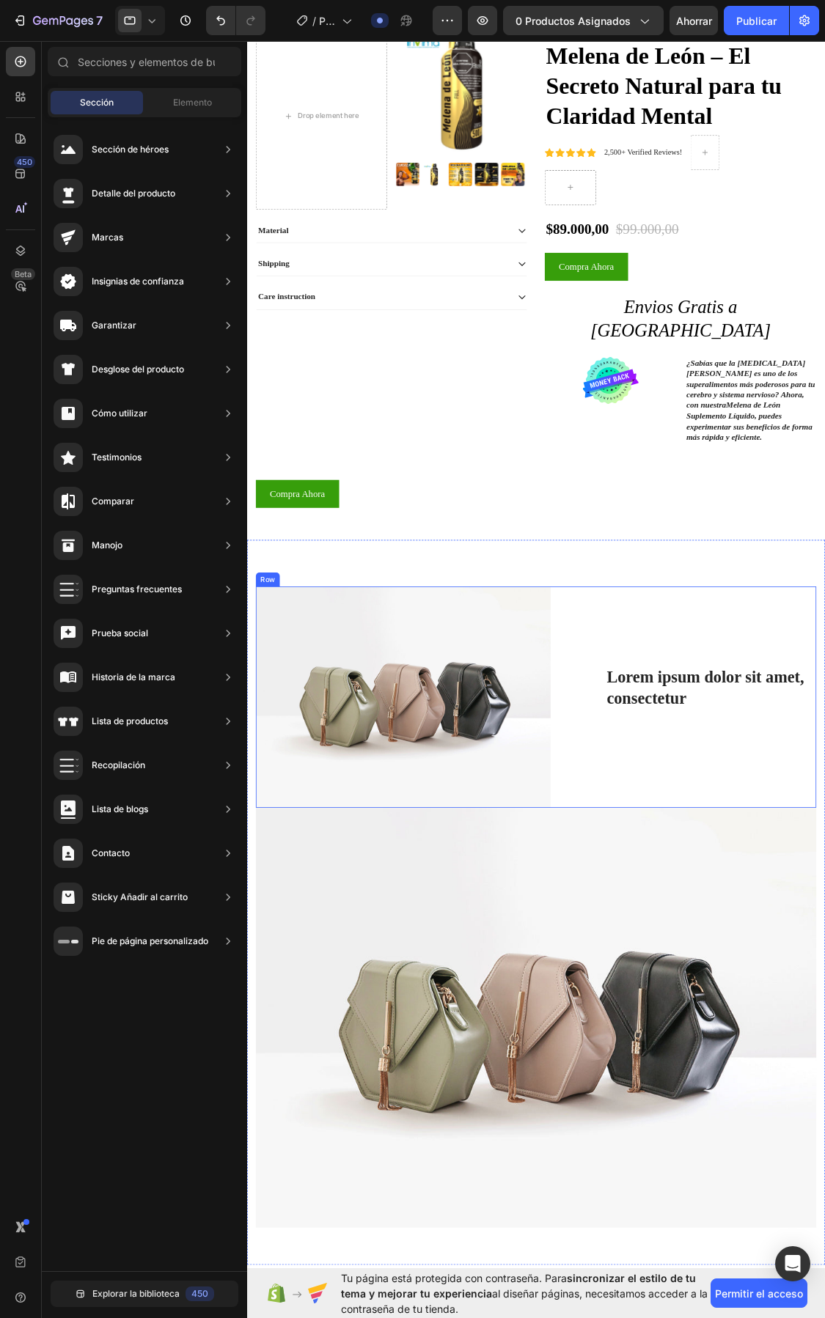
scroll to position [733, 0]
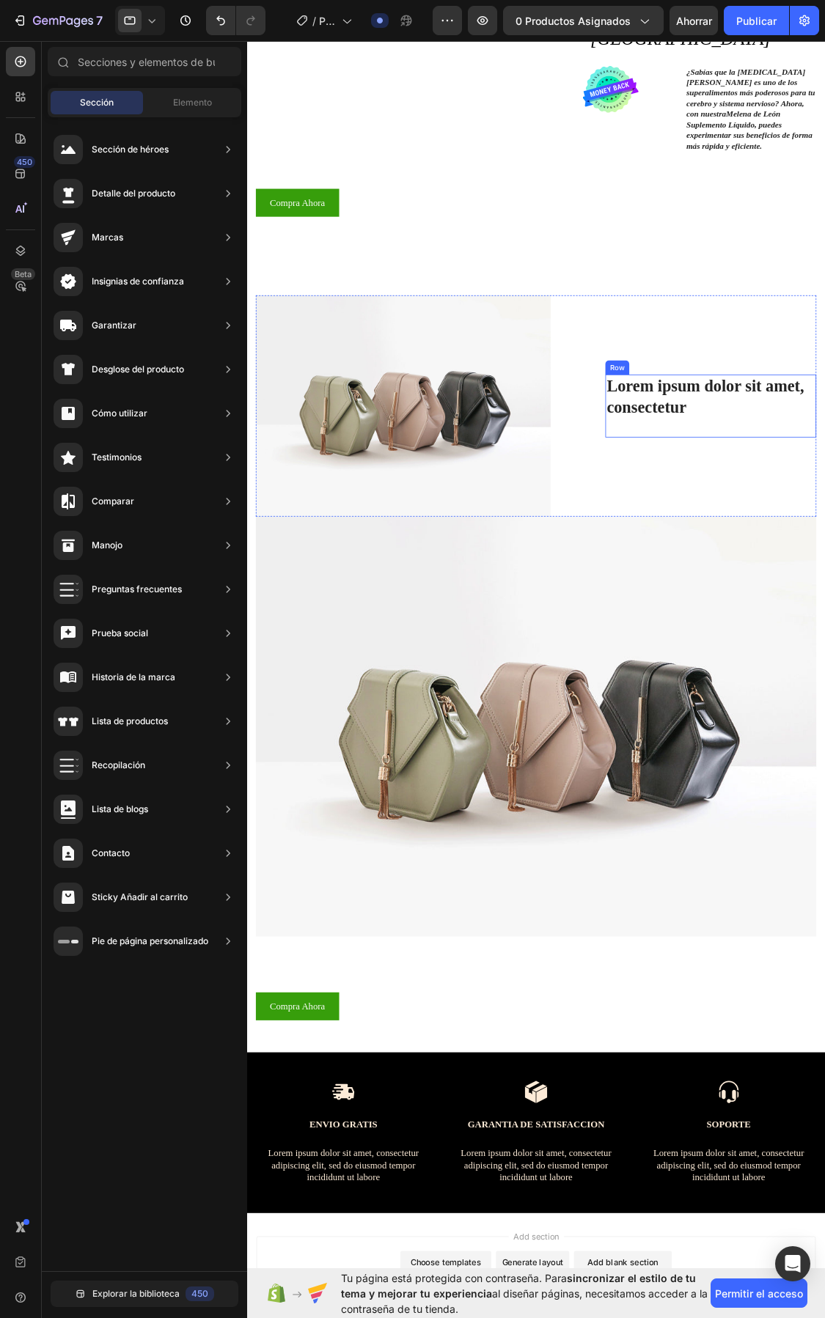
click at [830, 507] on div "Lorem ipsum dolor sit amet, consectetur Heading" at bounding box center [830, 503] width 265 height 80
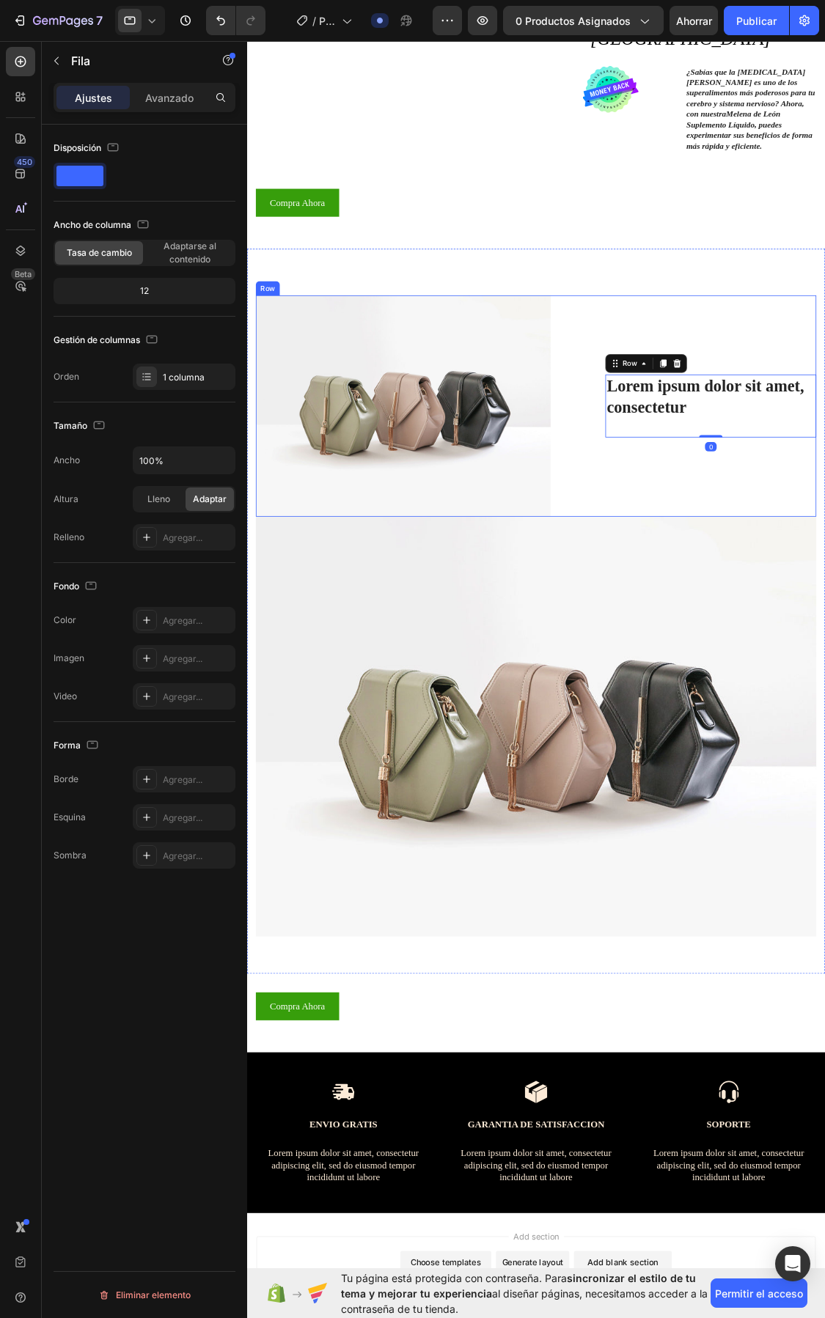
click at [657, 363] on div "Apuesta por tu salud mental y física con la fuerza natural de Melena de León . …" at bounding box center [610, 502] width 705 height 279
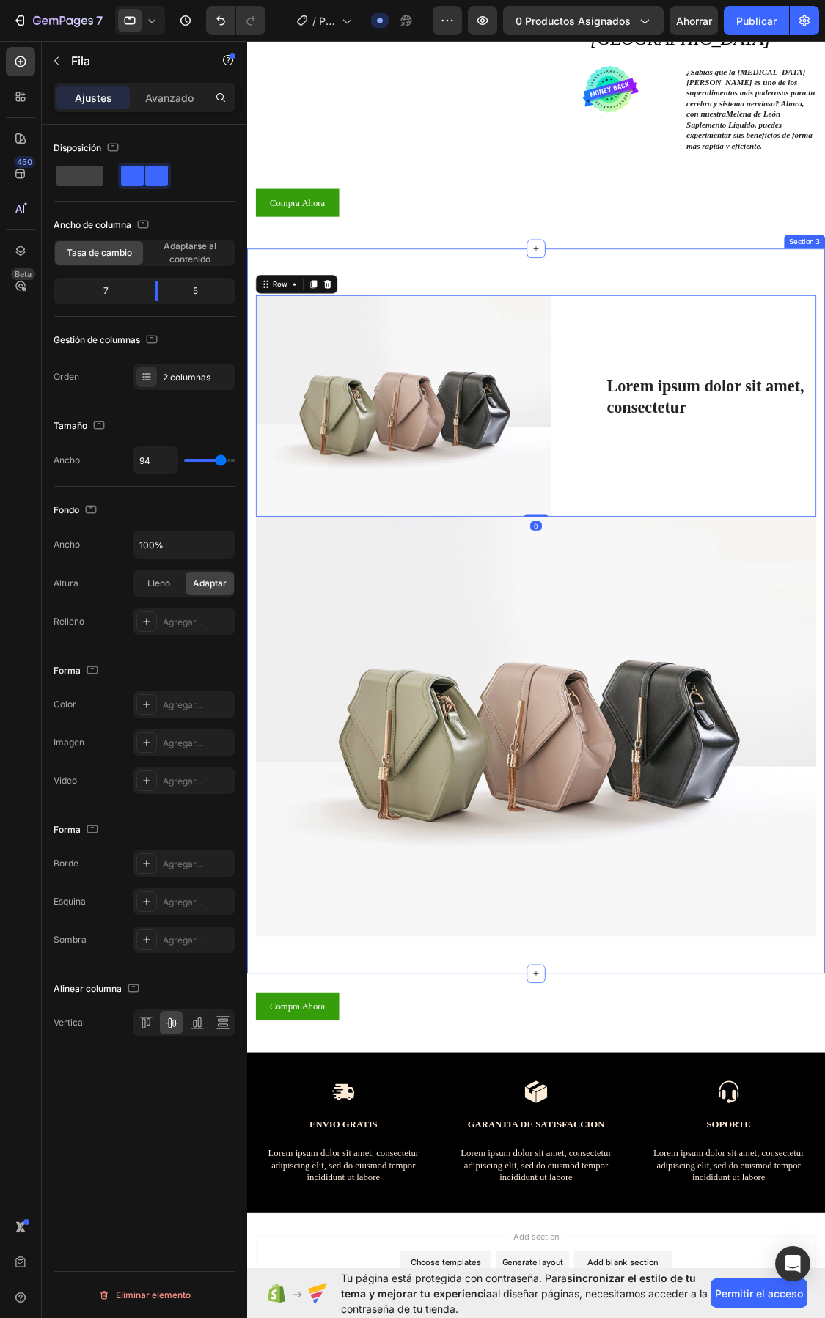
click at [510, 304] on div "Apuesta por tu salud mental y física con la fuerza natural de Melena de León . …" at bounding box center [610, 760] width 727 height 913
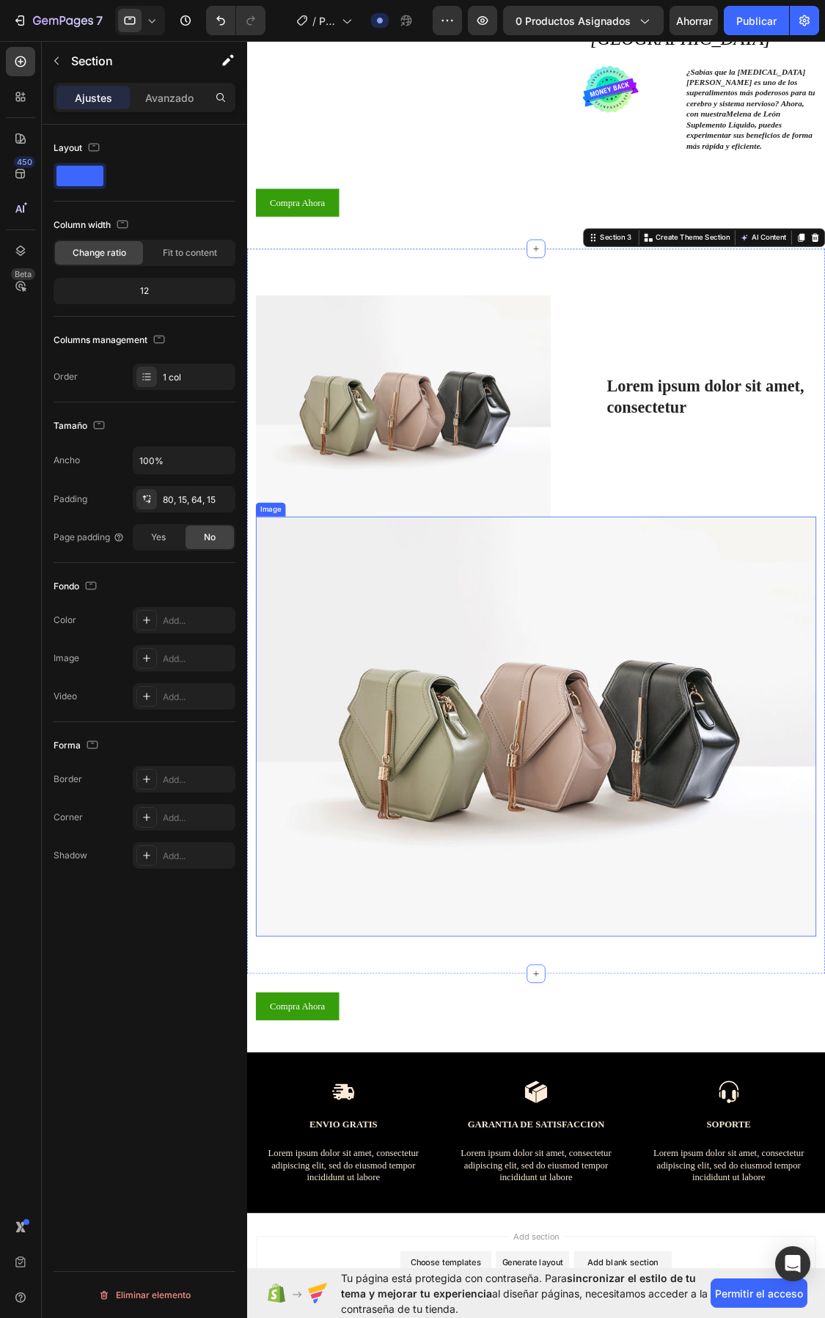
click at [482, 676] on img at bounding box center [610, 906] width 705 height 529
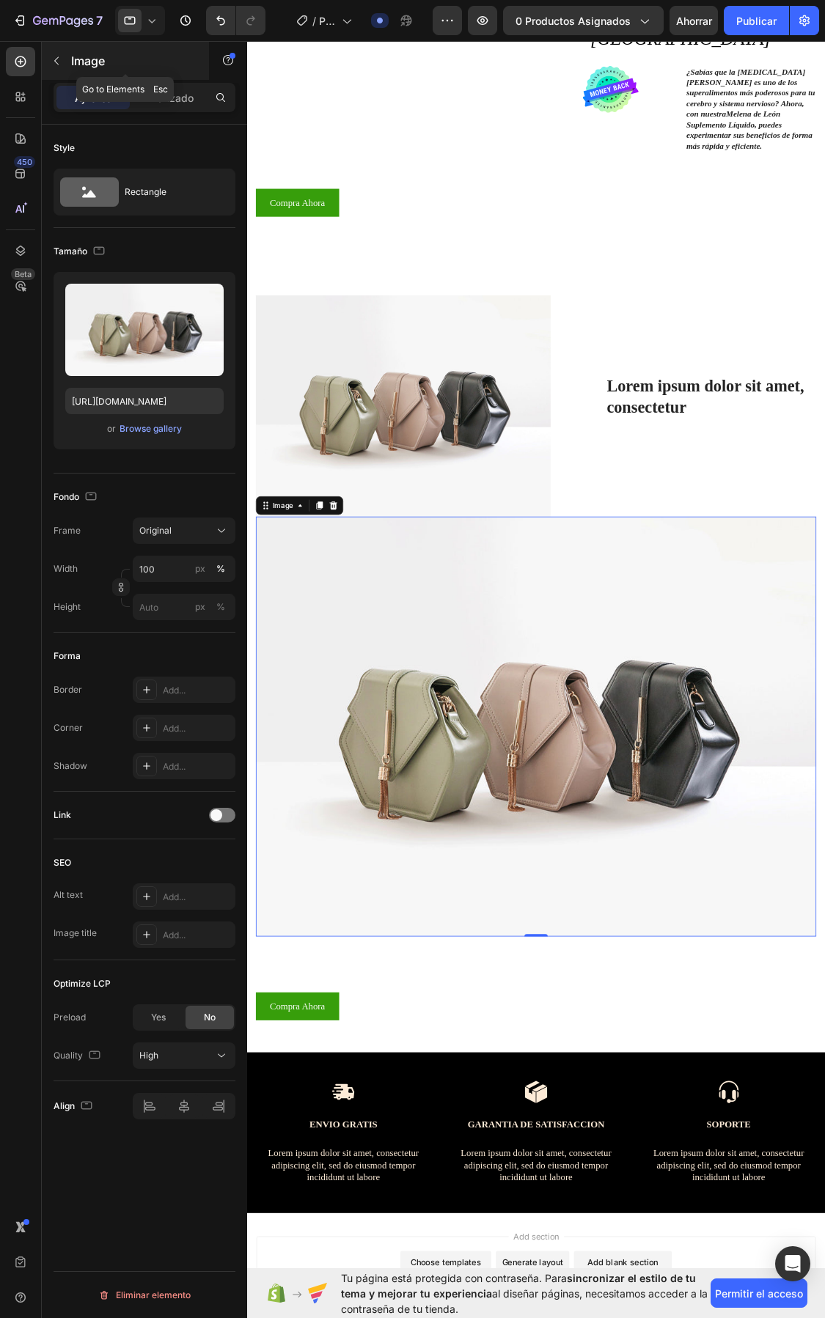
click at [54, 57] on icon "button" at bounding box center [57, 61] width 12 height 12
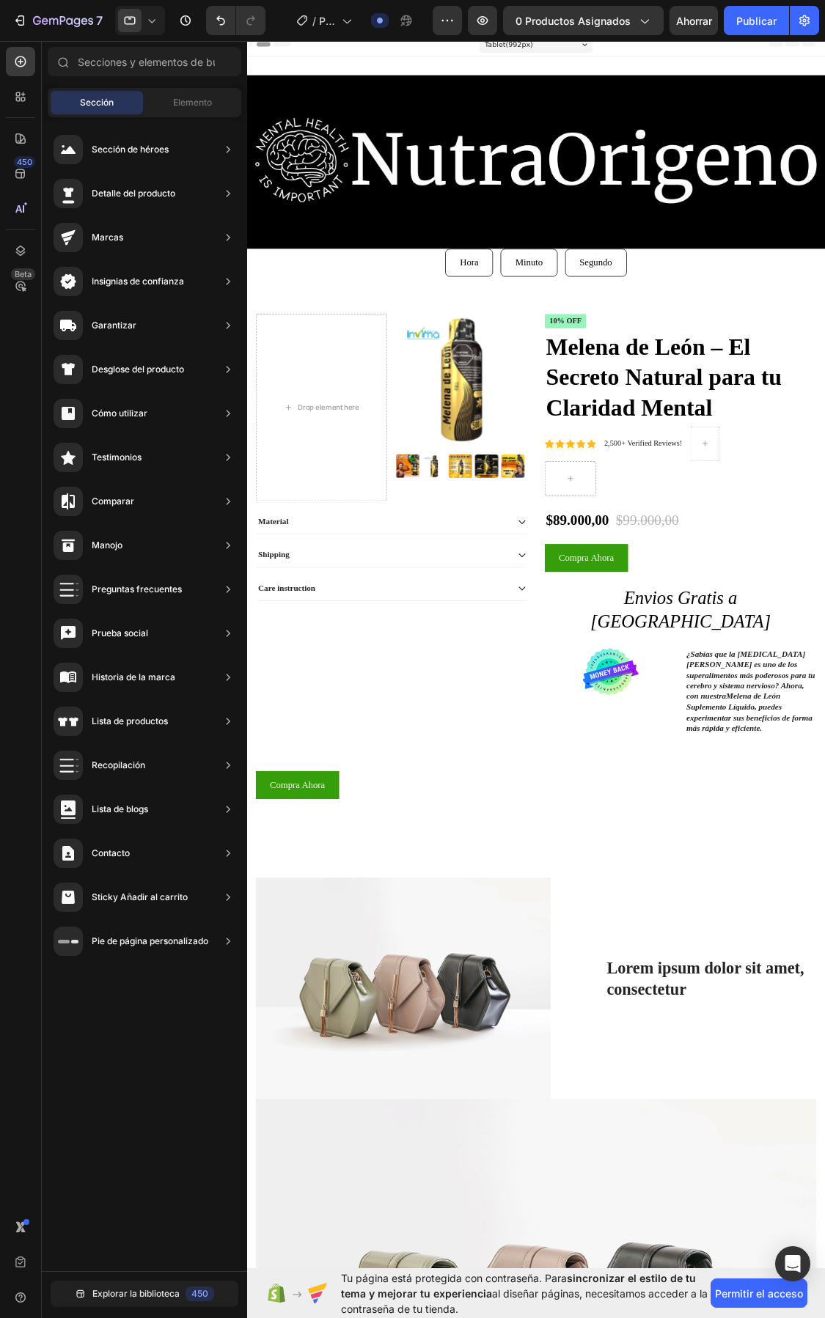
scroll to position [0, 0]
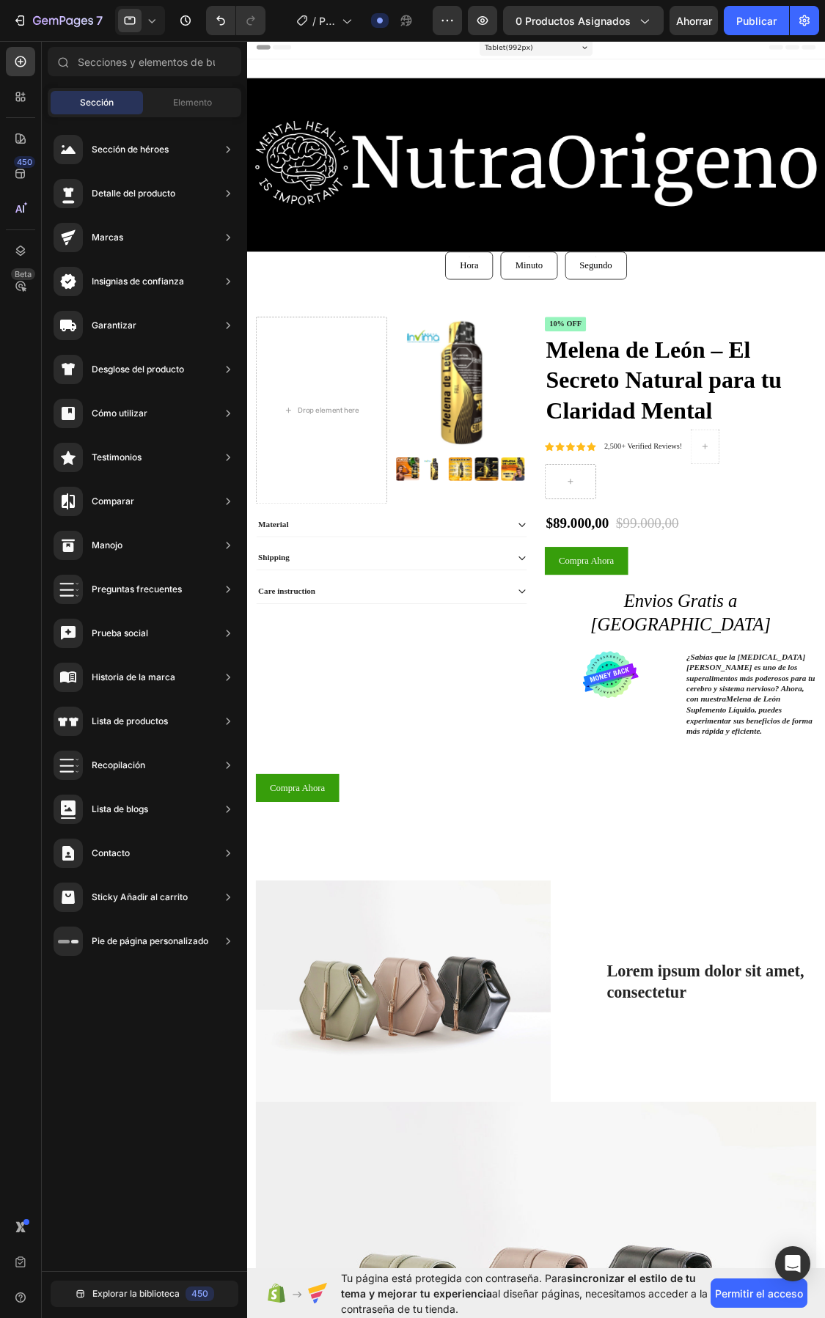
click at [149, 18] on icon at bounding box center [151, 20] width 15 height 15
click at [158, 98] on span "Mobile" at bounding box center [159, 99] width 28 height 15
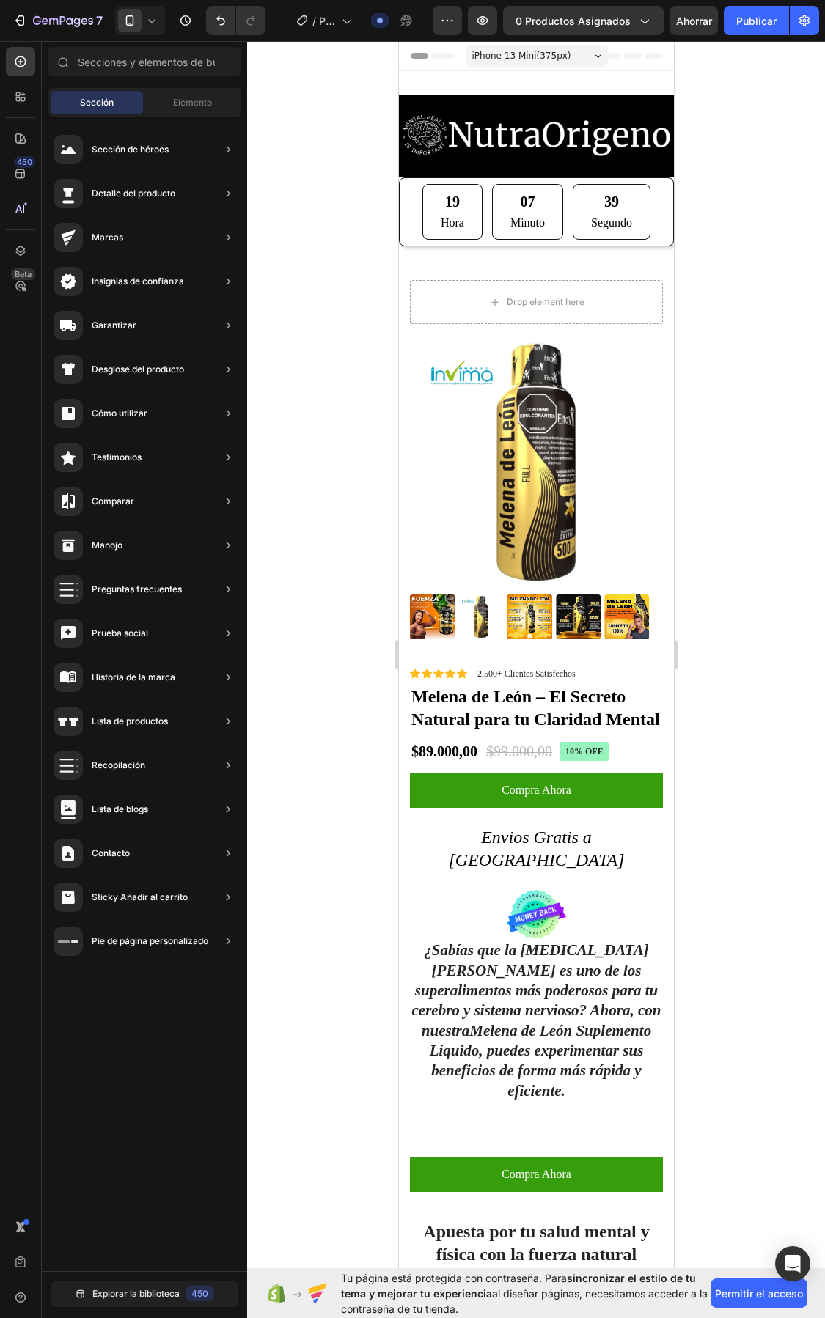
click at [149, 20] on icon at bounding box center [152, 21] width 7 height 4
click at [147, 77] on span "Tablet" at bounding box center [158, 76] width 26 height 15
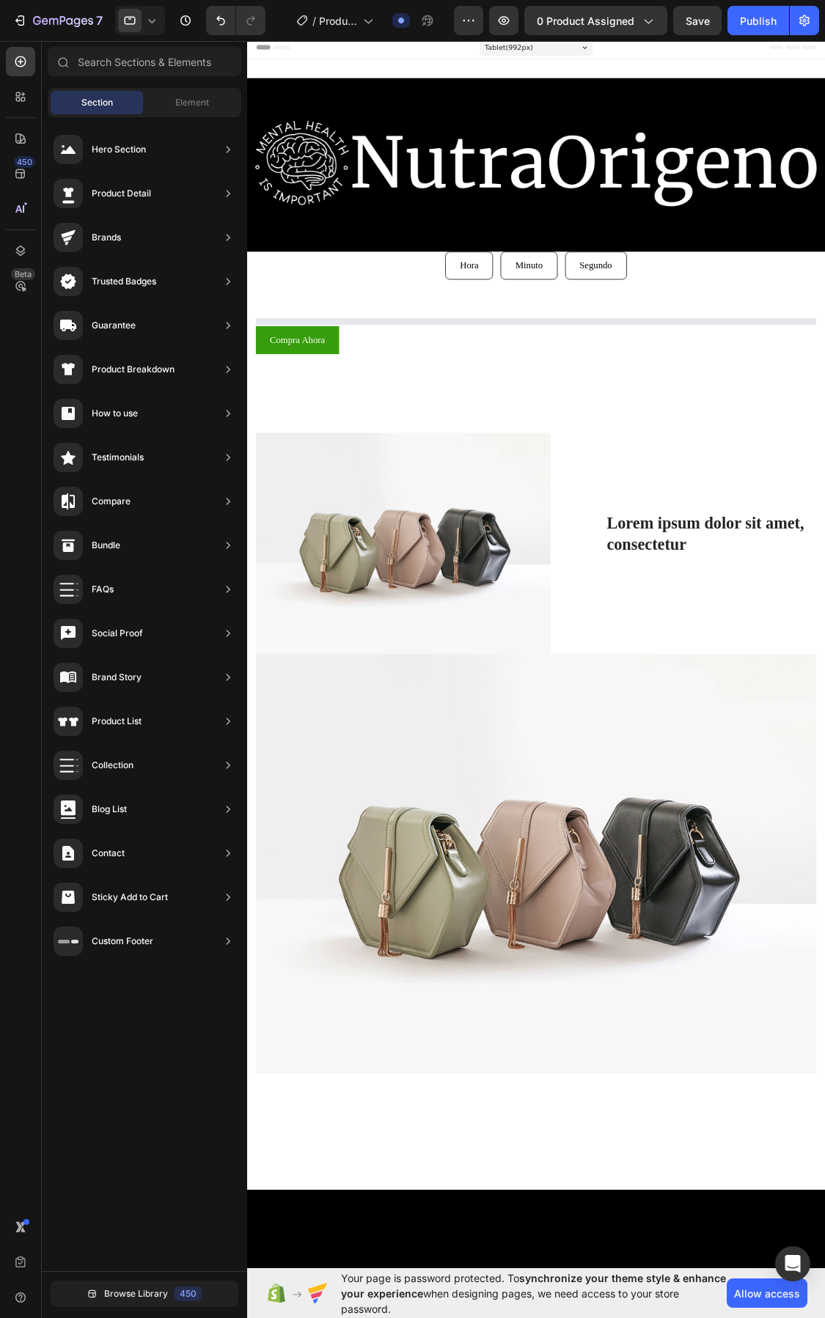
click at [151, 17] on icon at bounding box center [151, 20] width 15 height 15
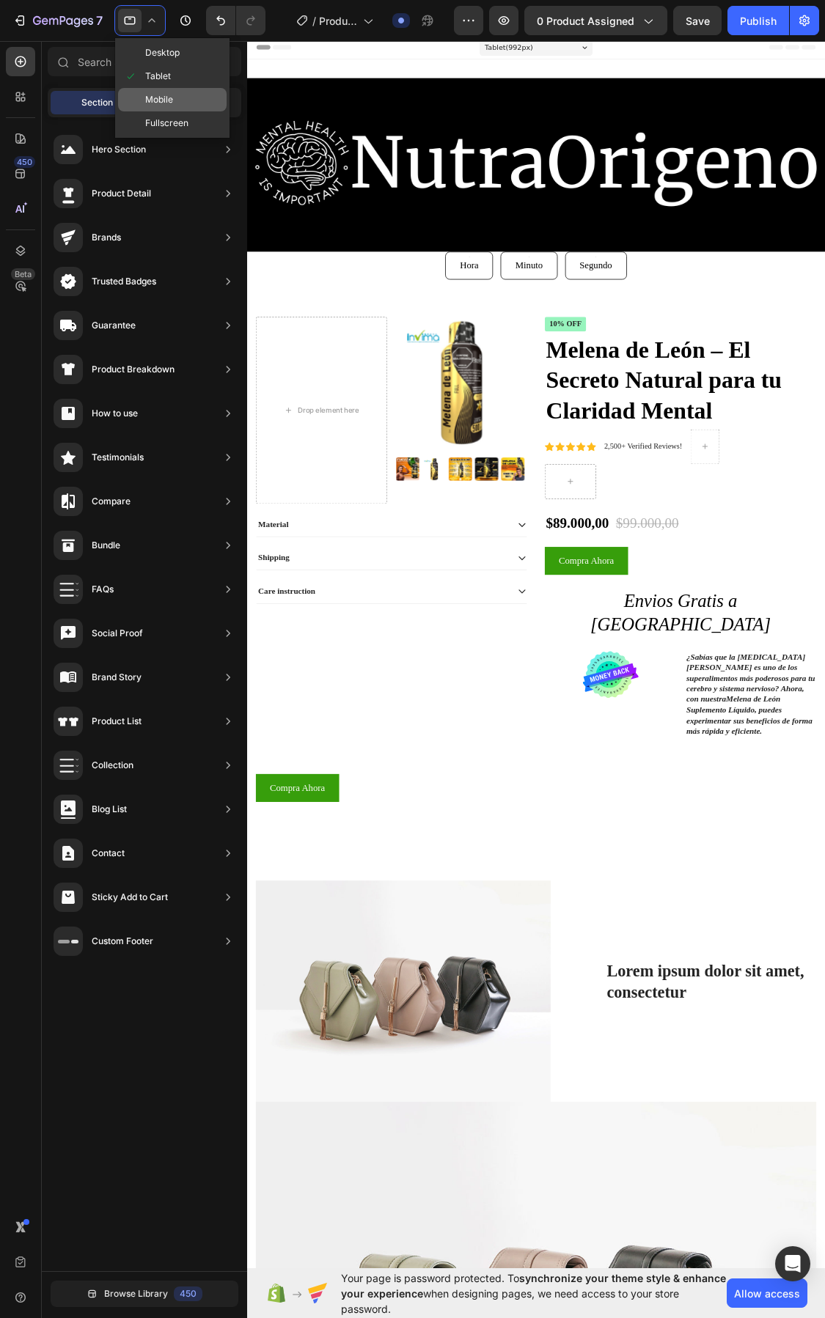
click at [155, 99] on span "Mobile" at bounding box center [159, 99] width 28 height 15
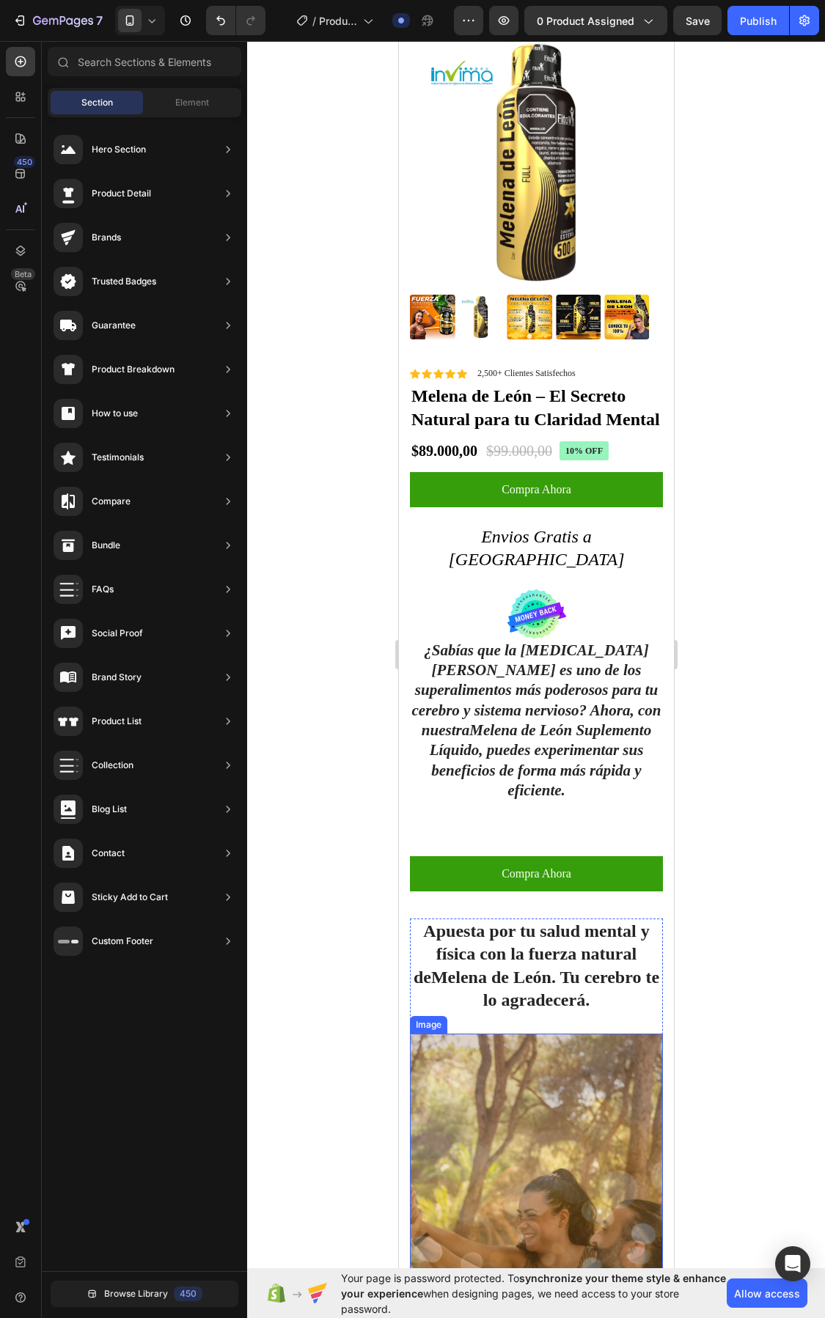
scroll to position [275, 0]
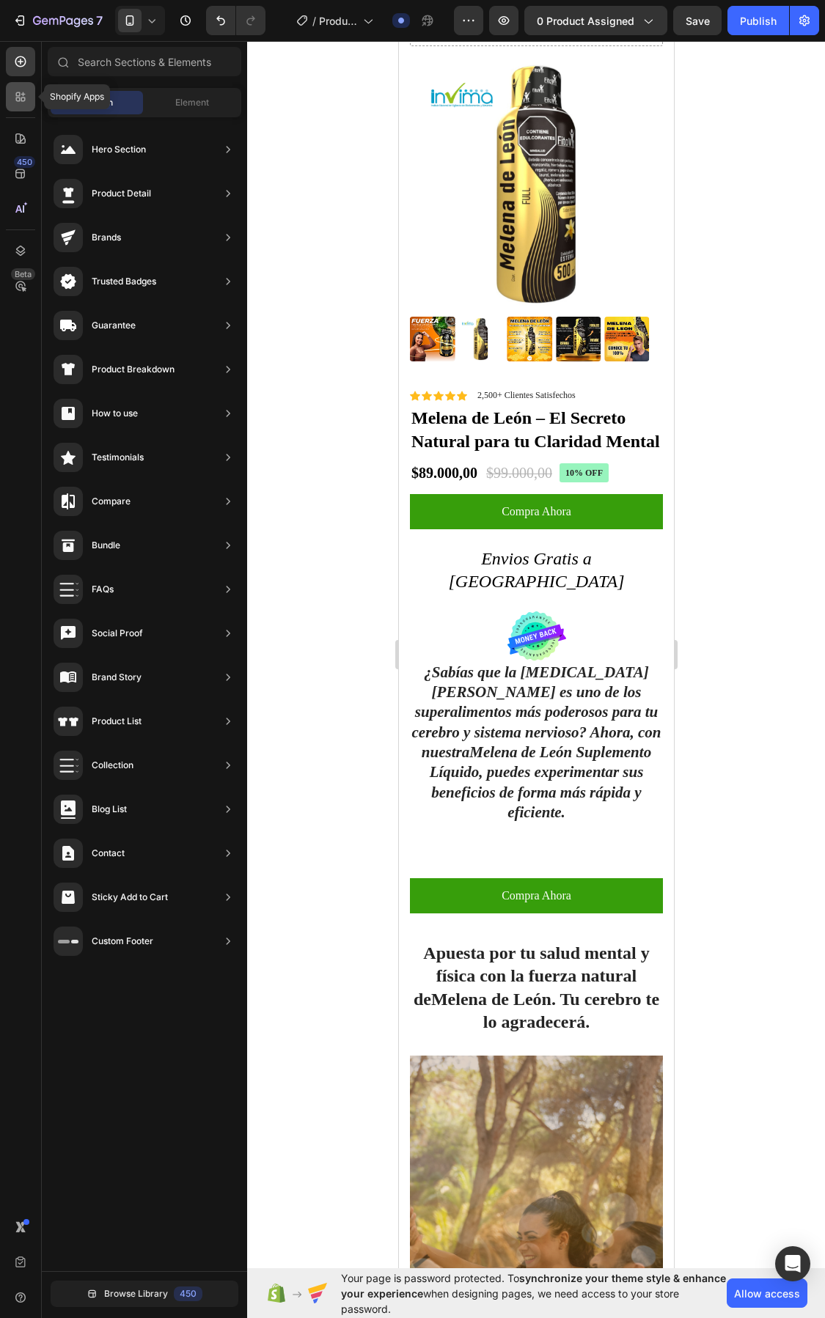
click at [16, 93] on icon at bounding box center [18, 94] width 4 height 4
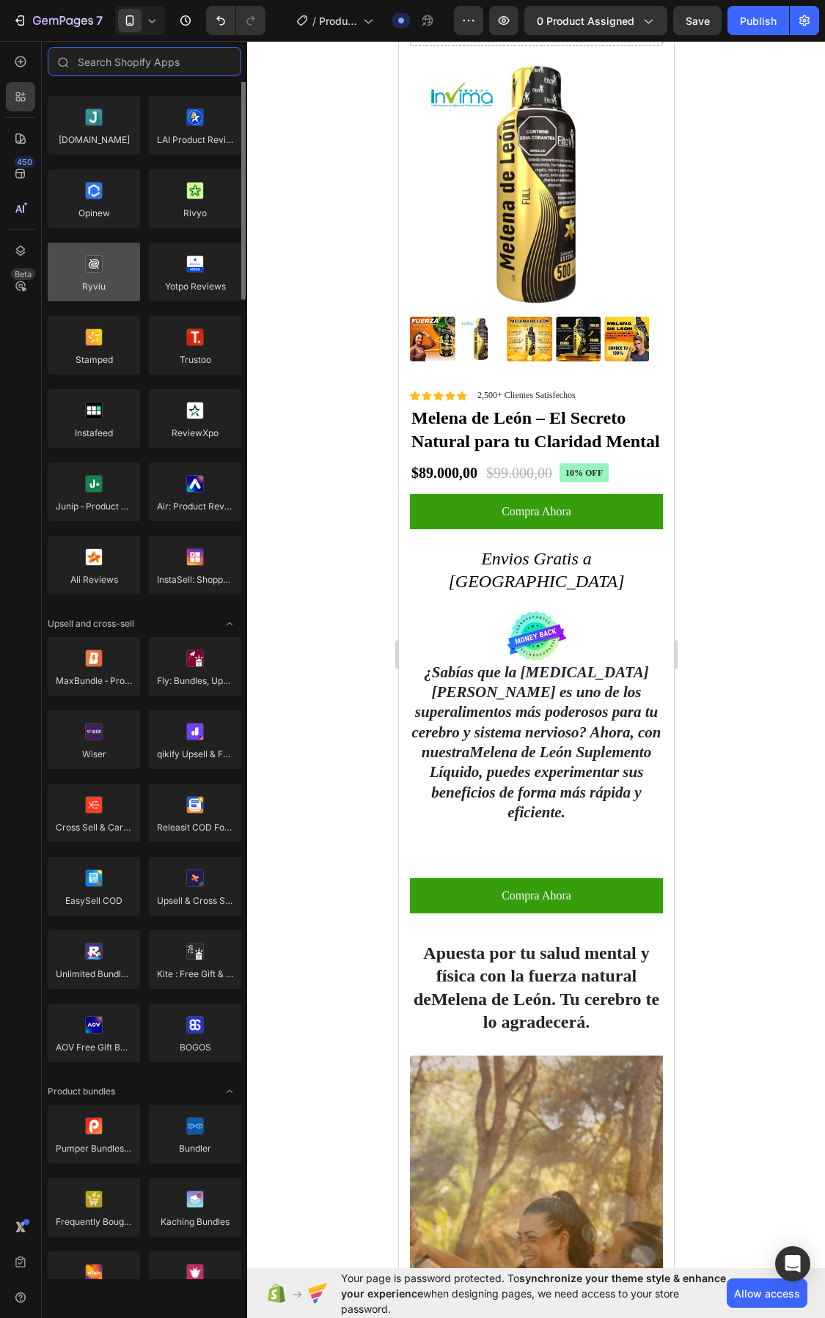
scroll to position [0, 0]
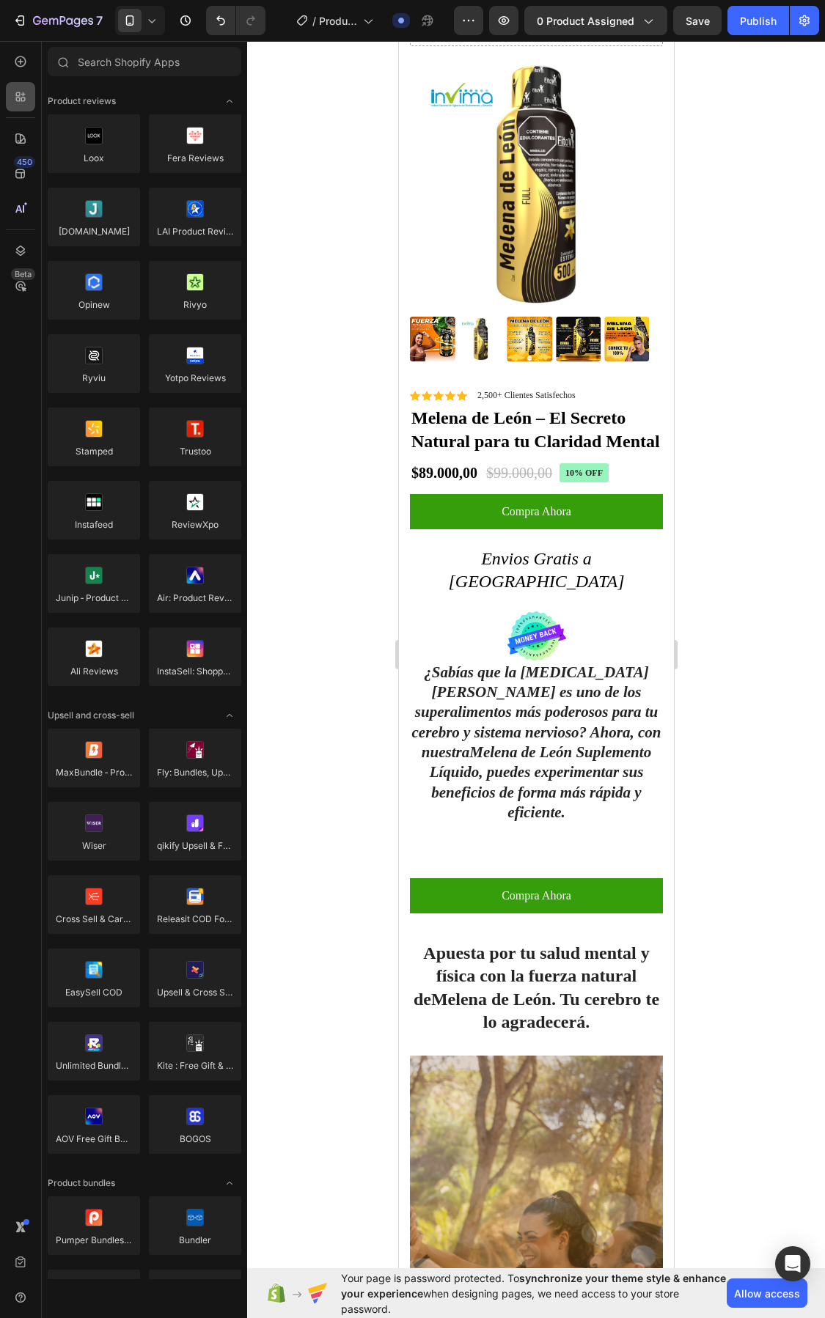
click at [17, 100] on icon at bounding box center [20, 96] width 15 height 15
click at [19, 64] on icon at bounding box center [20, 61] width 15 height 15
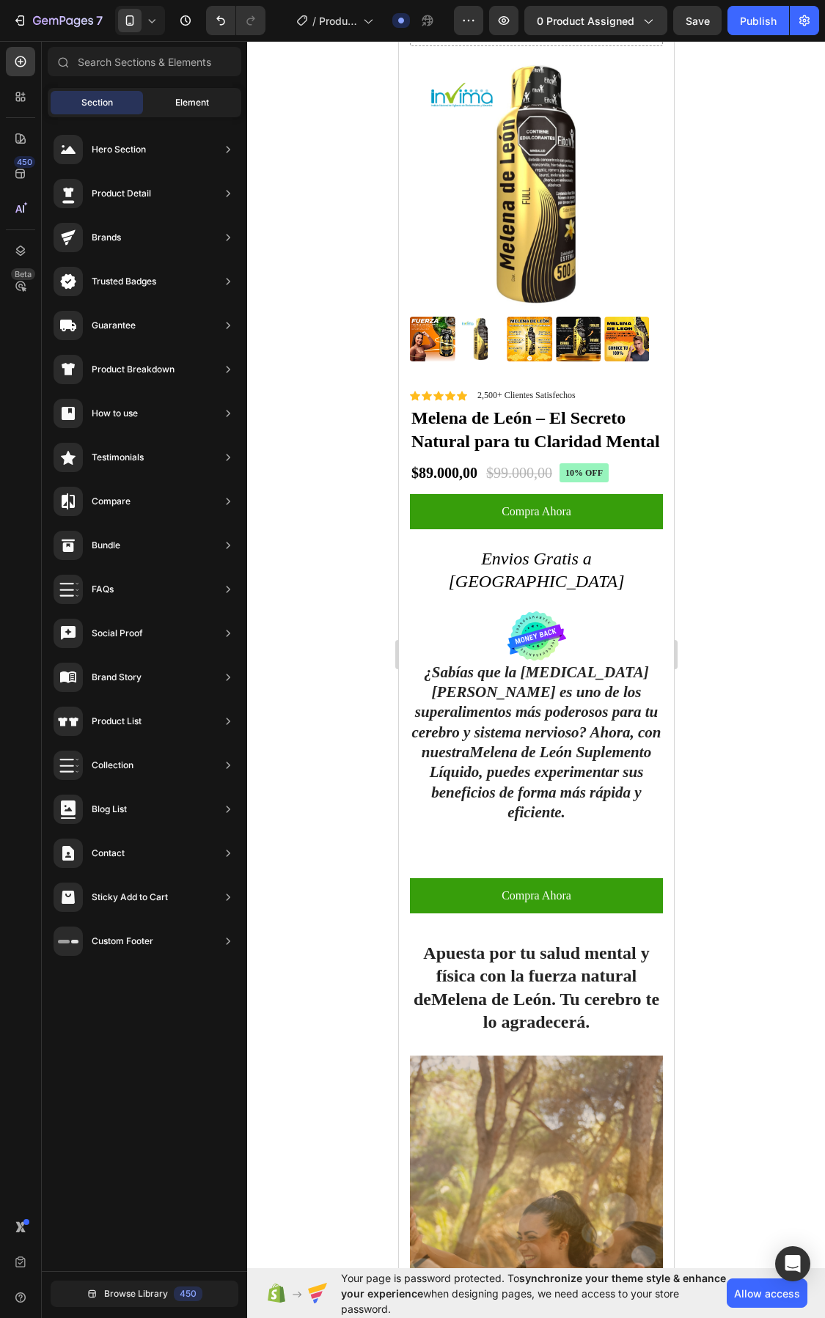
click at [166, 103] on div "Element" at bounding box center [192, 102] width 92 height 23
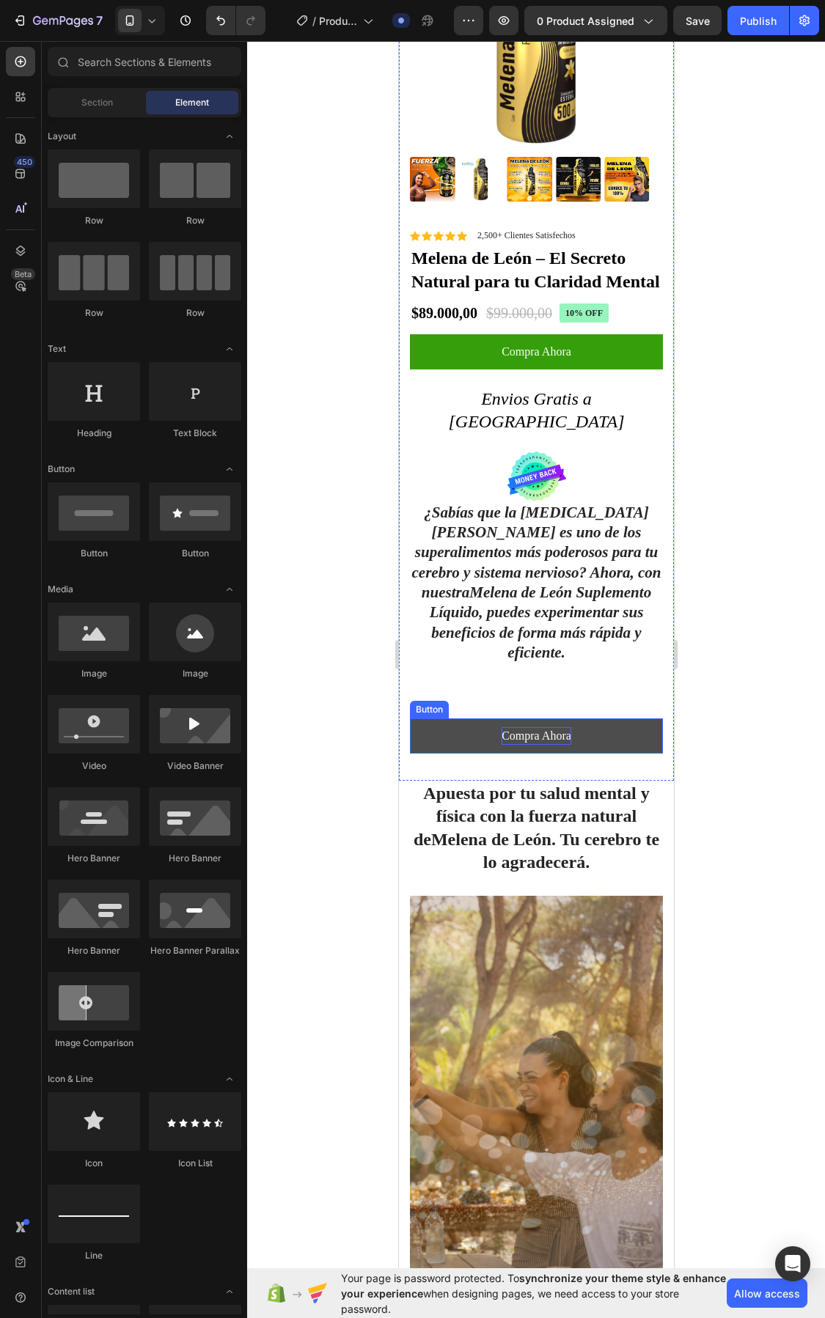
scroll to position [458, 0]
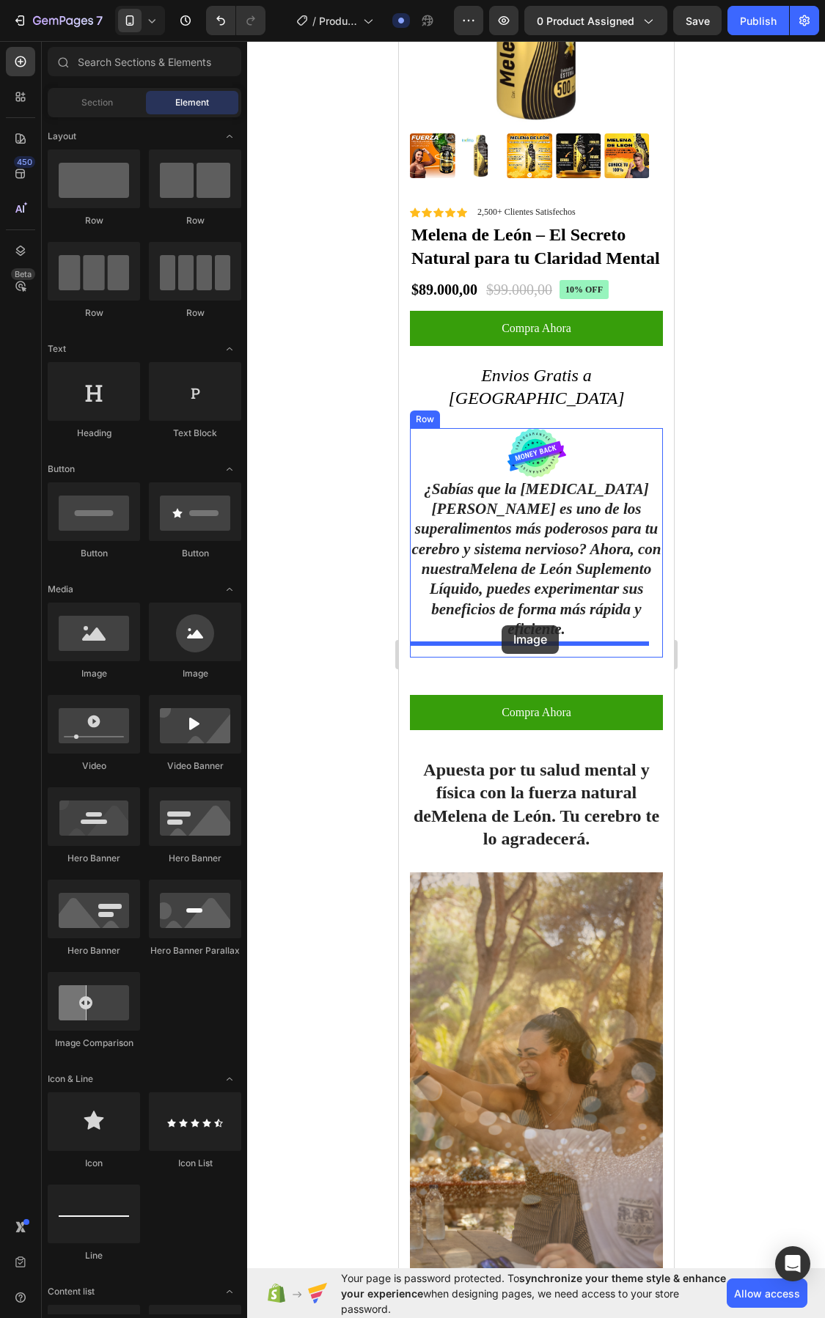
drag, startPoint x: 494, startPoint y: 685, endPoint x: 502, endPoint y: 626, distance: 59.8
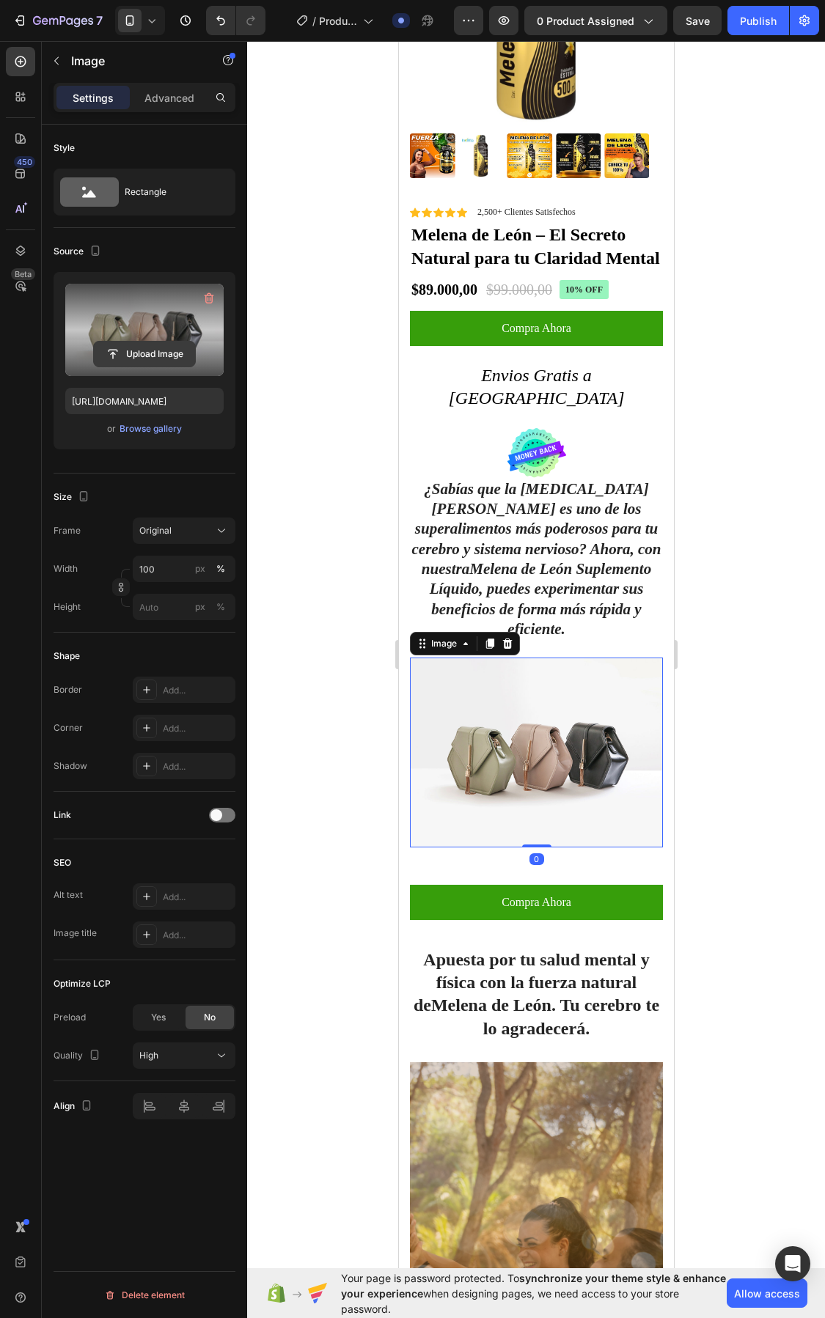
click at [155, 345] on input "file" at bounding box center [144, 354] width 101 height 25
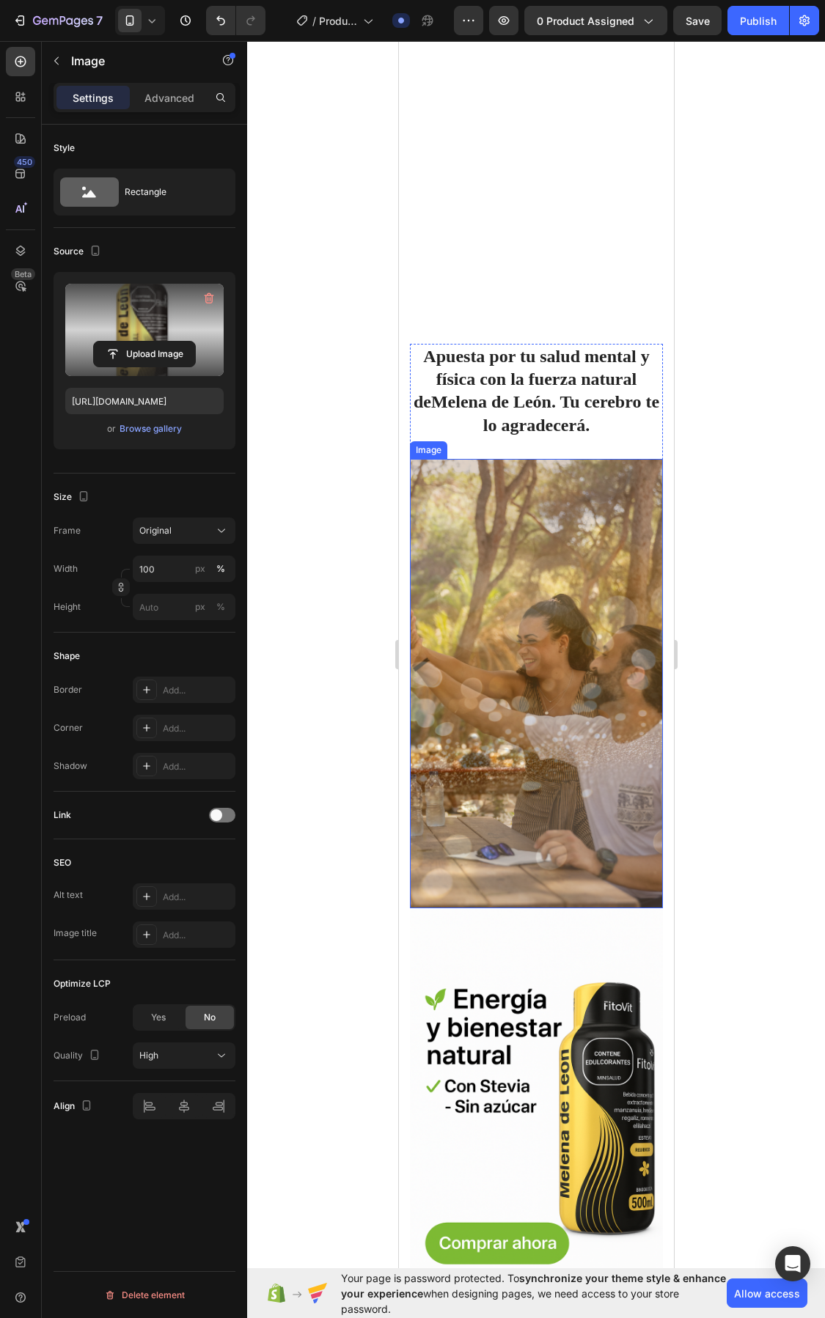
scroll to position [1997, 0]
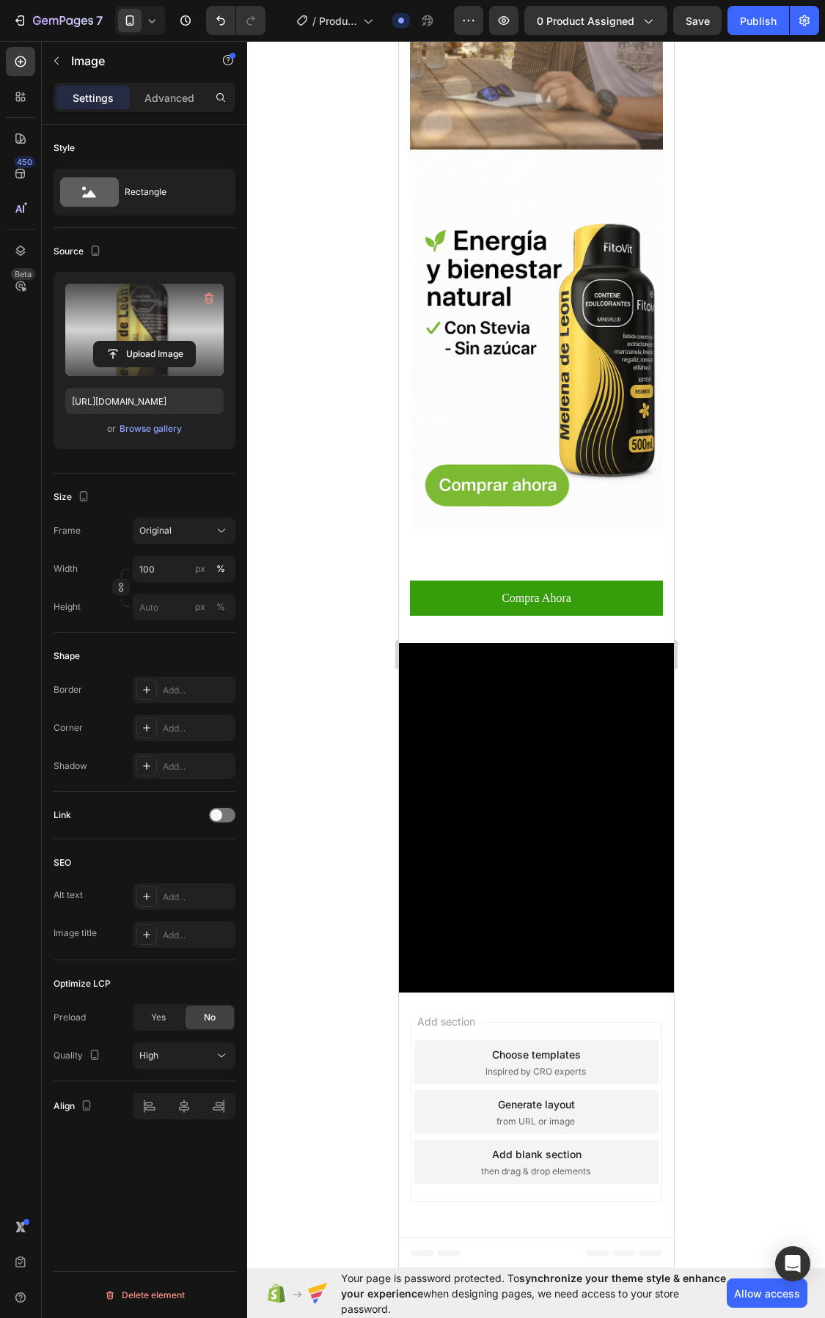
click at [156, 23] on icon at bounding box center [151, 20] width 15 height 15
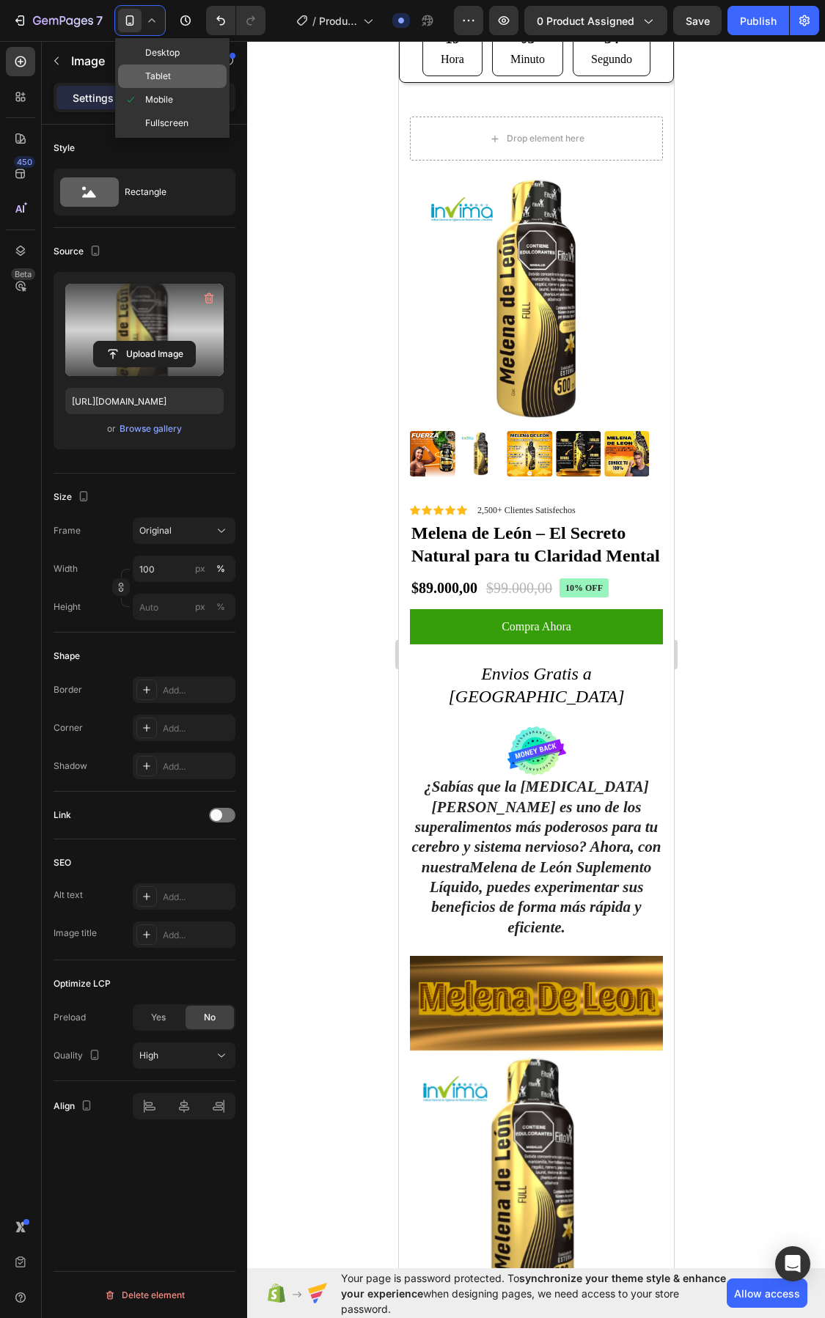
click at [156, 88] on div "Tablet" at bounding box center [172, 99] width 109 height 23
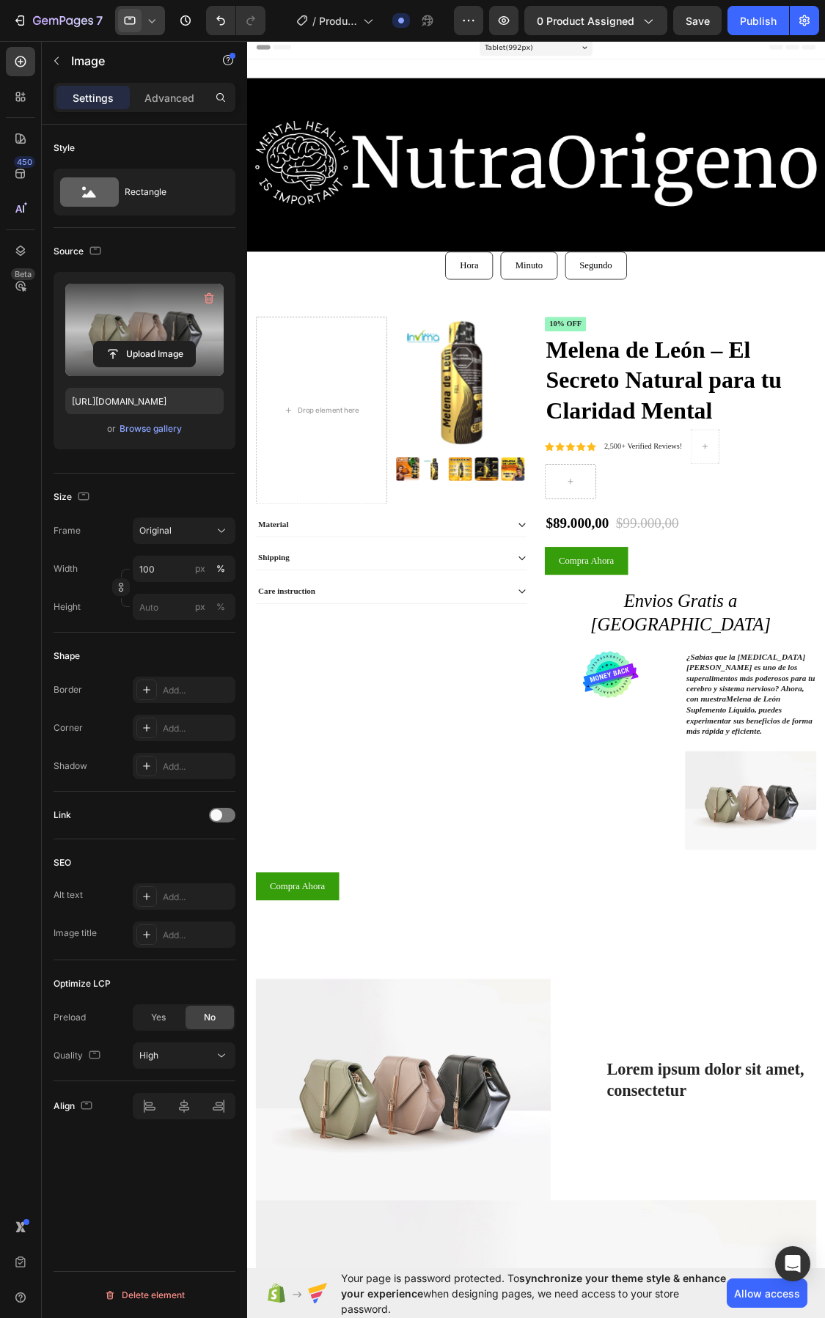
click at [162, 15] on div at bounding box center [140, 20] width 50 height 29
click at [151, 96] on span "Mobile" at bounding box center [159, 99] width 28 height 15
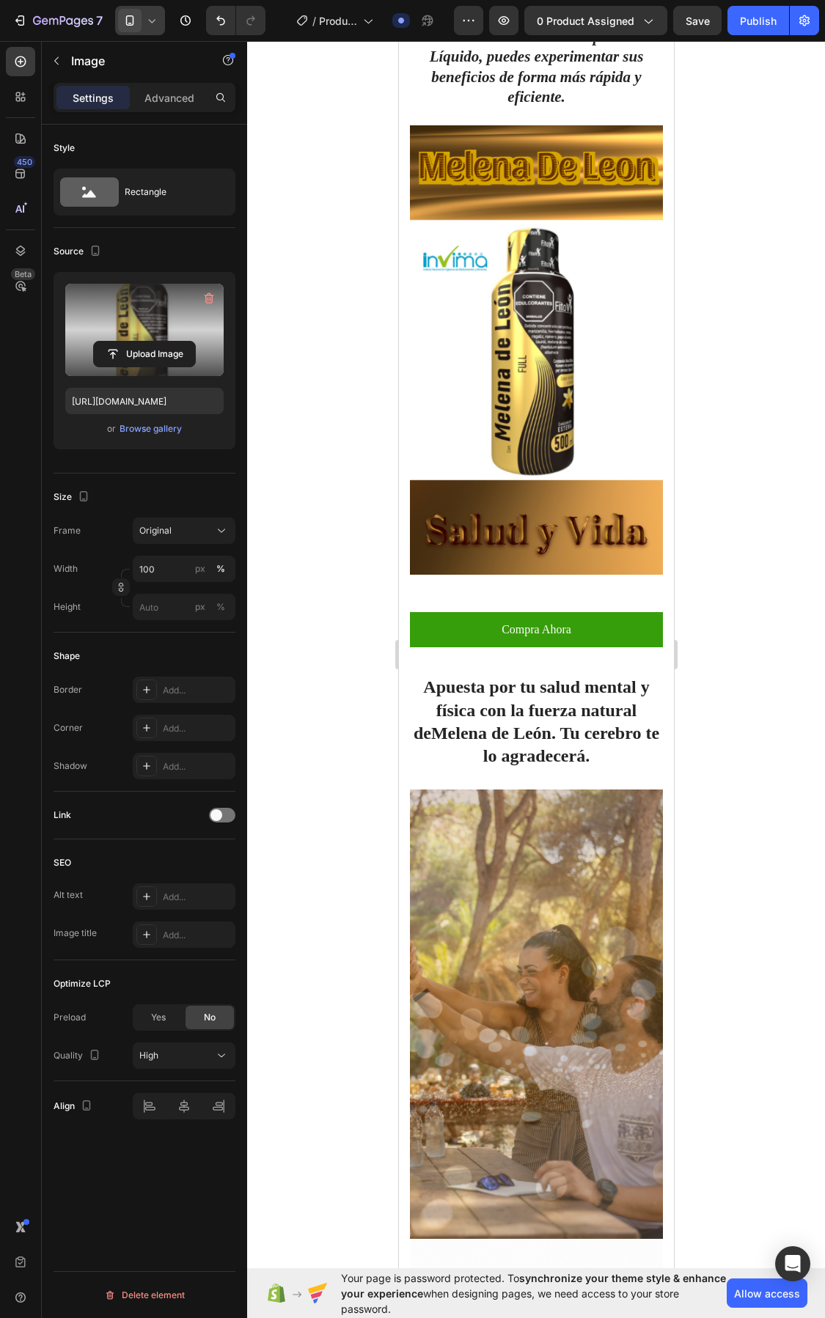
scroll to position [1016, 0]
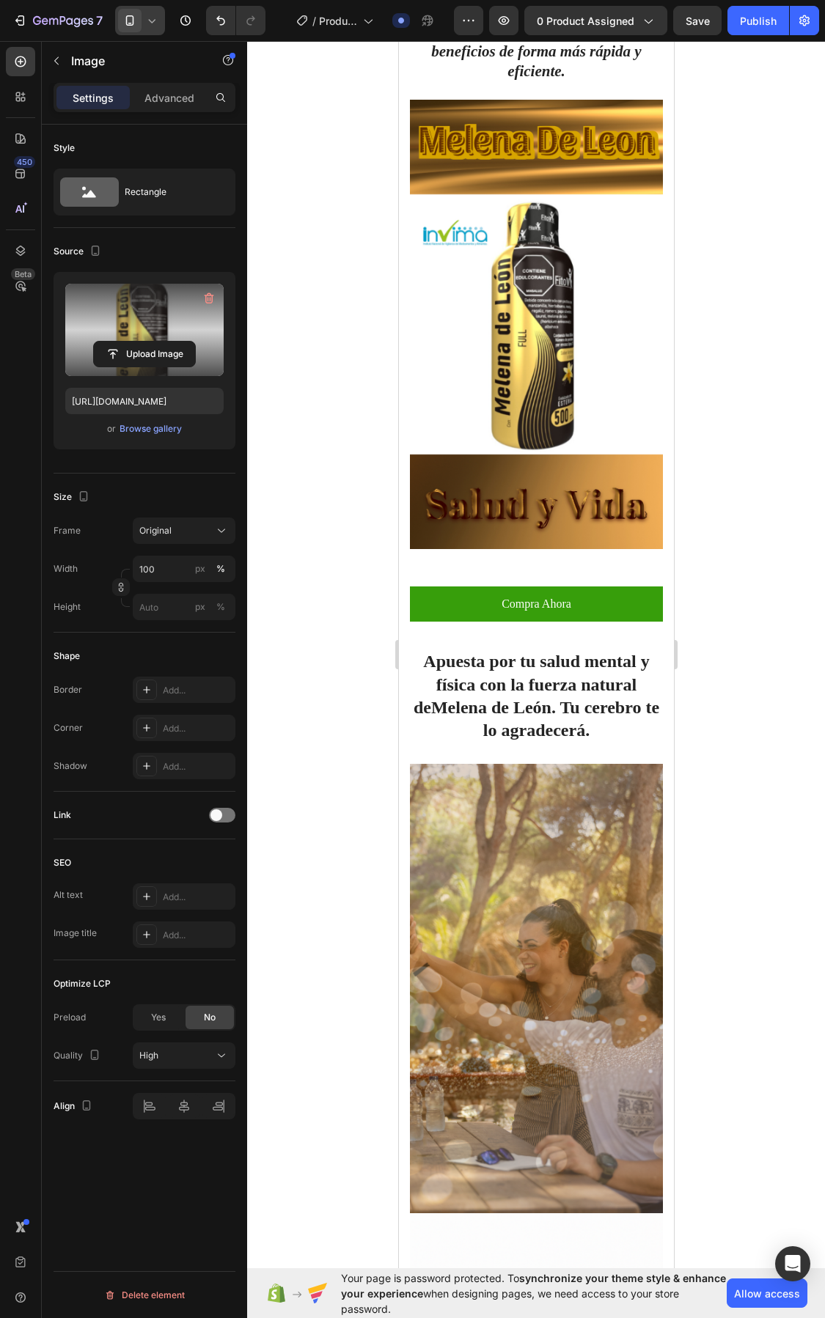
click at [160, 15] on div at bounding box center [140, 20] width 50 height 29
click at [160, 54] on span "Desktop" at bounding box center [162, 52] width 34 height 15
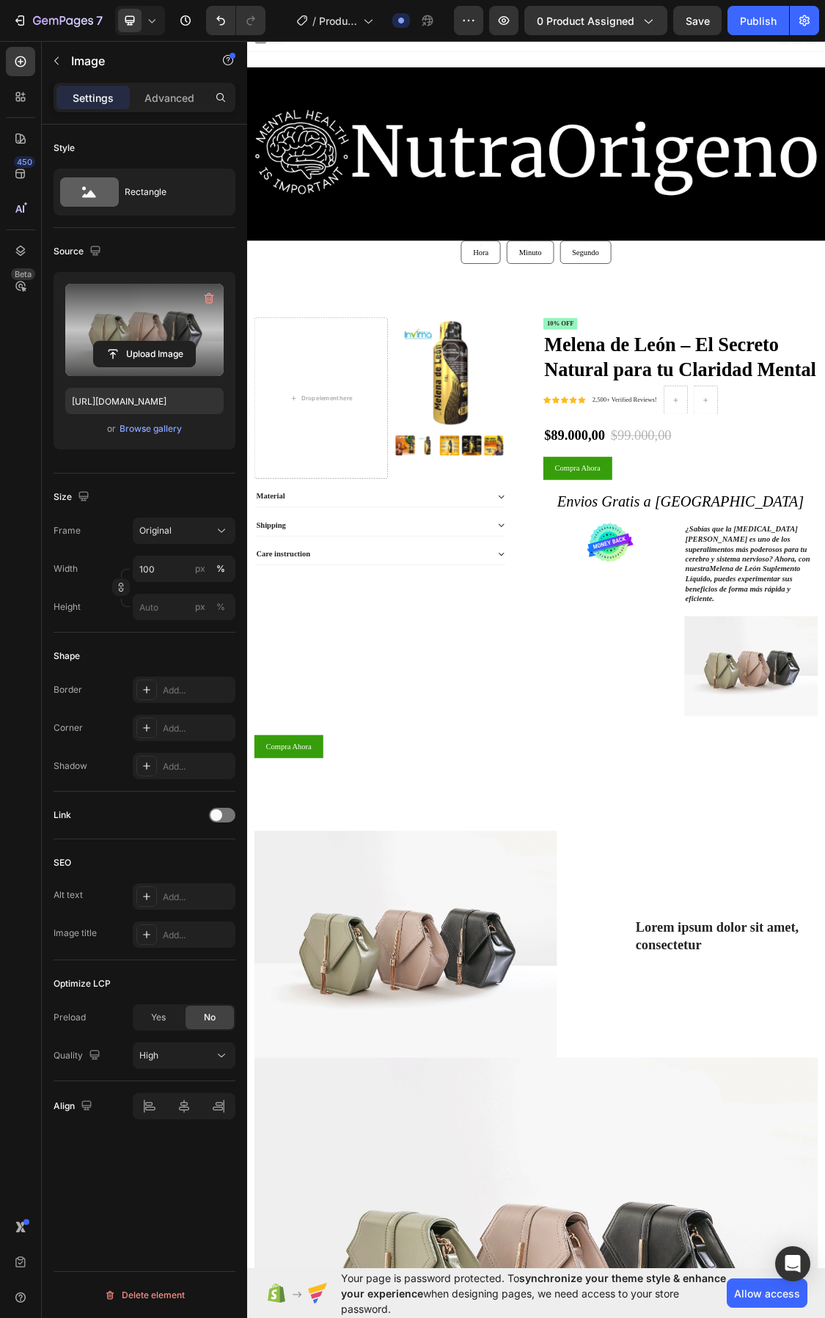
click at [148, 16] on icon at bounding box center [151, 20] width 15 height 15
drag, startPoint x: 162, startPoint y: 99, endPoint x: 98, endPoint y: 162, distance: 89.7
click at [162, 99] on span "Mobile" at bounding box center [159, 99] width 28 height 15
type input "https://cdn.shopify.com/s/files/1/0712/4159/7118/files/gempages_579783376685236…"
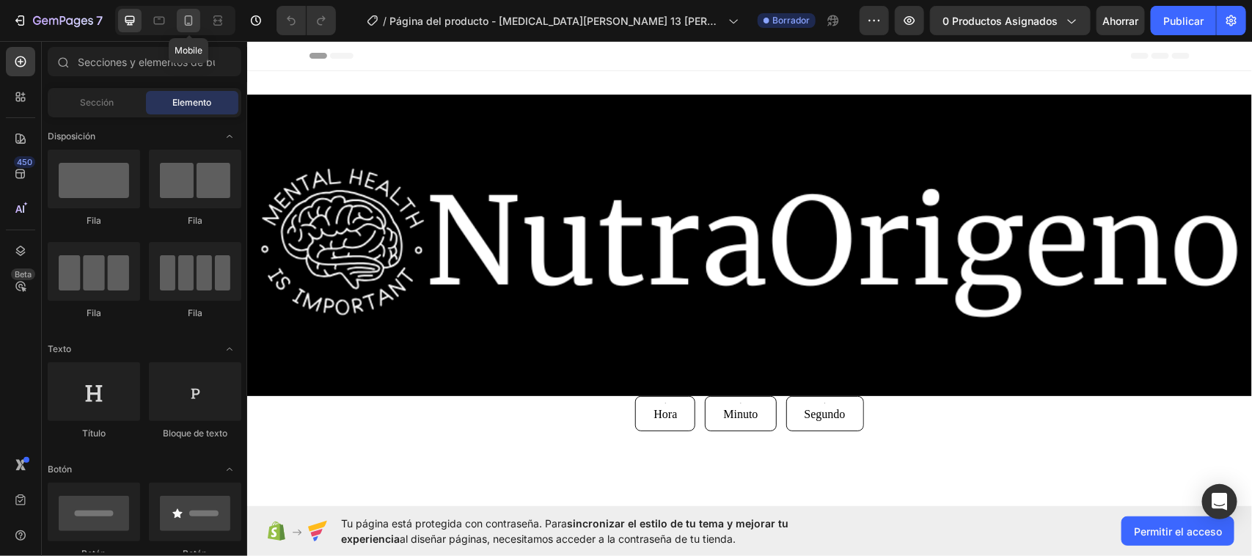
click at [196, 19] on icon at bounding box center [188, 20] width 15 height 15
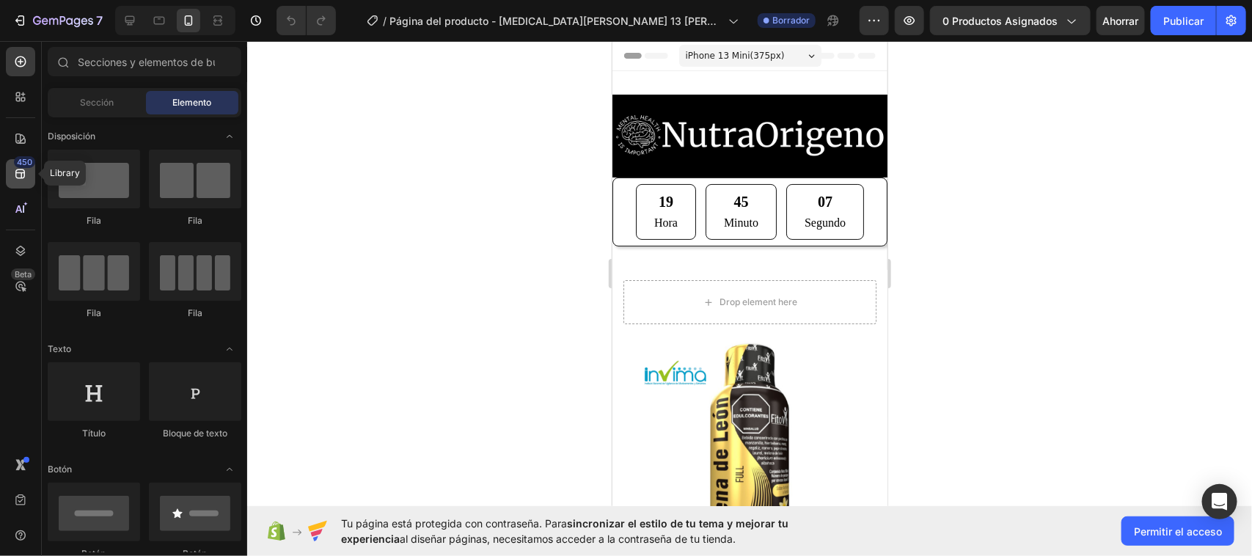
click at [23, 172] on icon at bounding box center [20, 174] width 10 height 10
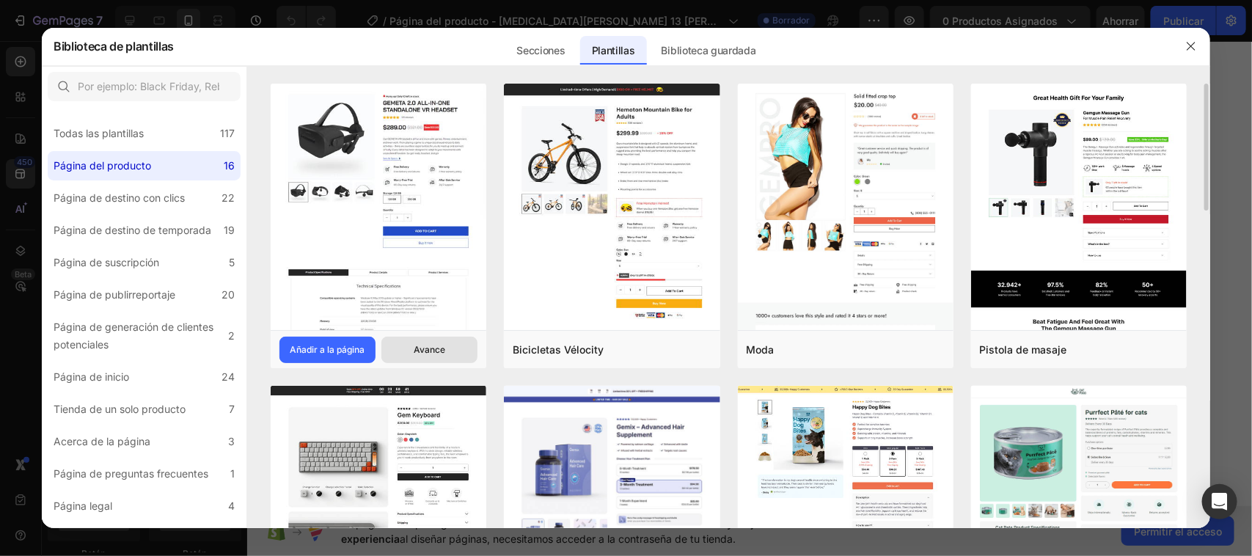
click at [420, 346] on font "Avance" at bounding box center [430, 349] width 32 height 11
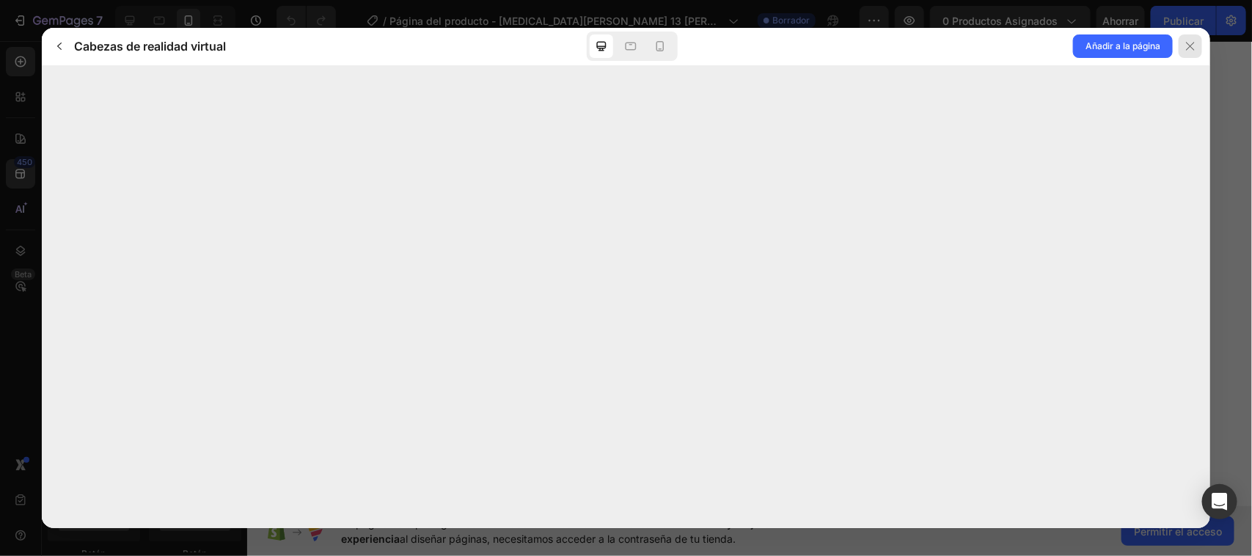
click at [1197, 48] on div at bounding box center [1189, 45] width 23 height 23
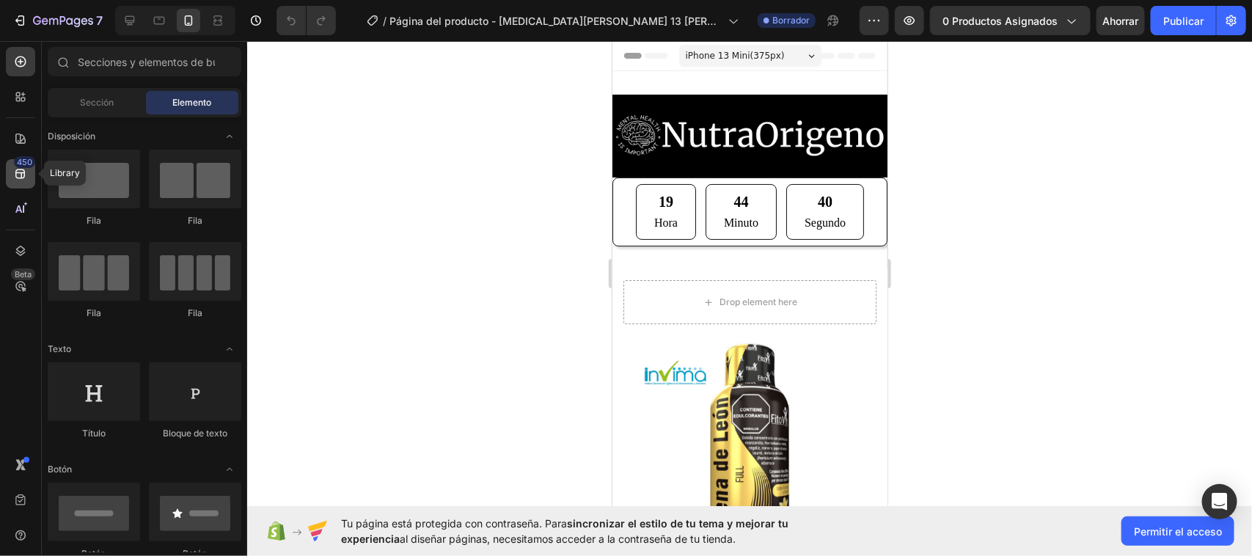
click at [26, 171] on icon at bounding box center [20, 173] width 15 height 15
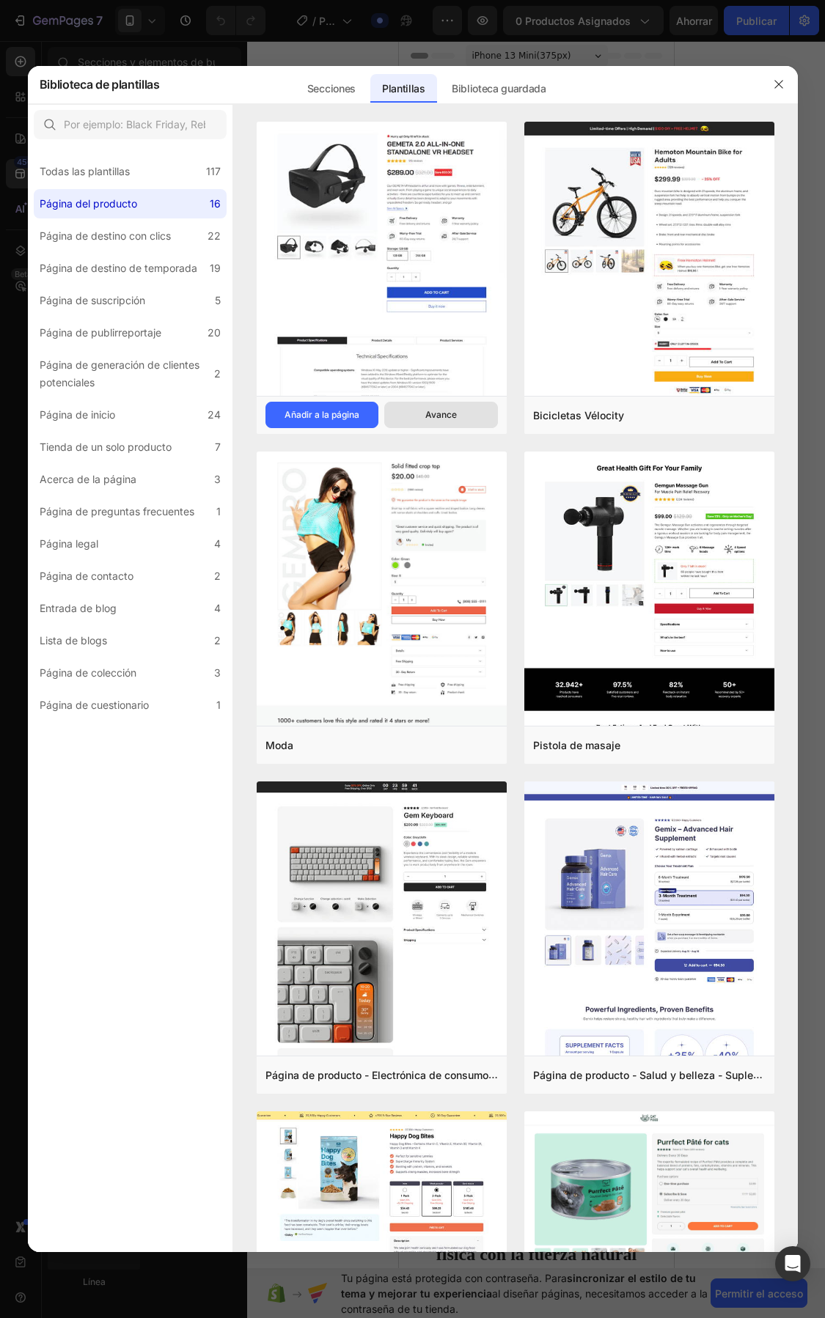
click at [440, 415] on font "Avance" at bounding box center [441, 414] width 32 height 11
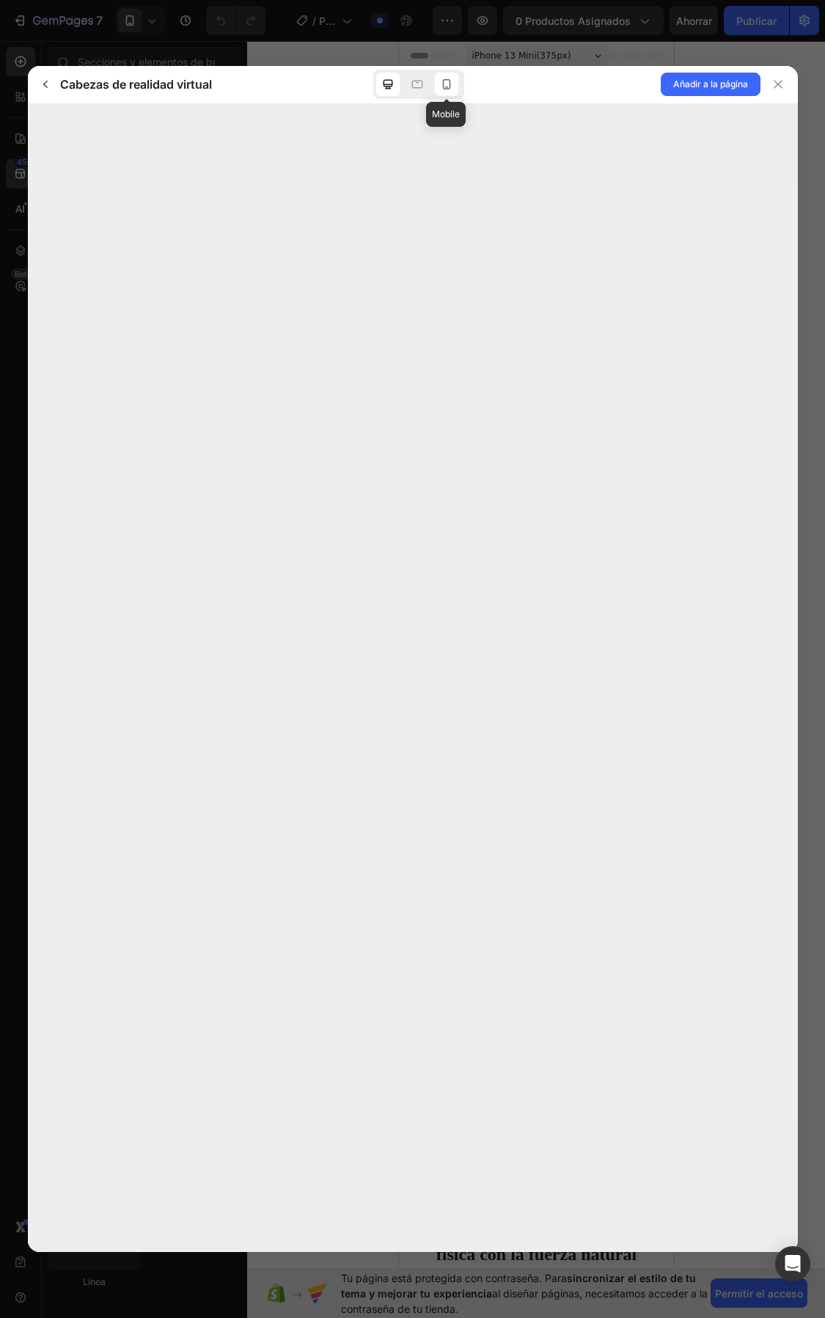
click at [451, 79] on icon at bounding box center [446, 84] width 15 height 15
click at [381, 86] on icon at bounding box center [388, 84] width 15 height 15
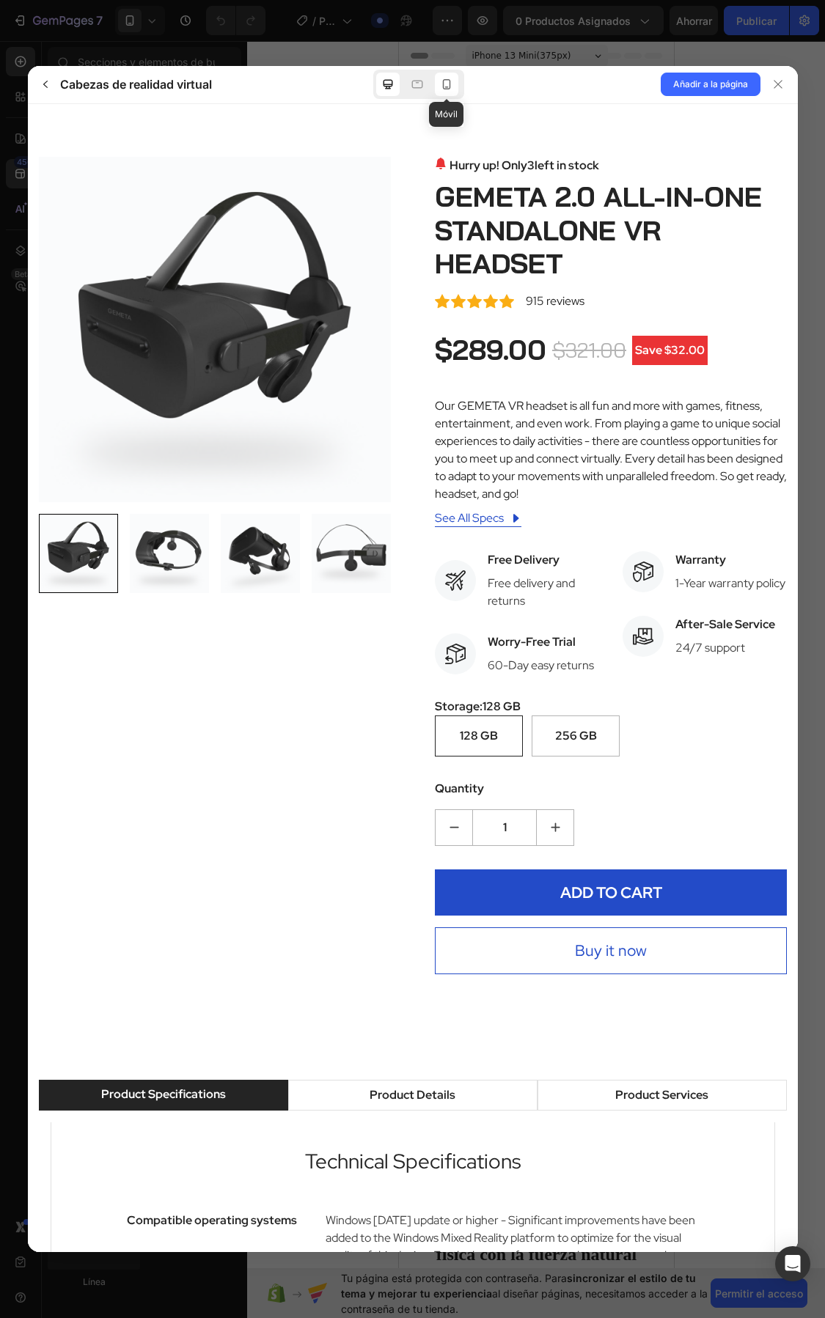
click at [439, 89] on icon at bounding box center [446, 84] width 15 height 15
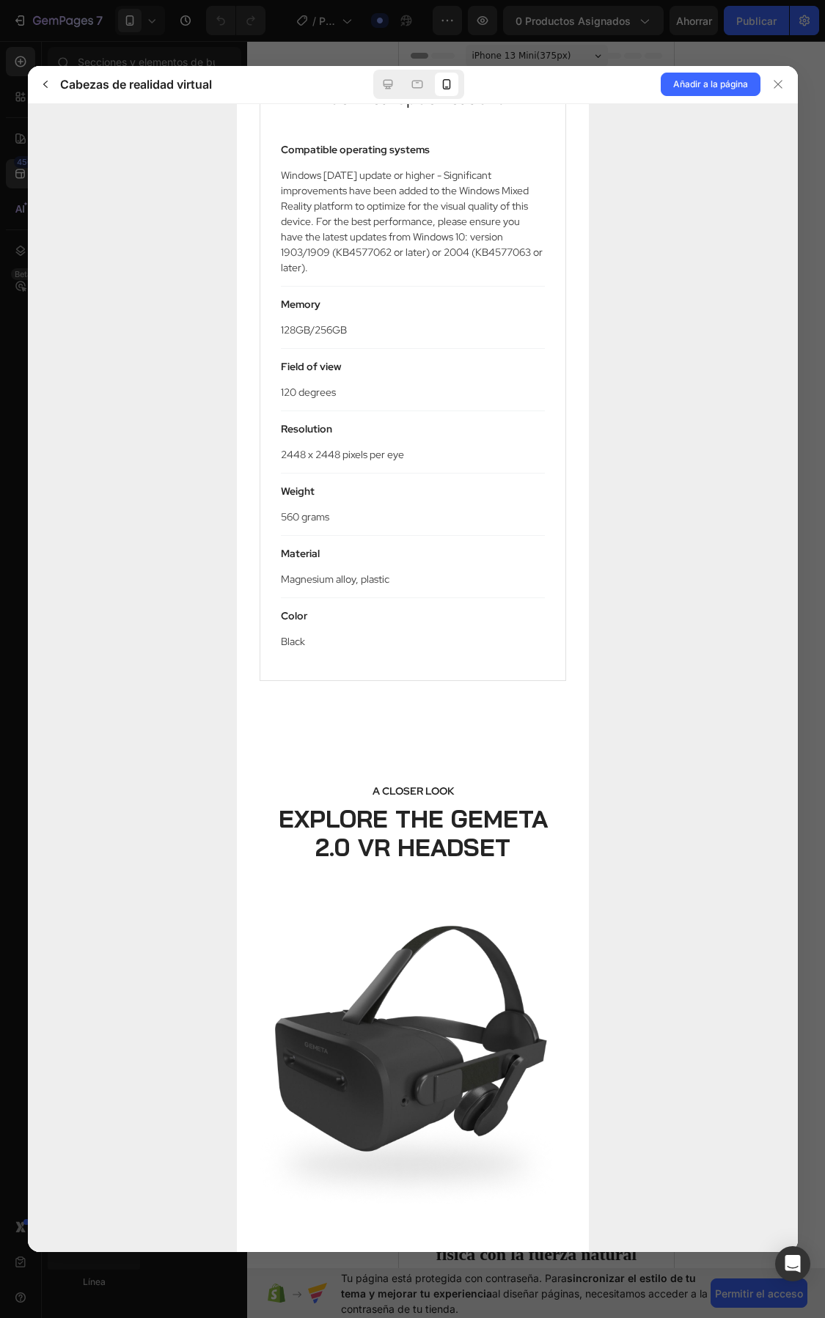
scroll to position [825, 0]
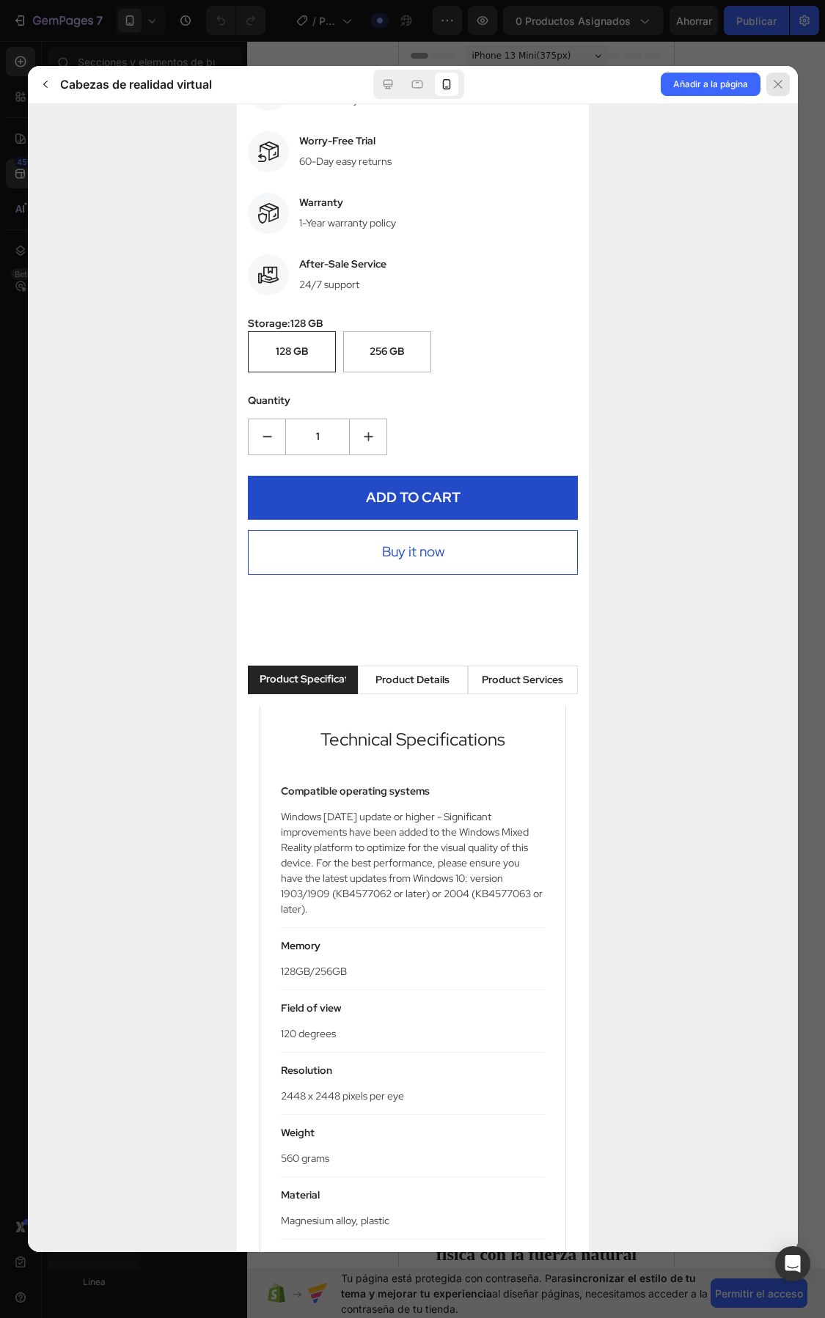
click at [772, 75] on div at bounding box center [777, 84] width 23 height 23
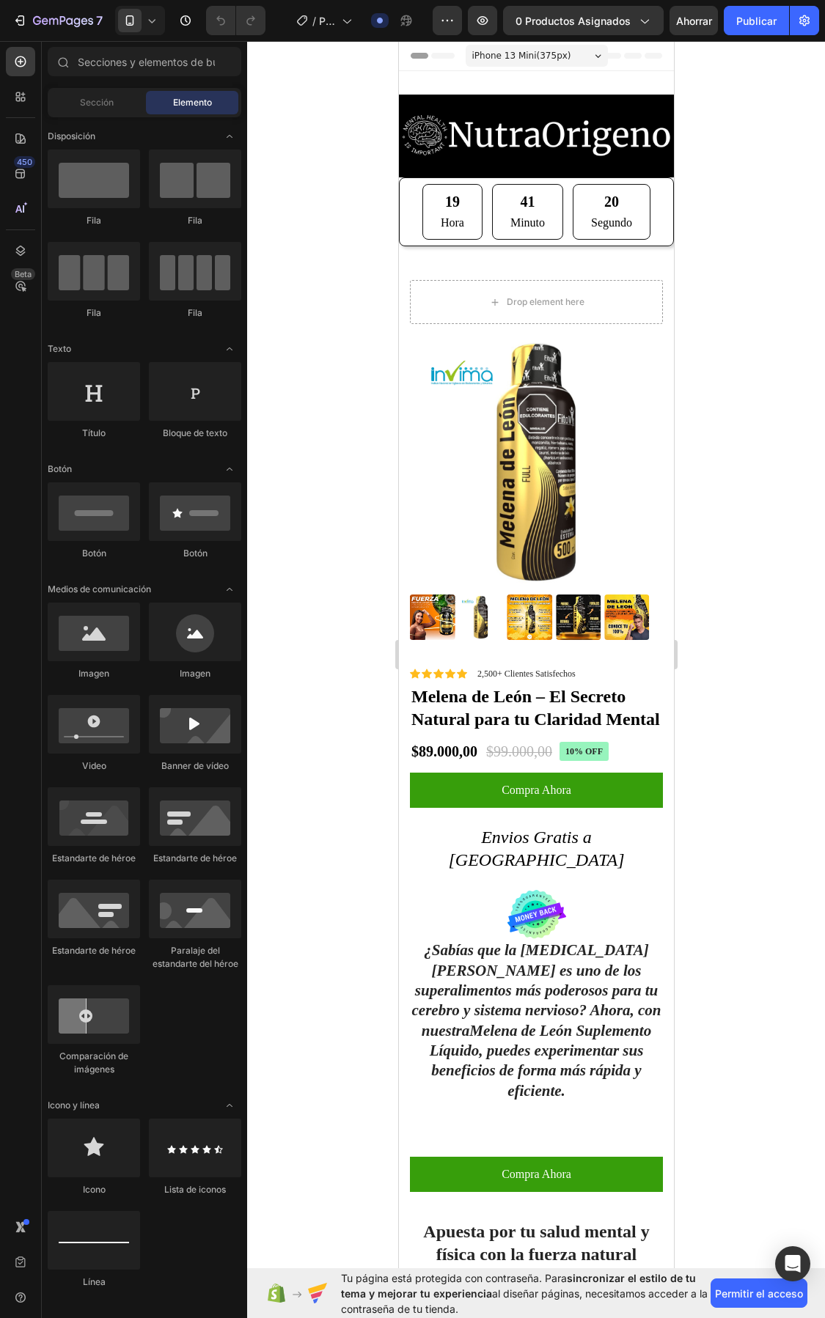
click at [772, 86] on div at bounding box center [536, 679] width 578 height 1277
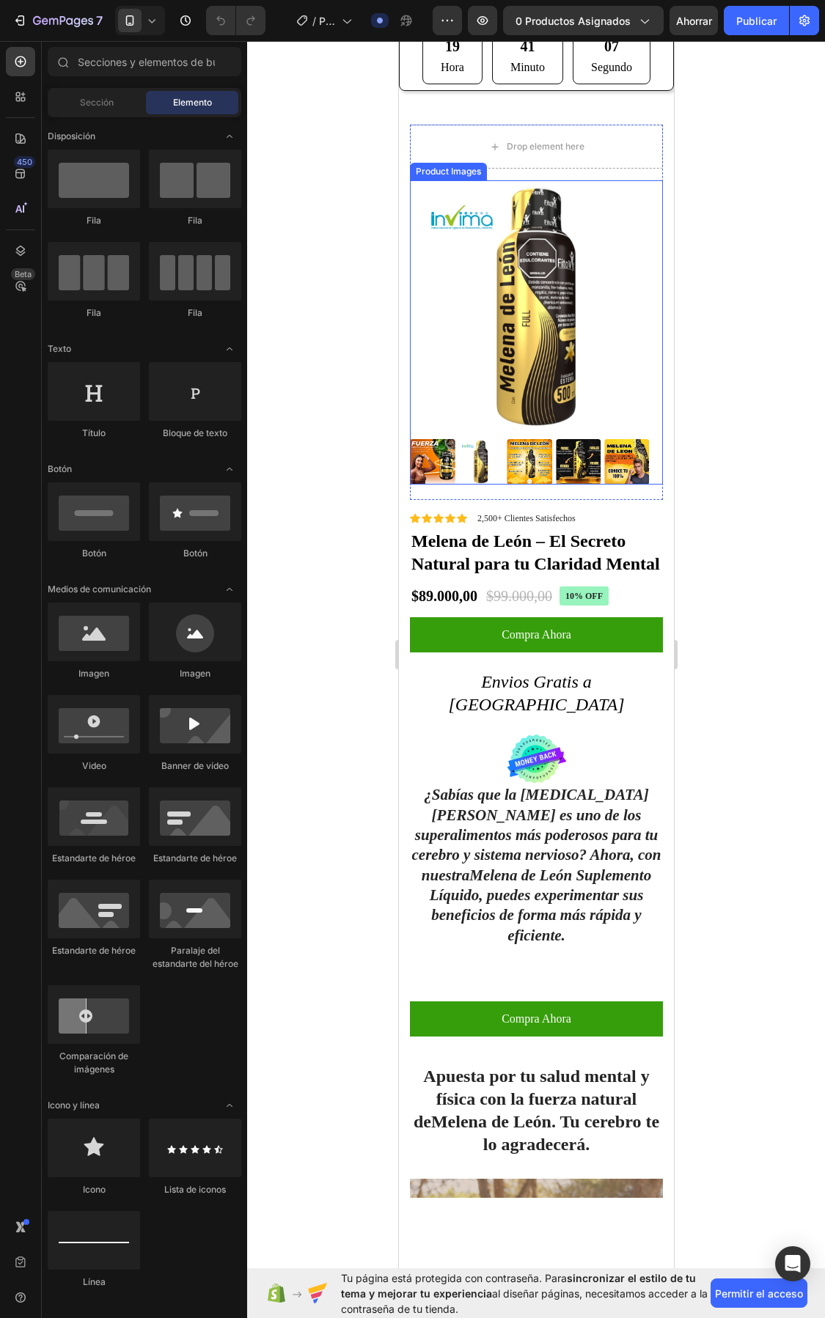
scroll to position [0, 0]
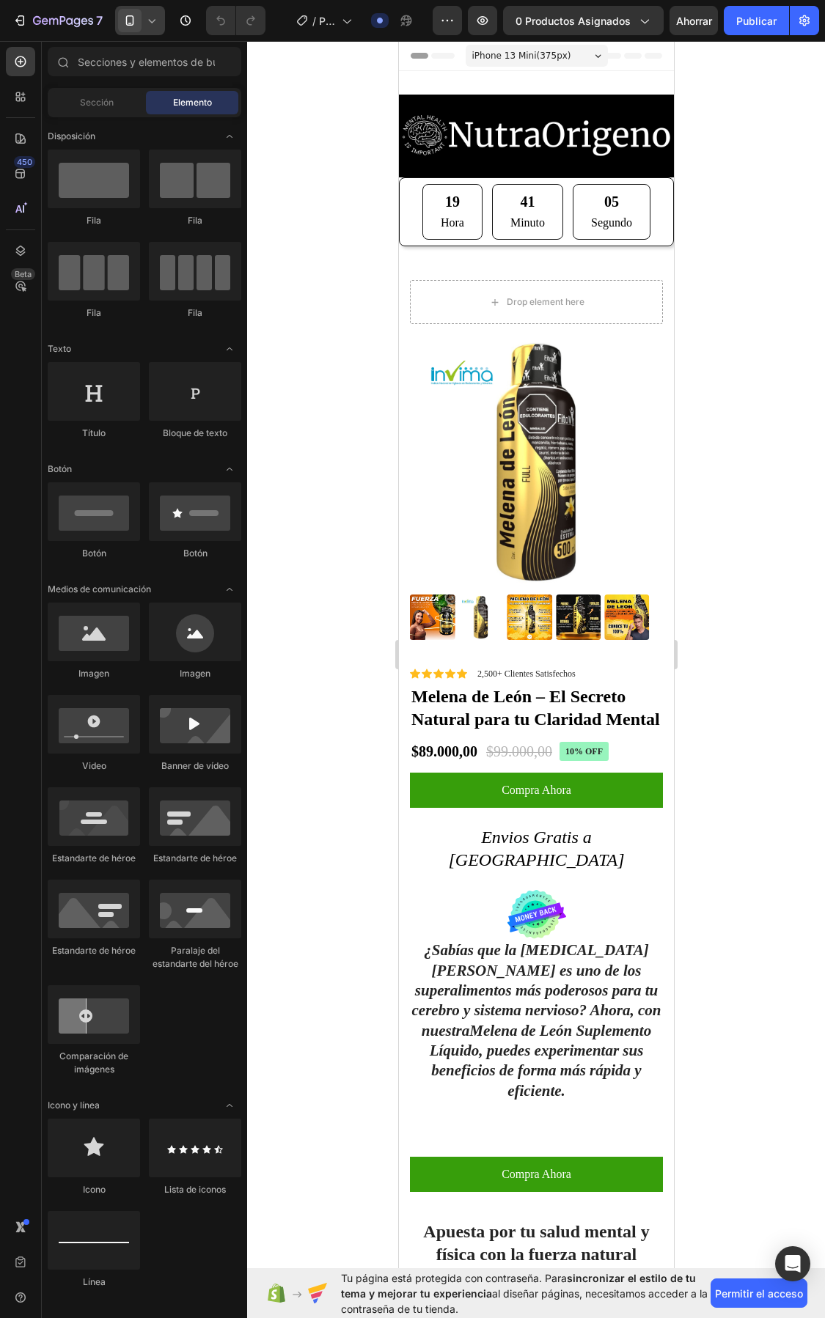
click at [145, 15] on icon at bounding box center [151, 20] width 15 height 15
click at [24, 165] on font "450" at bounding box center [24, 162] width 15 height 10
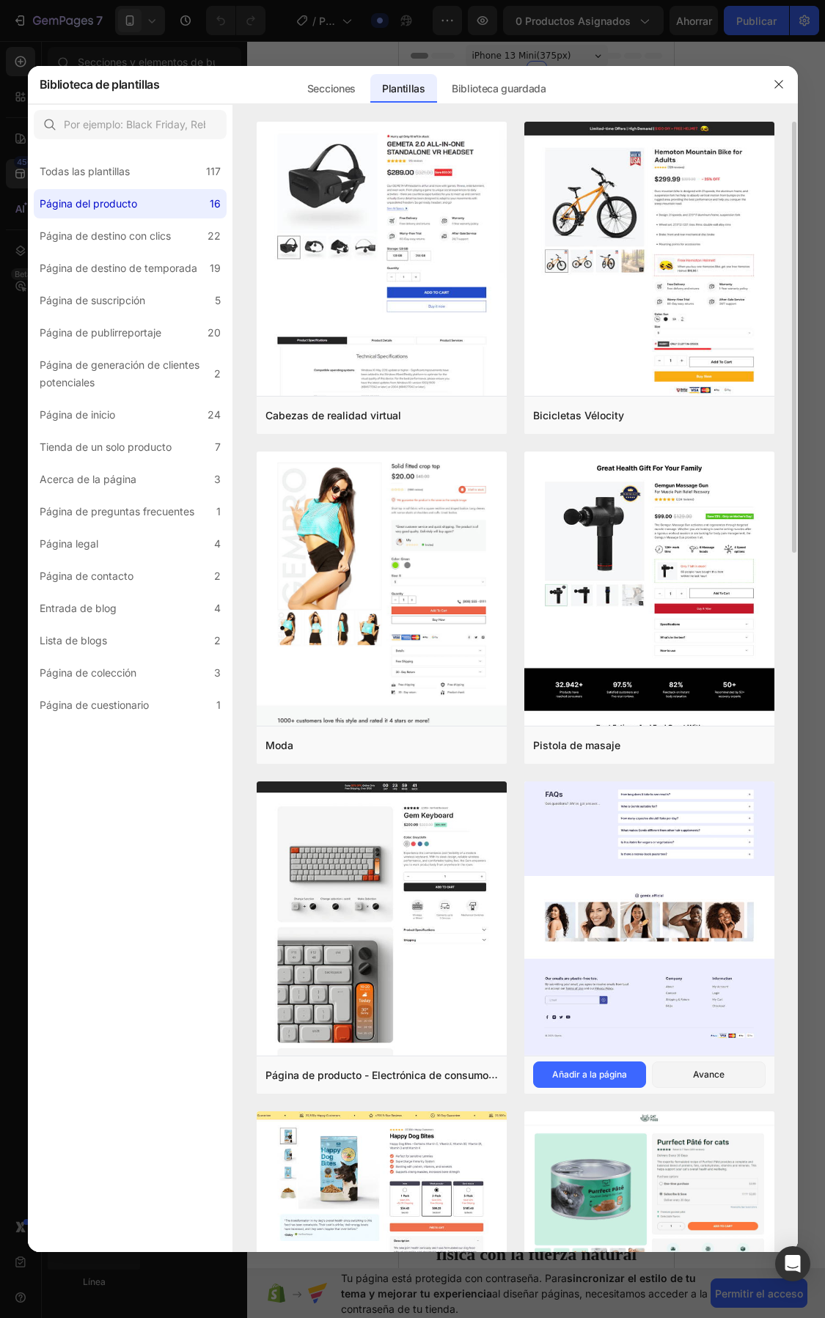
click at [659, 555] on img at bounding box center [649, 433] width 250 height 1246
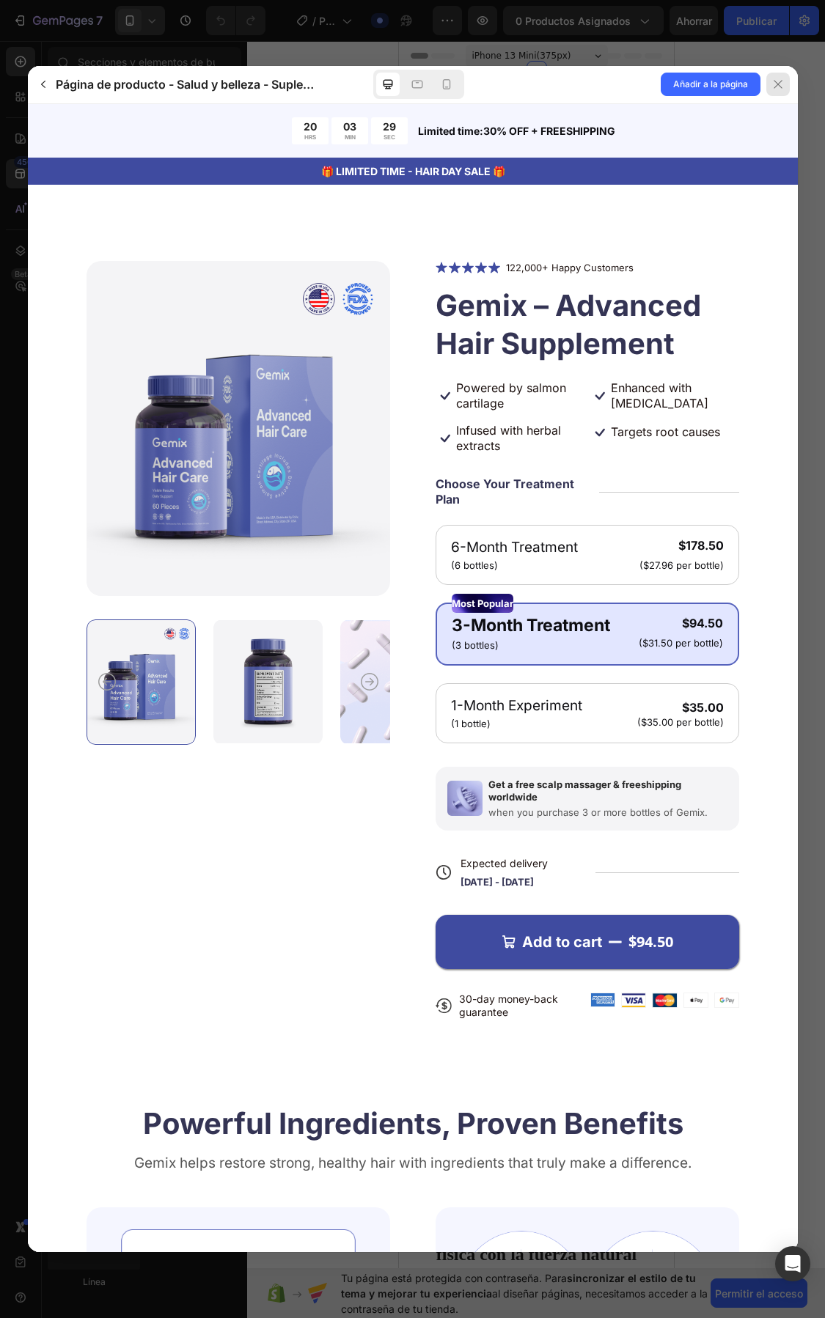
click at [786, 73] on div at bounding box center [777, 84] width 23 height 23
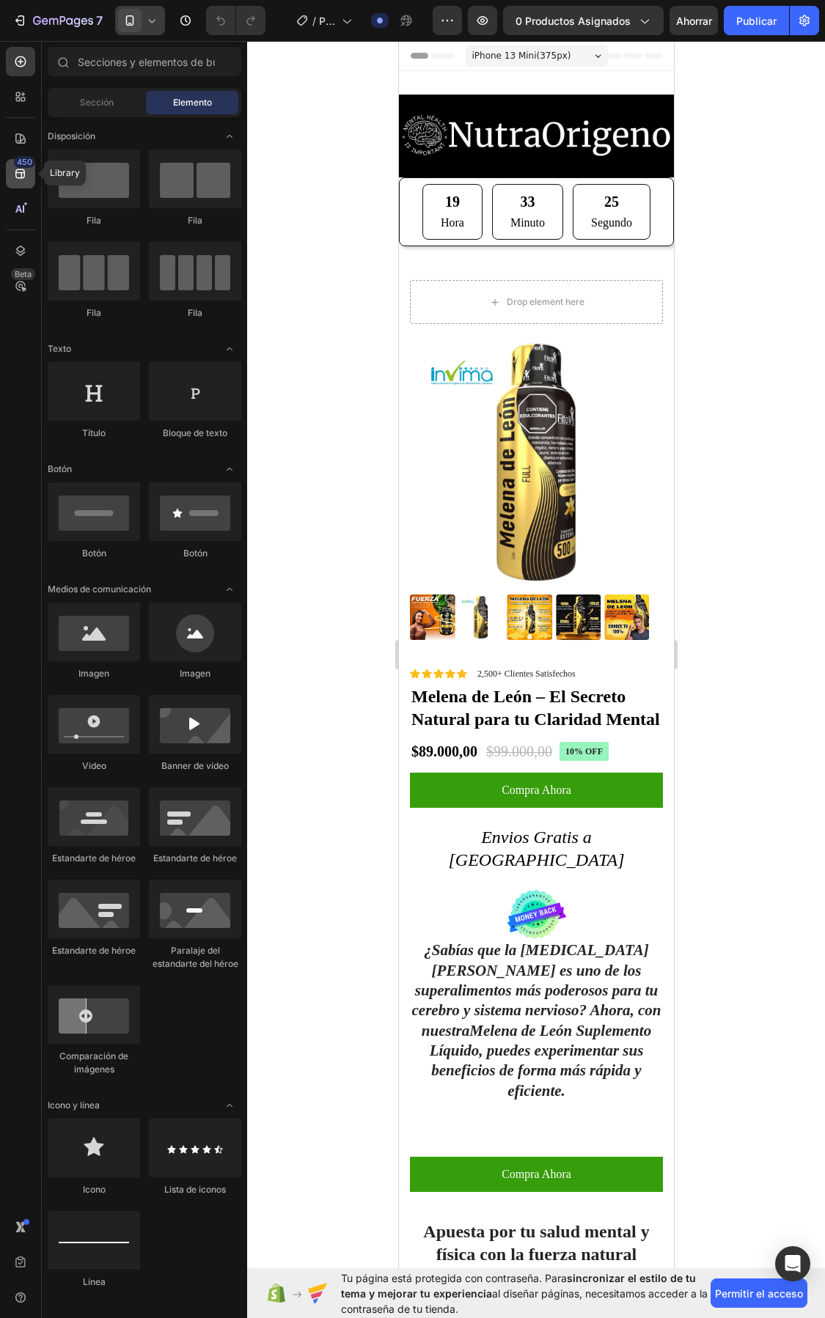
click at [15, 171] on icon at bounding box center [20, 174] width 10 height 10
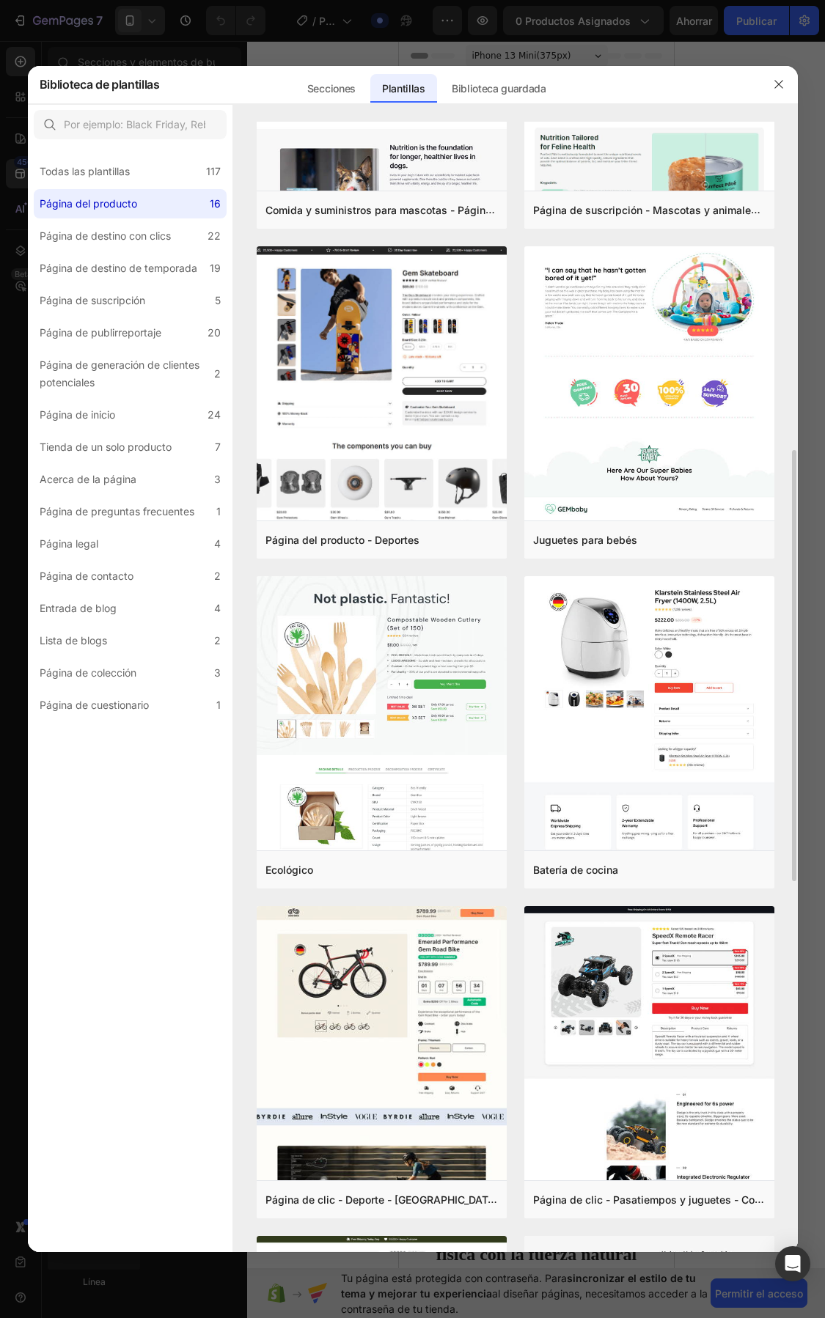
scroll to position [1654, 0]
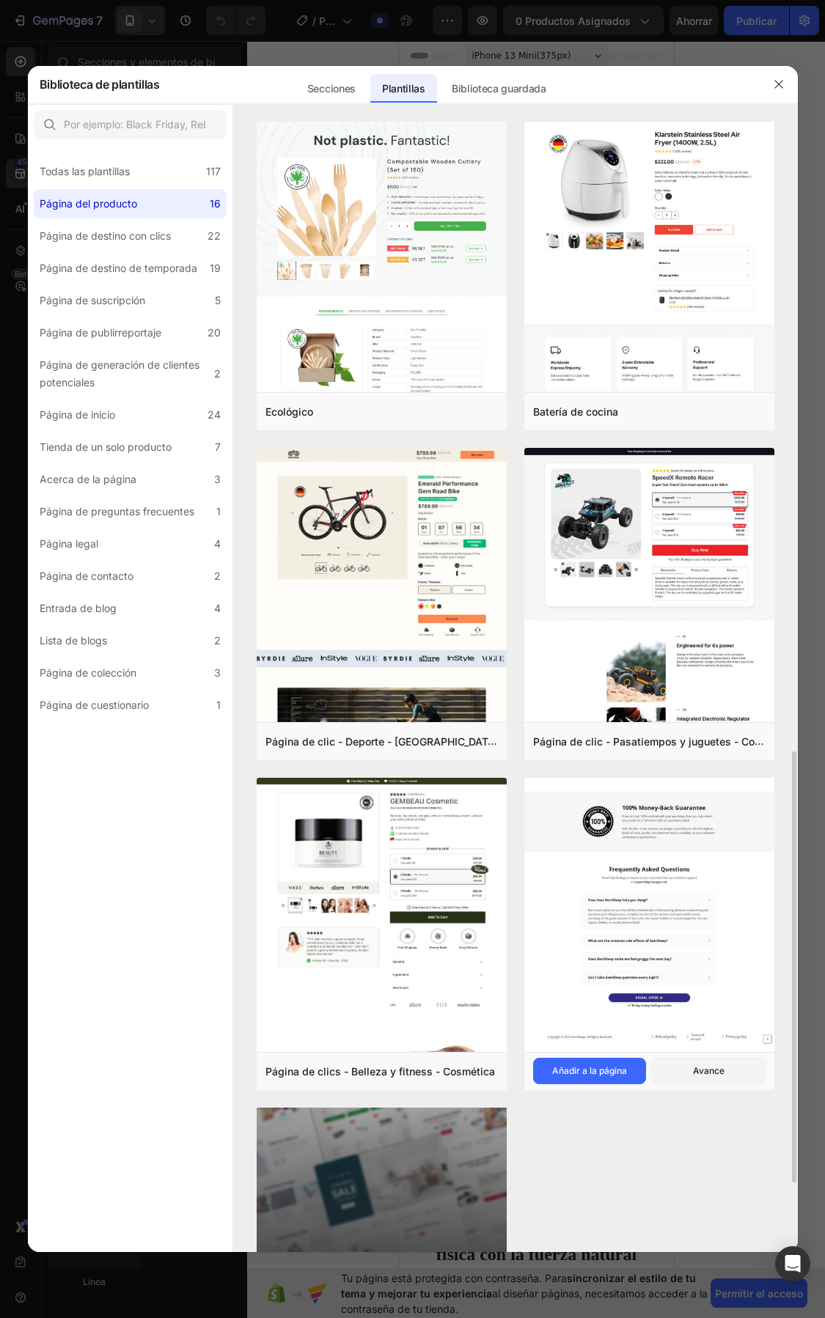
click at [687, 555] on img at bounding box center [649, 348] width 250 height 1407
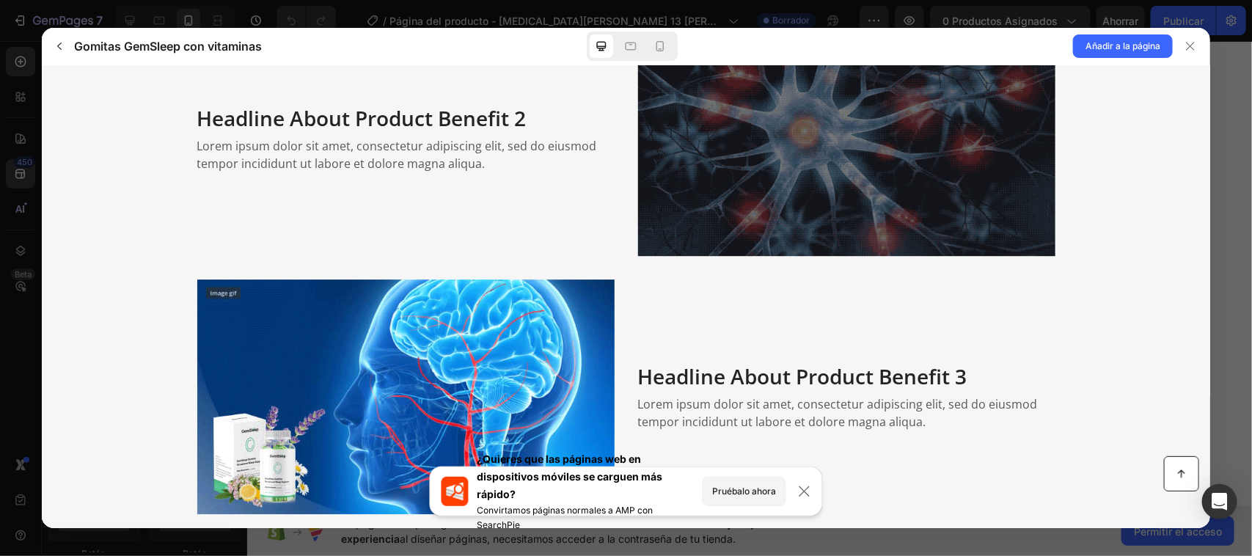
scroll to position [1676, 0]
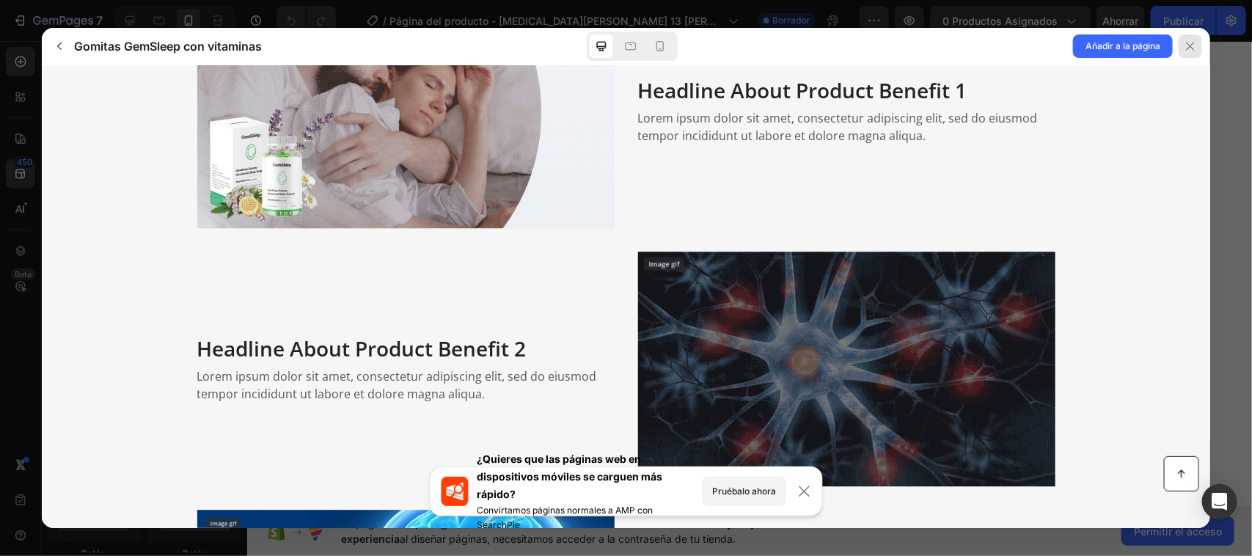
click at [1181, 46] on div at bounding box center [1189, 45] width 23 height 23
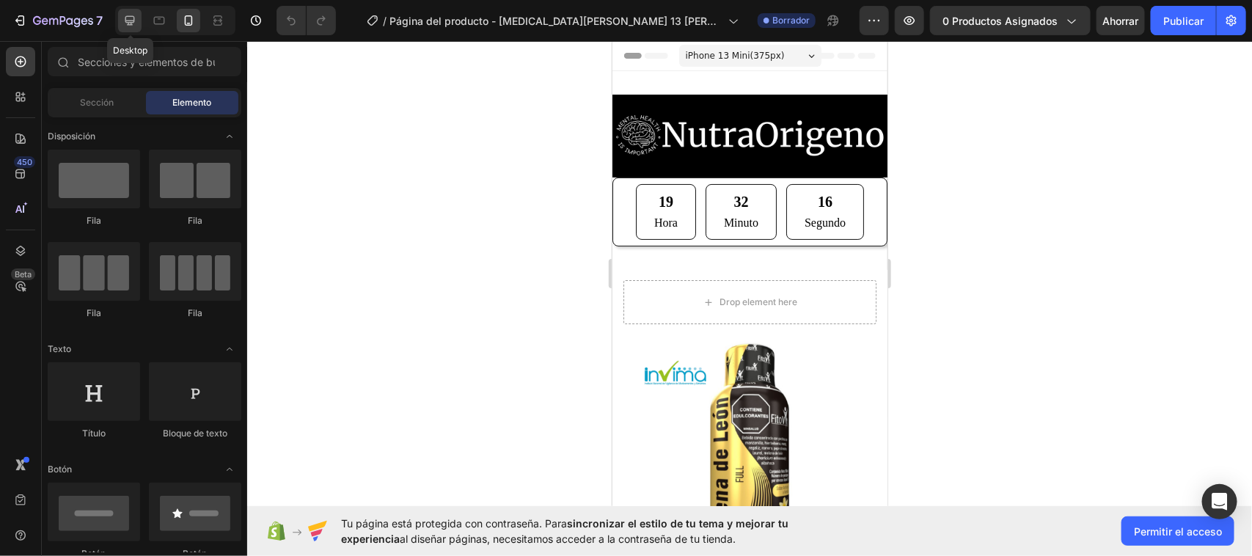
click at [125, 15] on icon at bounding box center [129, 20] width 15 height 15
